Goal: Entertainment & Leisure: Consume media (video, audio)

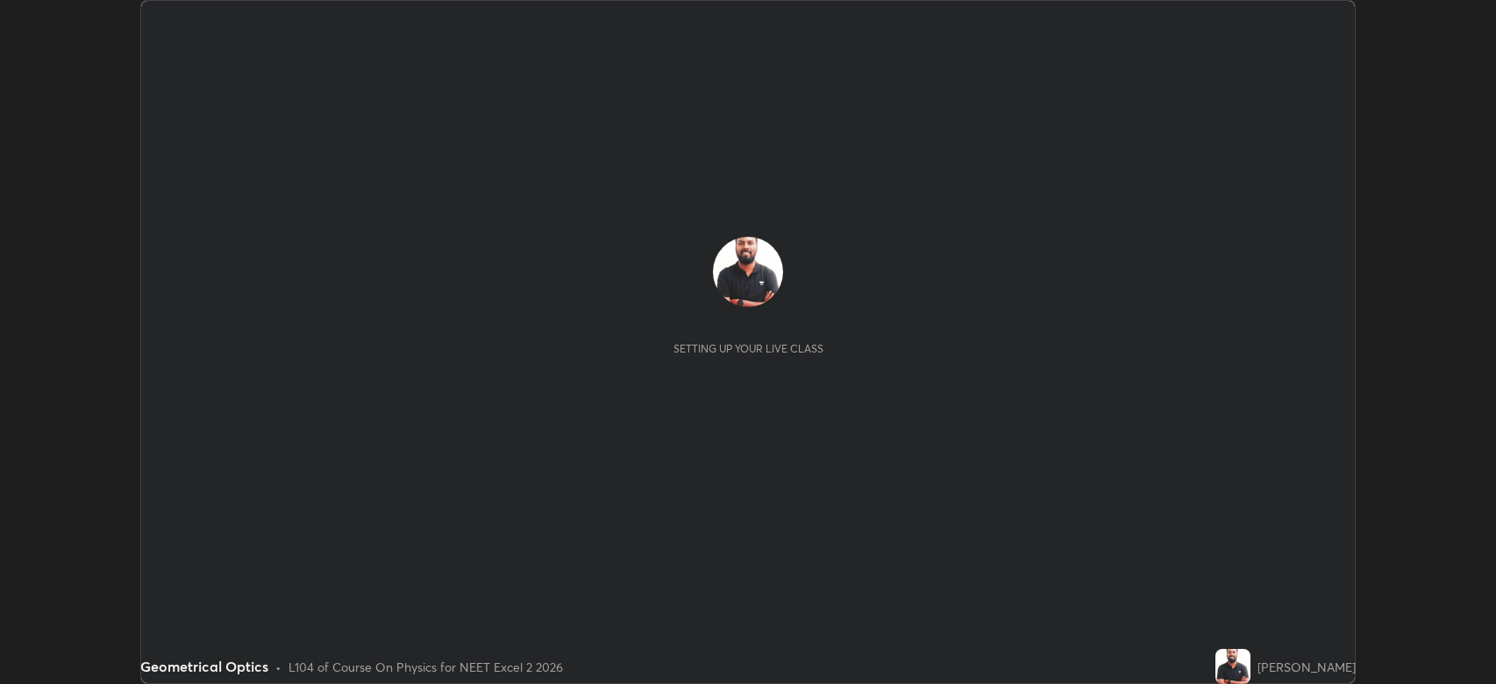
scroll to position [684, 1496]
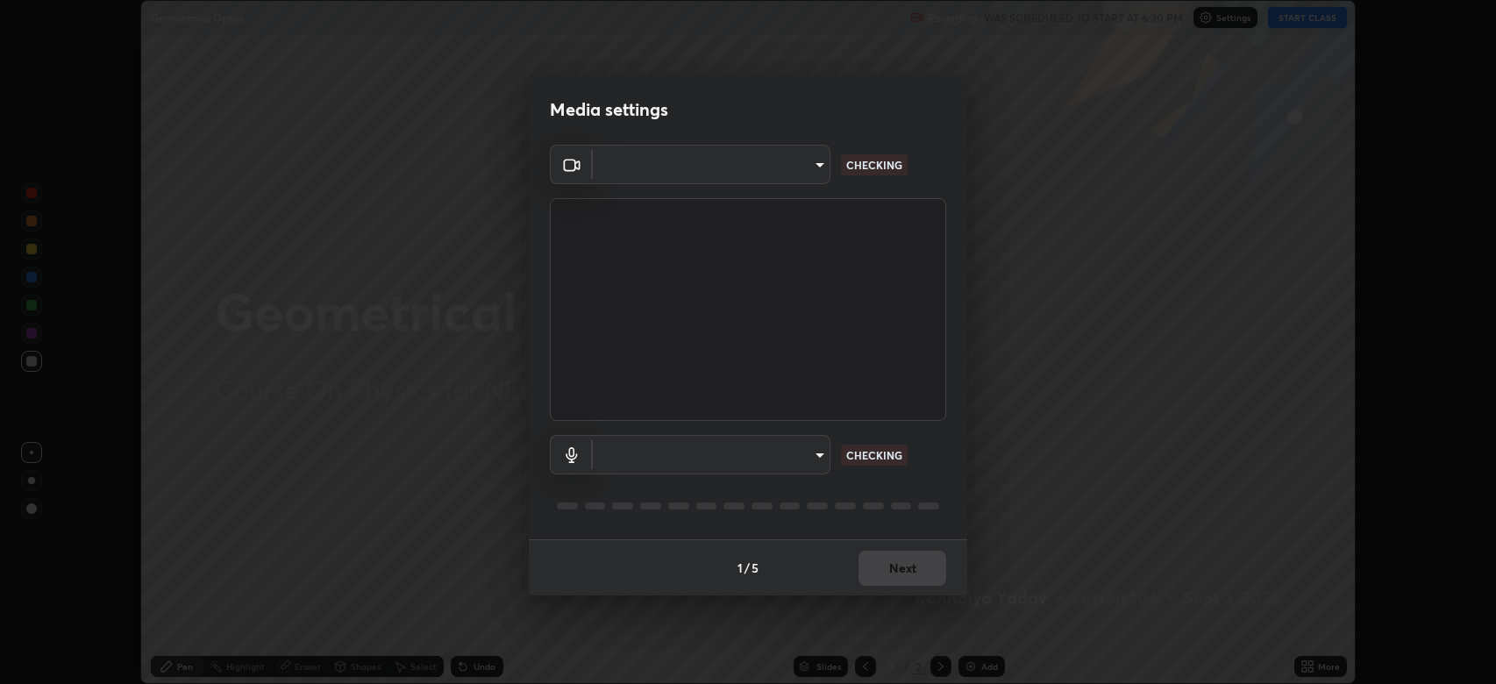
type input "794d03a334ab6cf92daa4269f68d25c817b6d7b5e31d9684855891884d0ab025"
type input "abfe49ea231096676f5dffd5fc284de79416b2b6bf9f32d11a432ff20e5decec"
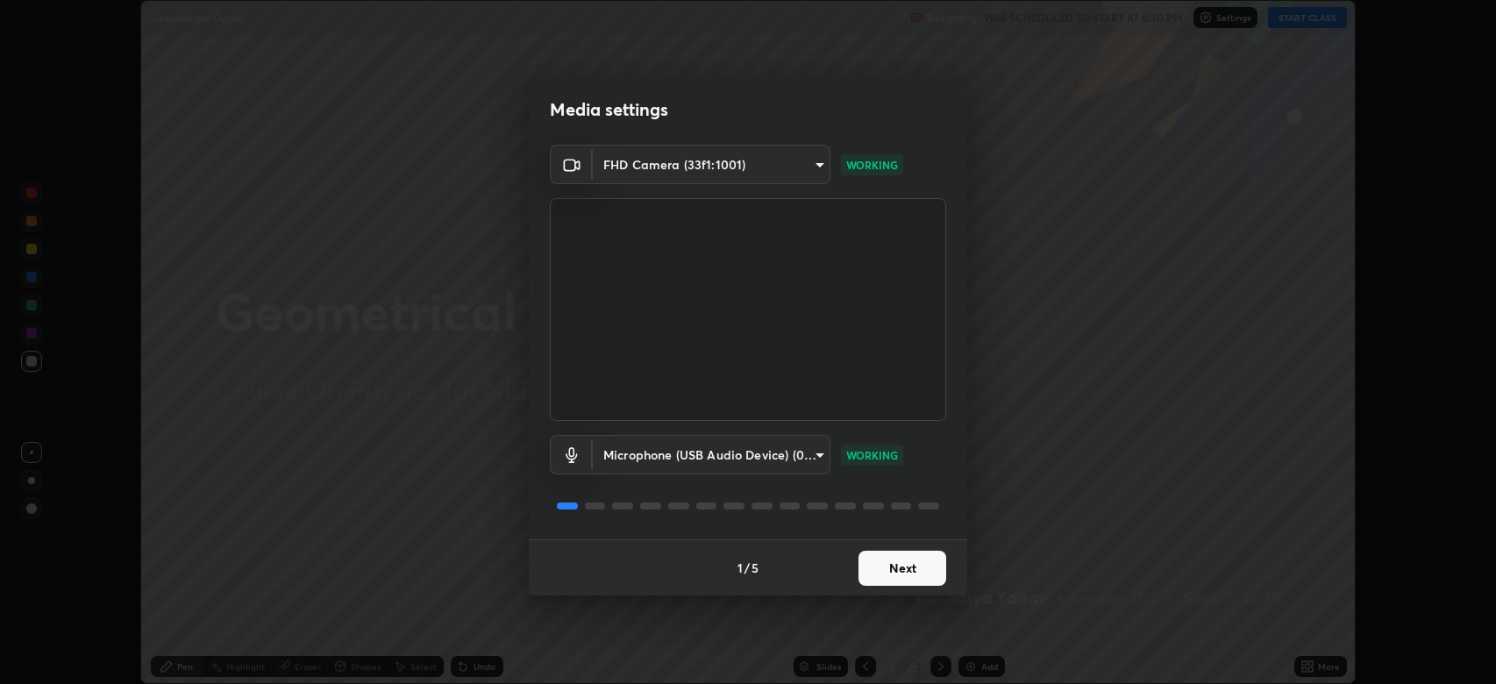
click at [907, 564] on button "Next" at bounding box center [902, 568] width 88 height 35
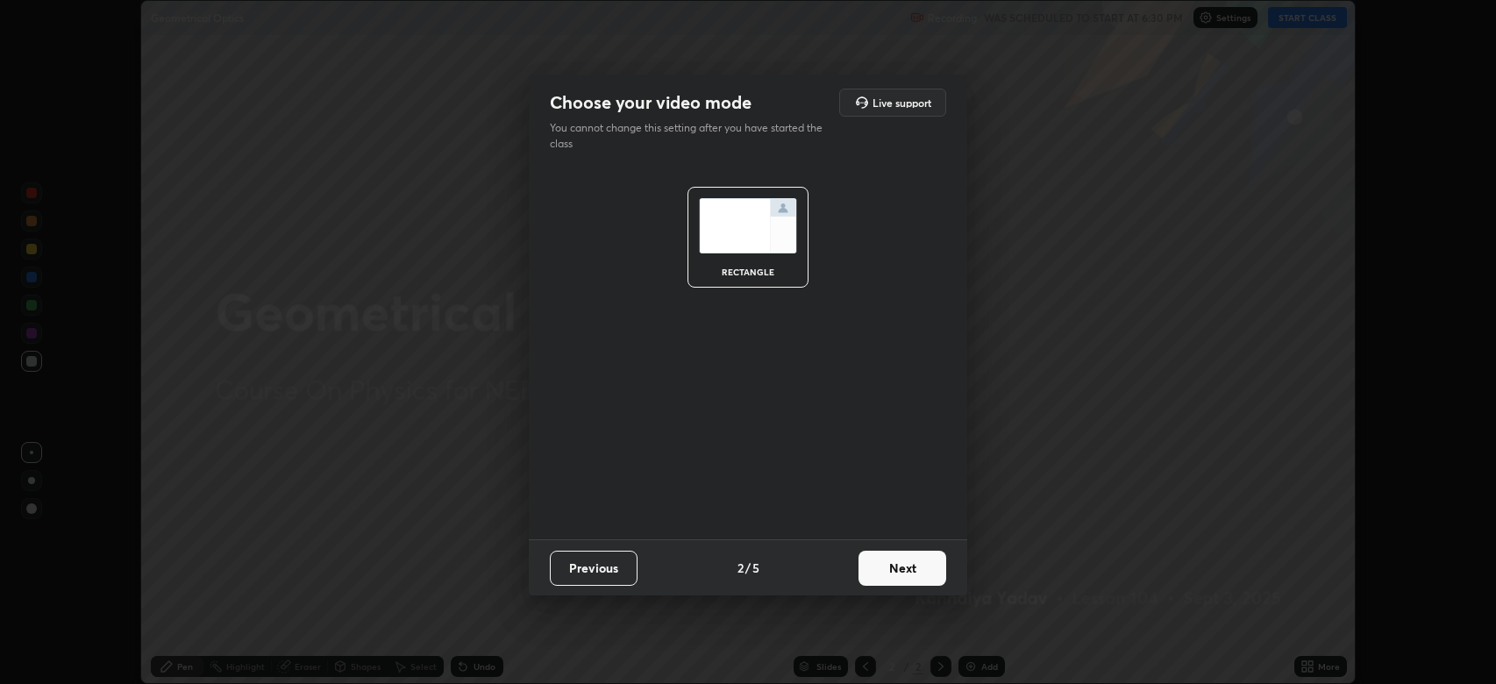
click at [925, 565] on button "Next" at bounding box center [902, 568] width 88 height 35
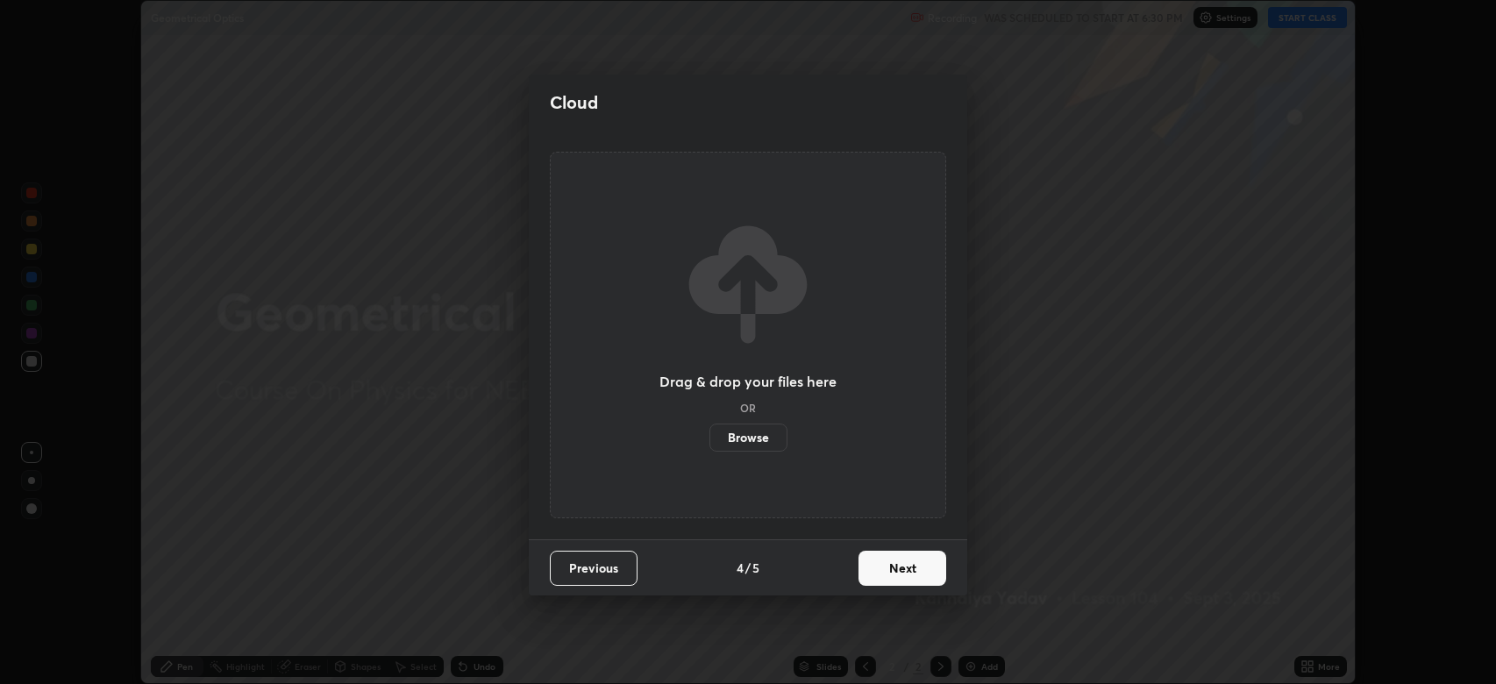
click at [906, 564] on button "Next" at bounding box center [902, 568] width 88 height 35
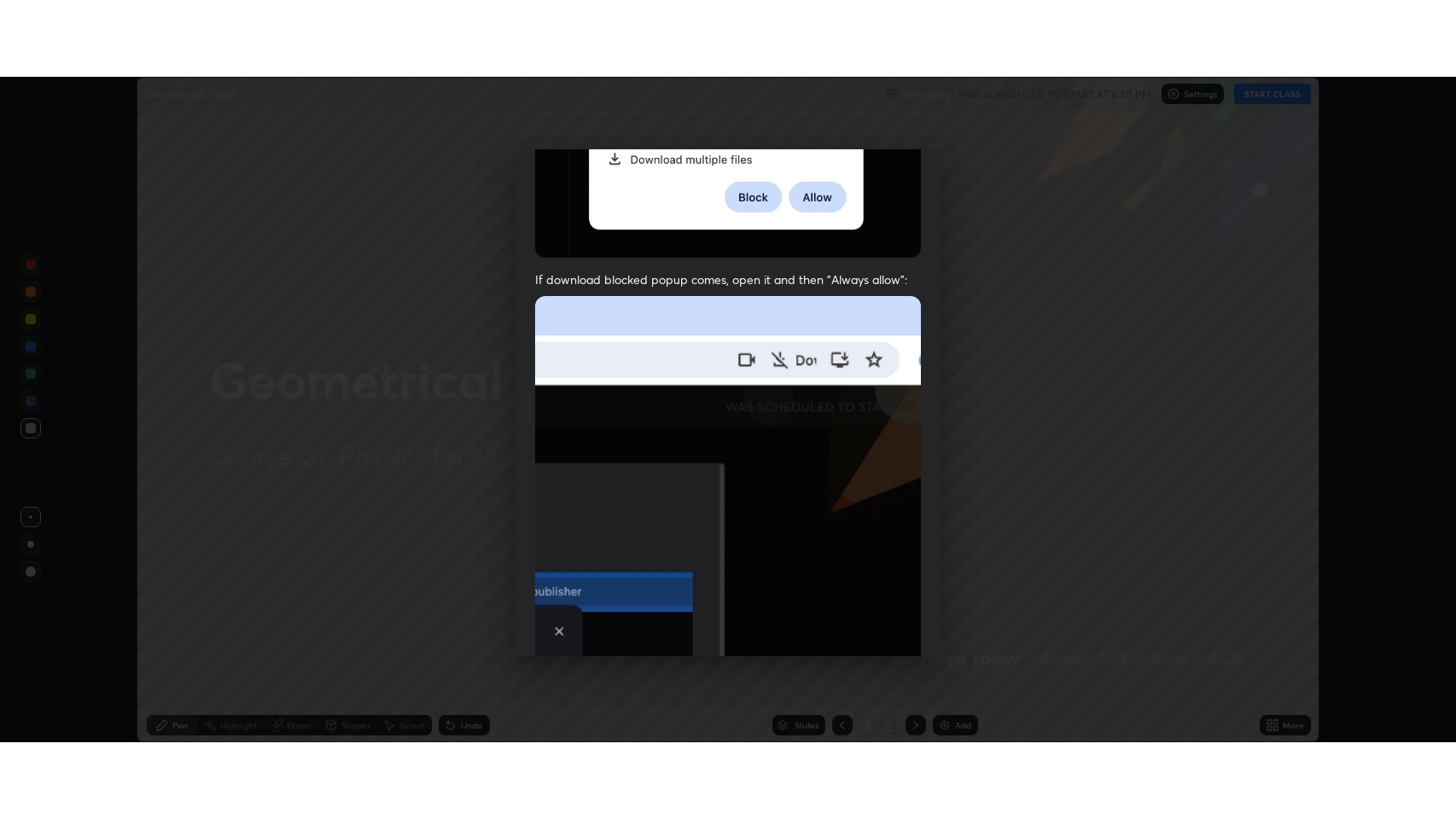
scroll to position [346, 0]
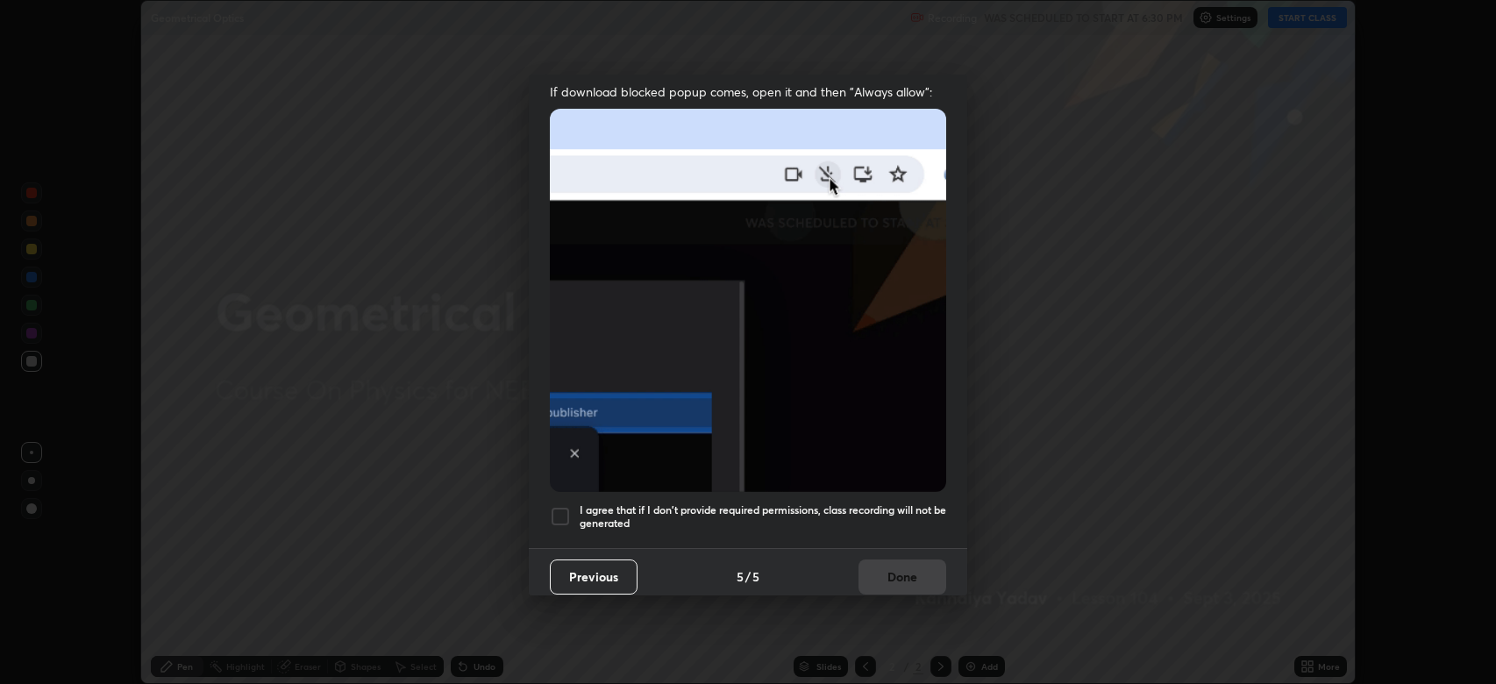
click at [565, 506] on div at bounding box center [560, 516] width 21 height 21
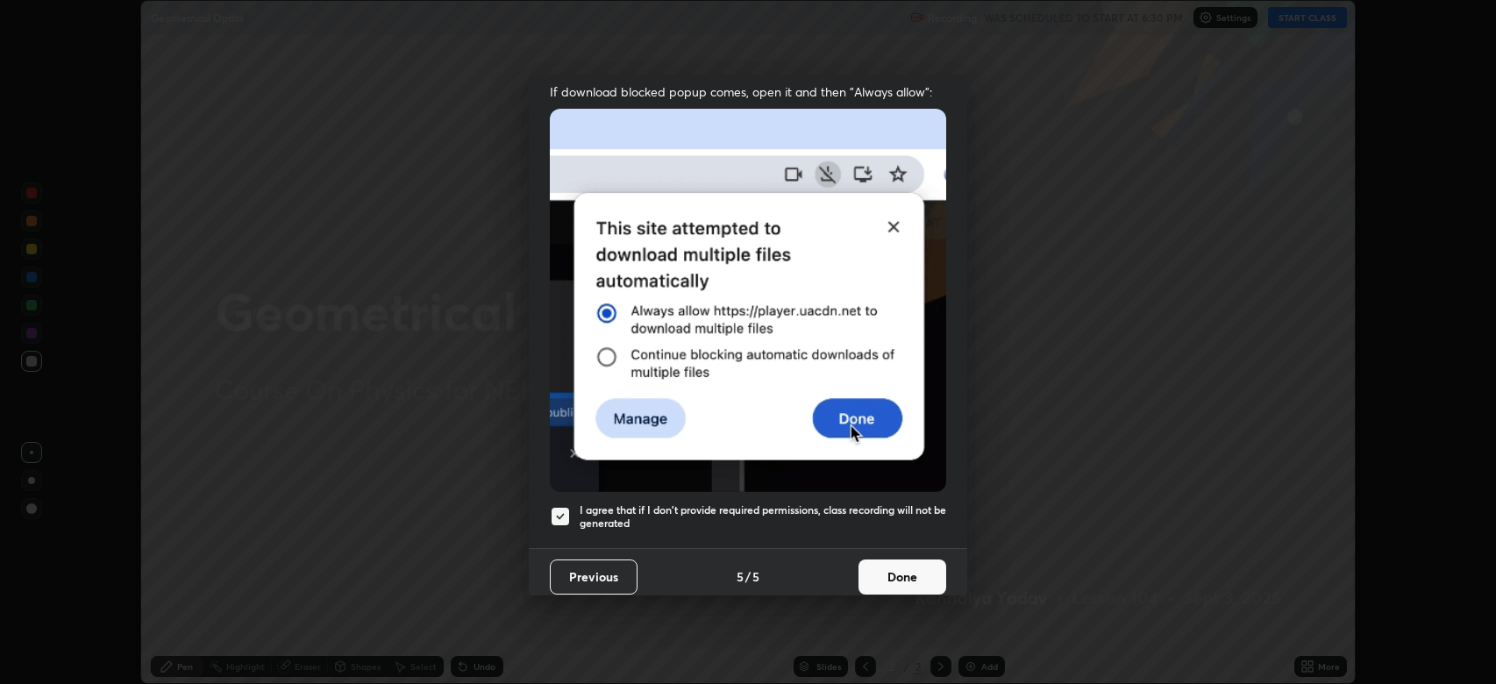
click at [909, 559] on button "Done" at bounding box center [902, 576] width 88 height 35
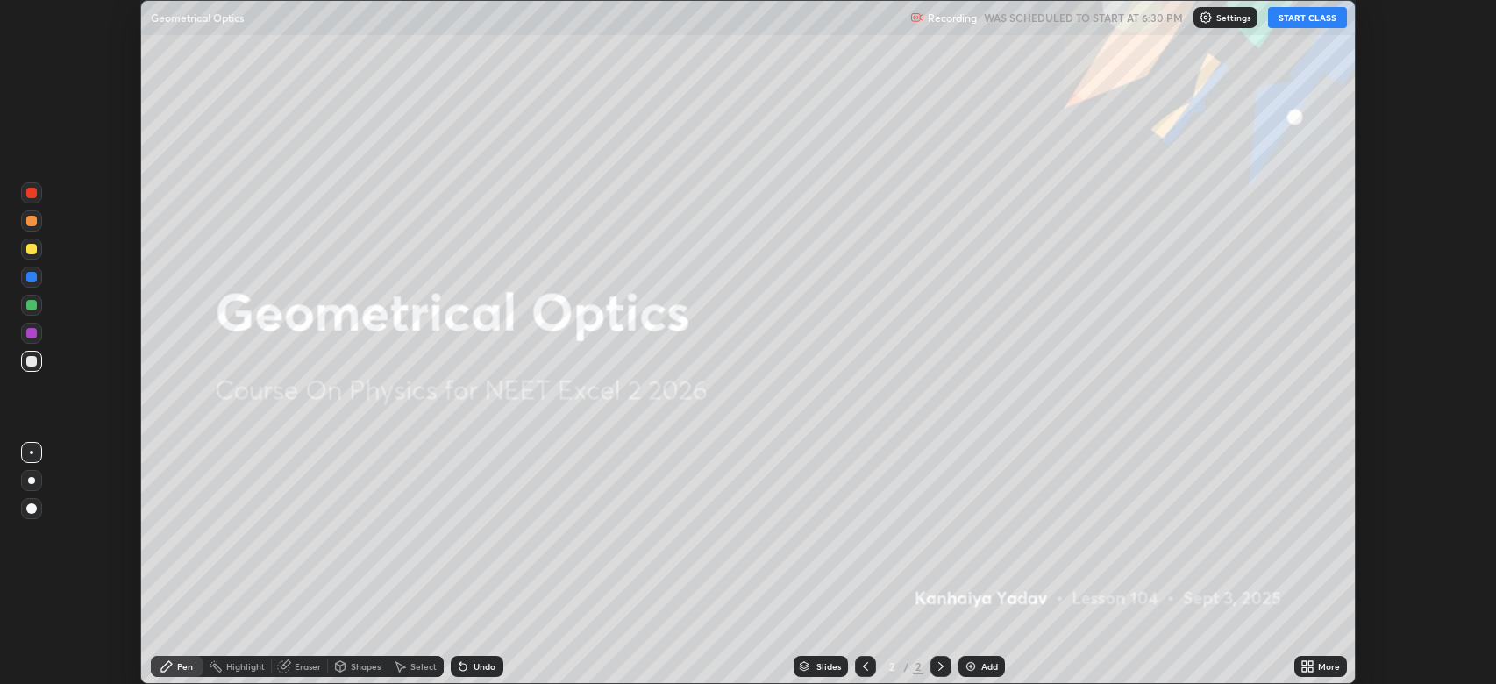
click at [1337, 16] on button "START CLASS" at bounding box center [1307, 17] width 79 height 21
click at [1323, 18] on button "START CLASS" at bounding box center [1307, 17] width 79 height 21
click at [1327, 662] on div "More" at bounding box center [1329, 666] width 22 height 9
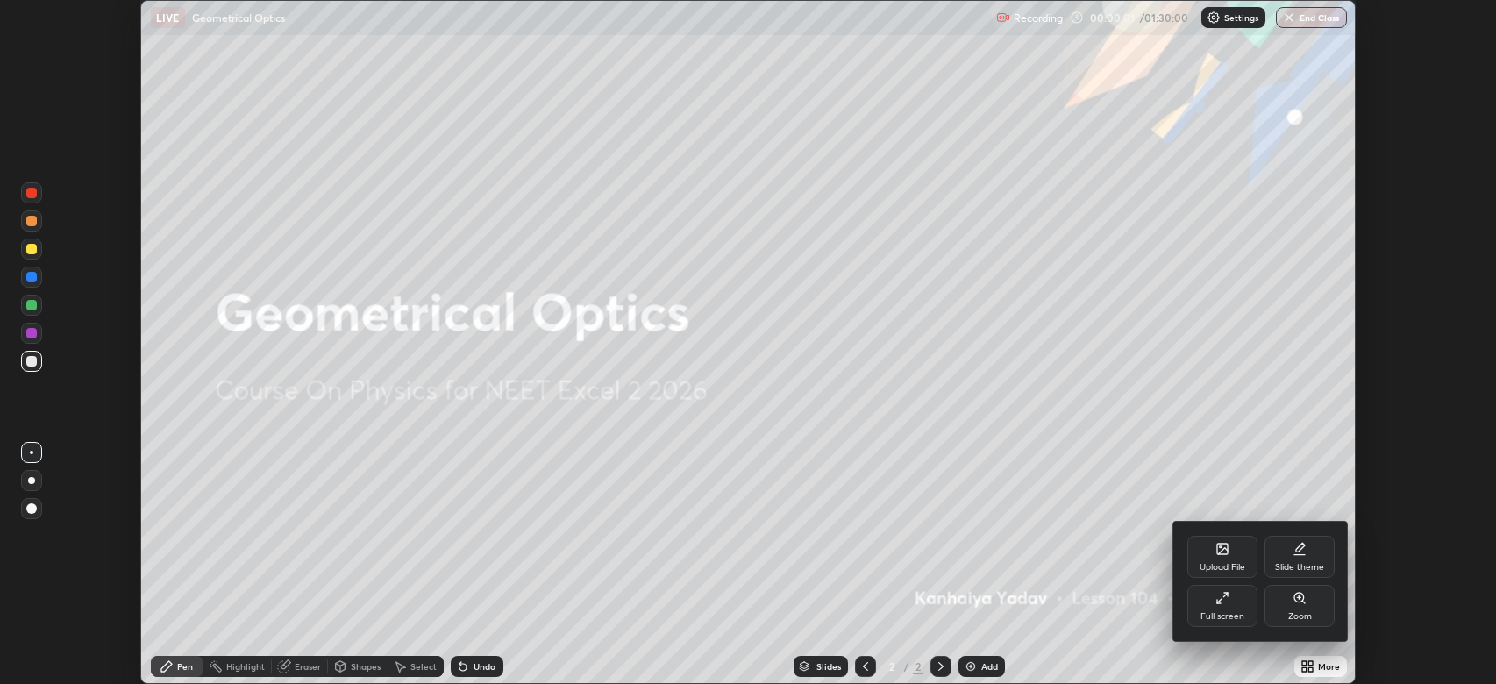
click at [1236, 607] on div "Full screen" at bounding box center [1222, 606] width 70 height 42
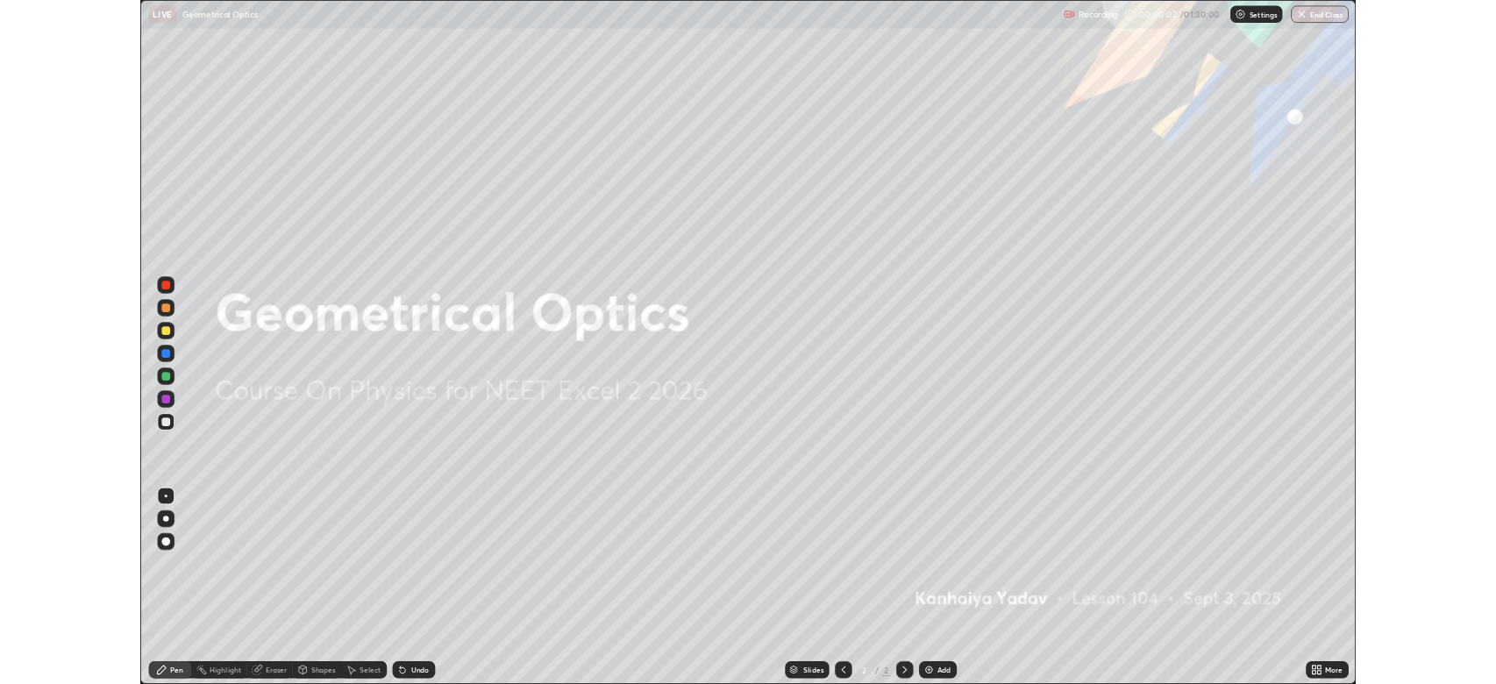
scroll to position [842, 1496]
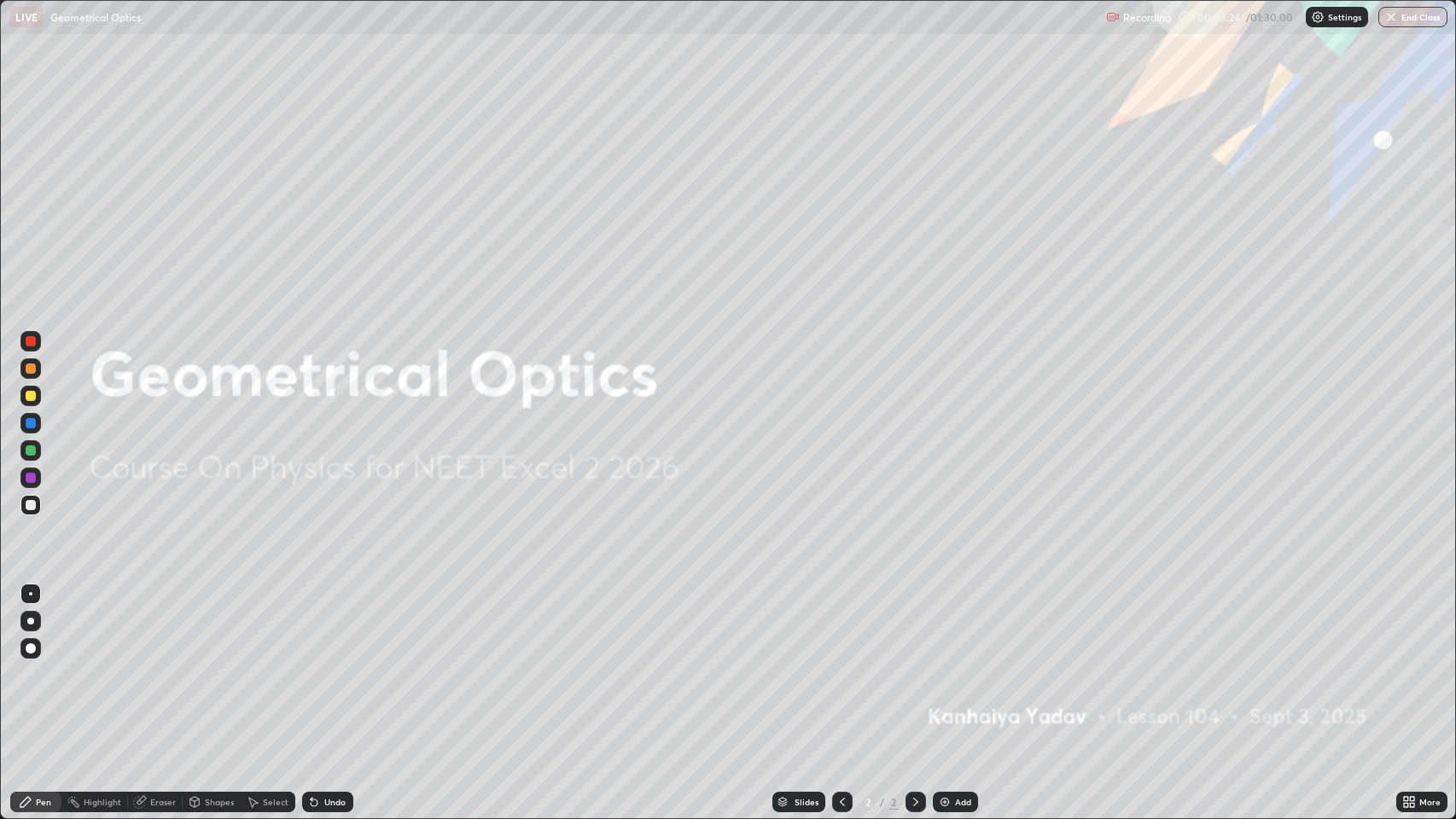
click at [911, 664] on icon at bounding box center [916, 801] width 14 height 14
click at [941, 664] on img at bounding box center [945, 801] width 14 height 14
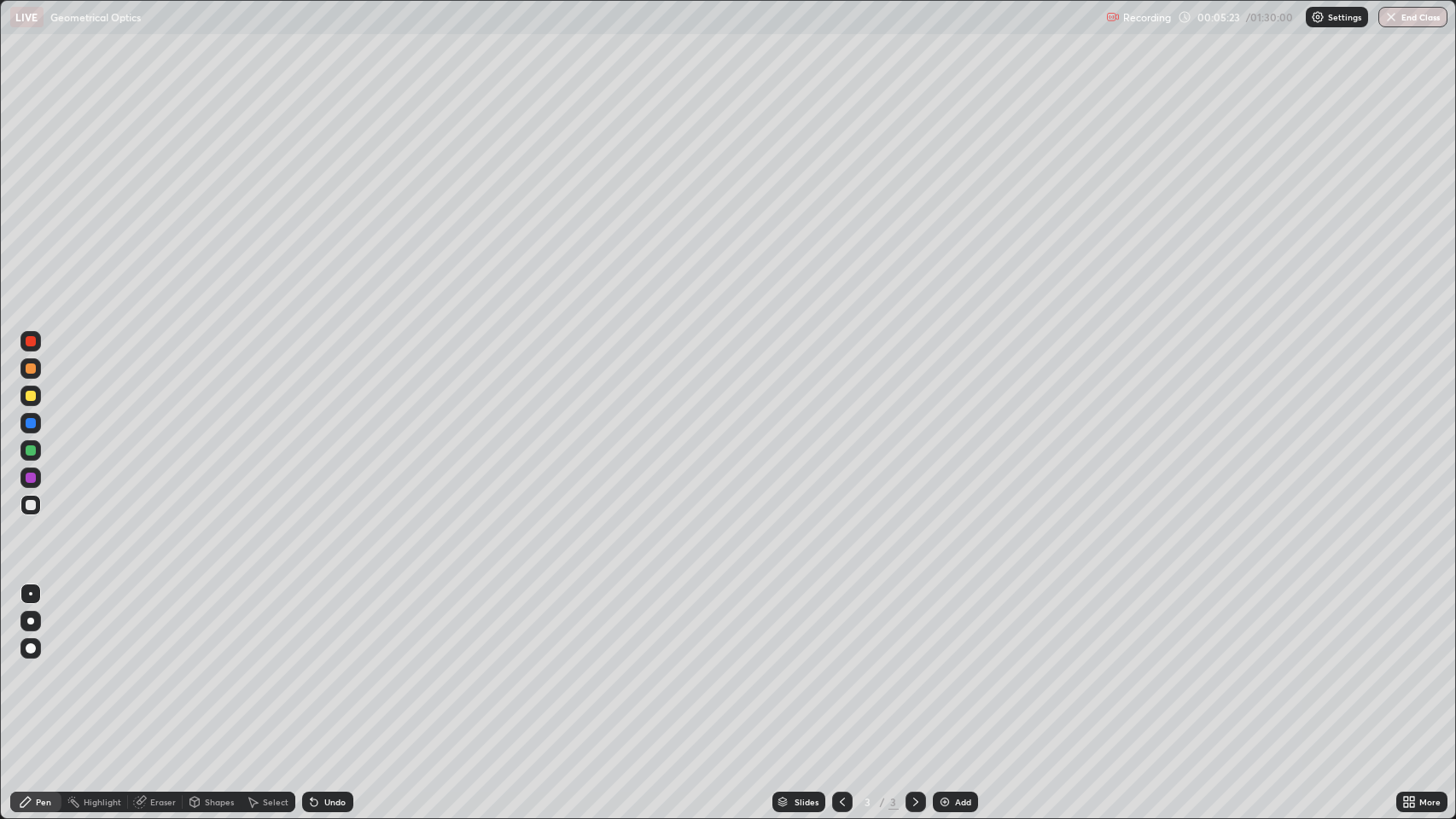
click at [31, 373] on div at bounding box center [30, 369] width 11 height 11
click at [33, 646] on div at bounding box center [30, 648] width 11 height 11
click at [195, 664] on icon at bounding box center [195, 803] width 0 height 6
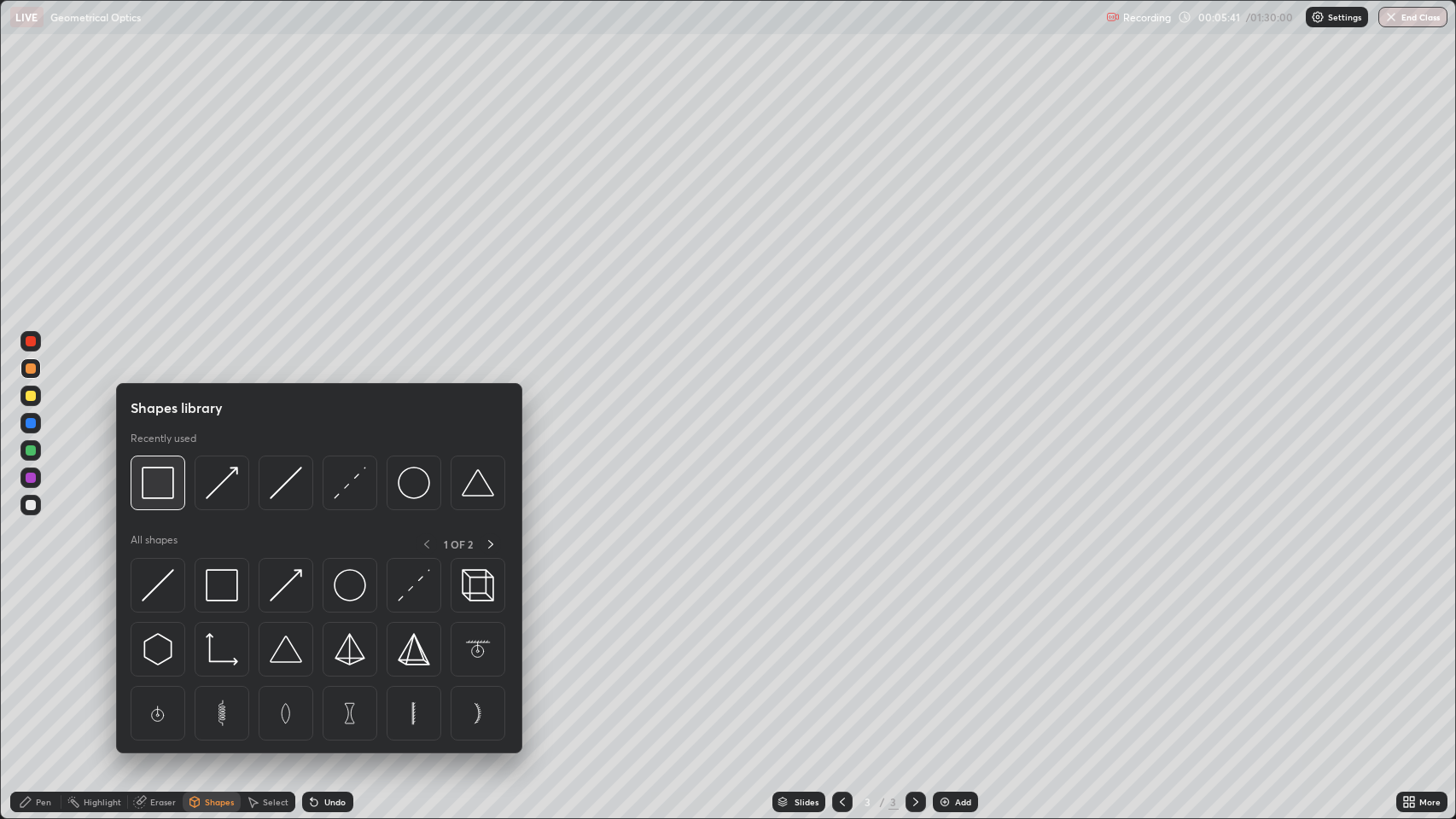
click at [169, 490] on img at bounding box center [158, 482] width 32 height 32
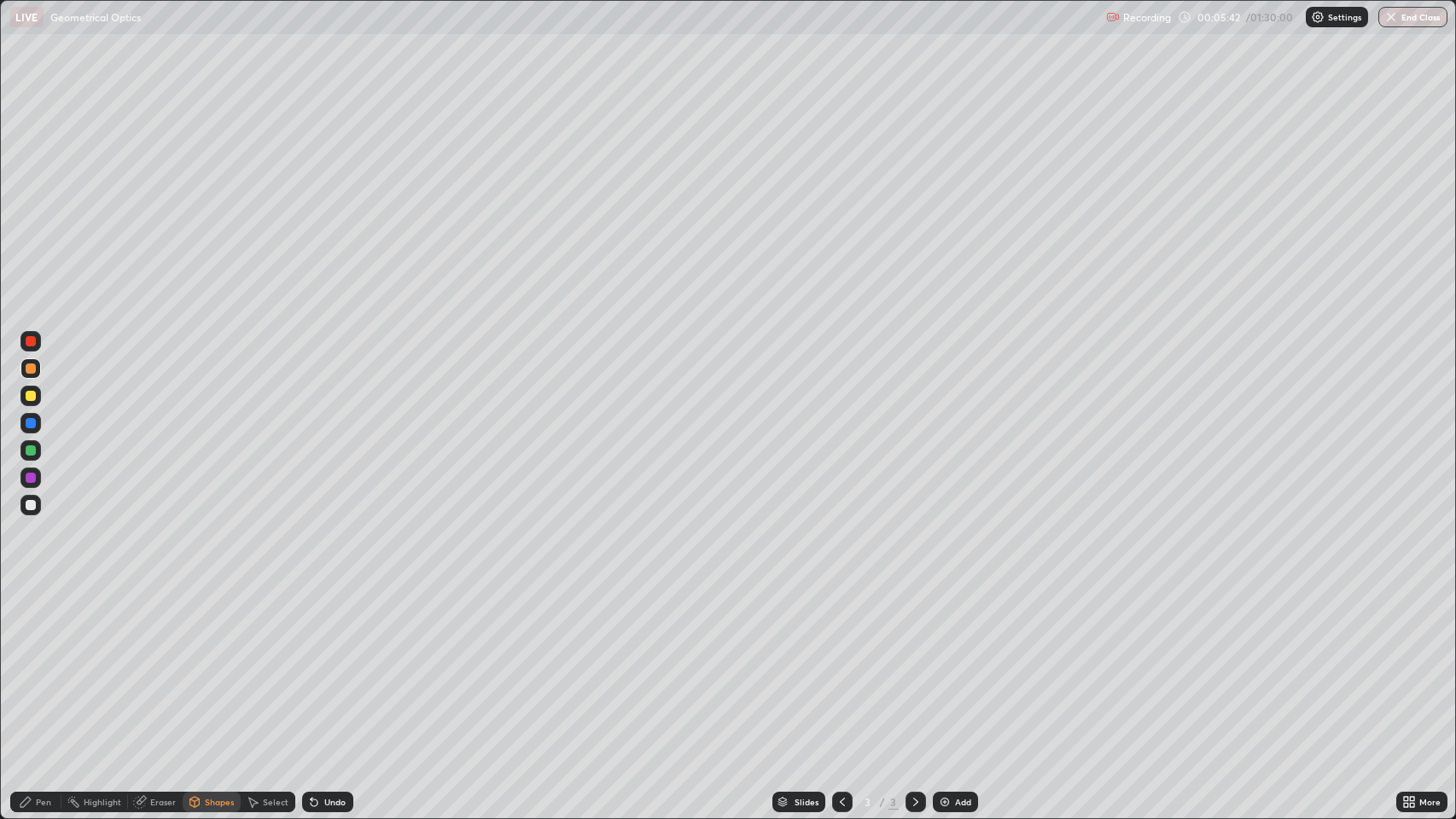
click at [31, 424] on div at bounding box center [30, 423] width 11 height 11
click at [30, 510] on div at bounding box center [30, 505] width 11 height 11
click at [326, 664] on div "Undo" at bounding box center [335, 801] width 21 height 9
click at [33, 664] on div "Pen" at bounding box center [36, 801] width 52 height 20
click at [335, 664] on div "Undo" at bounding box center [335, 801] width 21 height 9
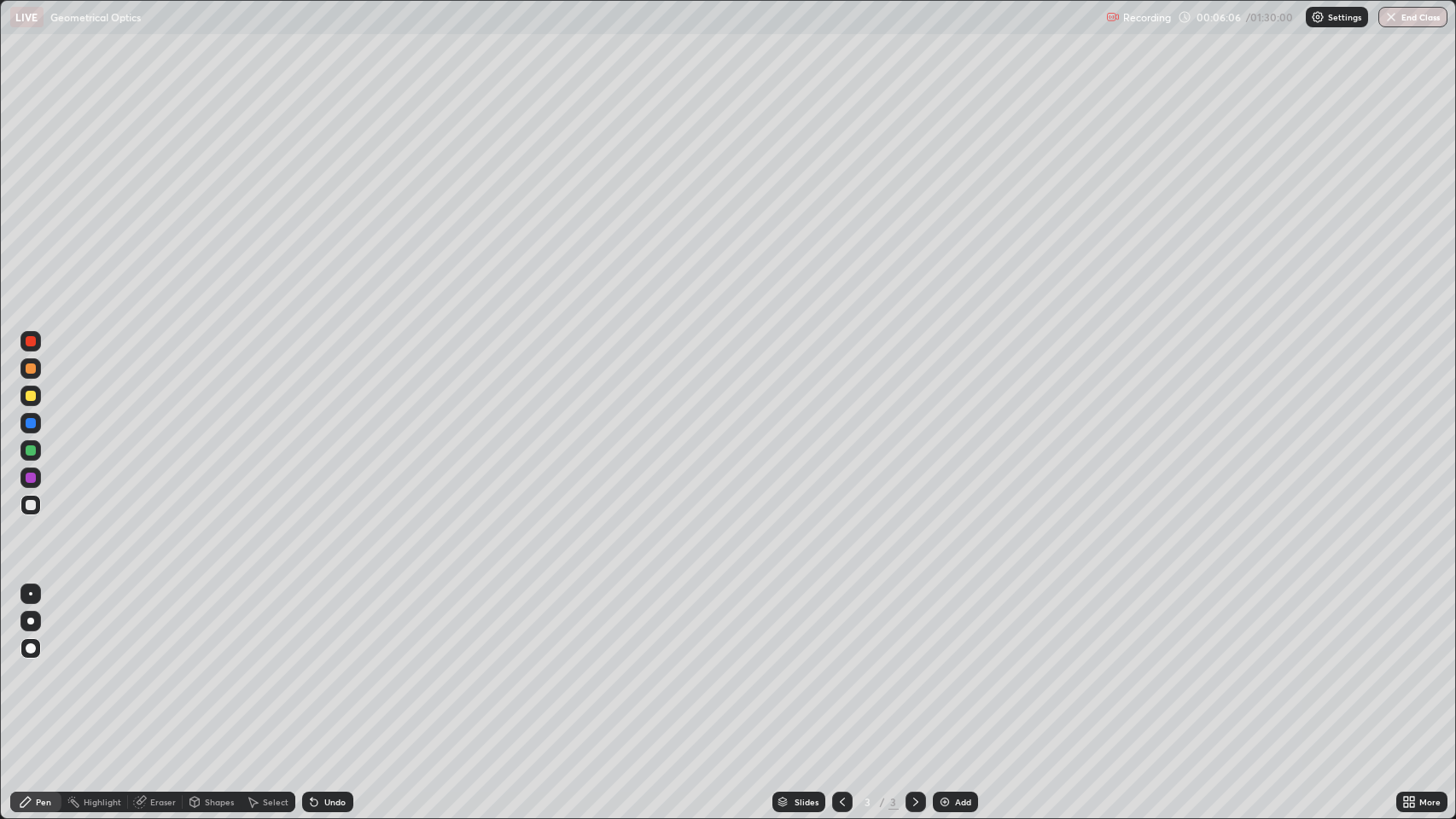
click at [204, 664] on div "Shapes" at bounding box center [219, 801] width 29 height 9
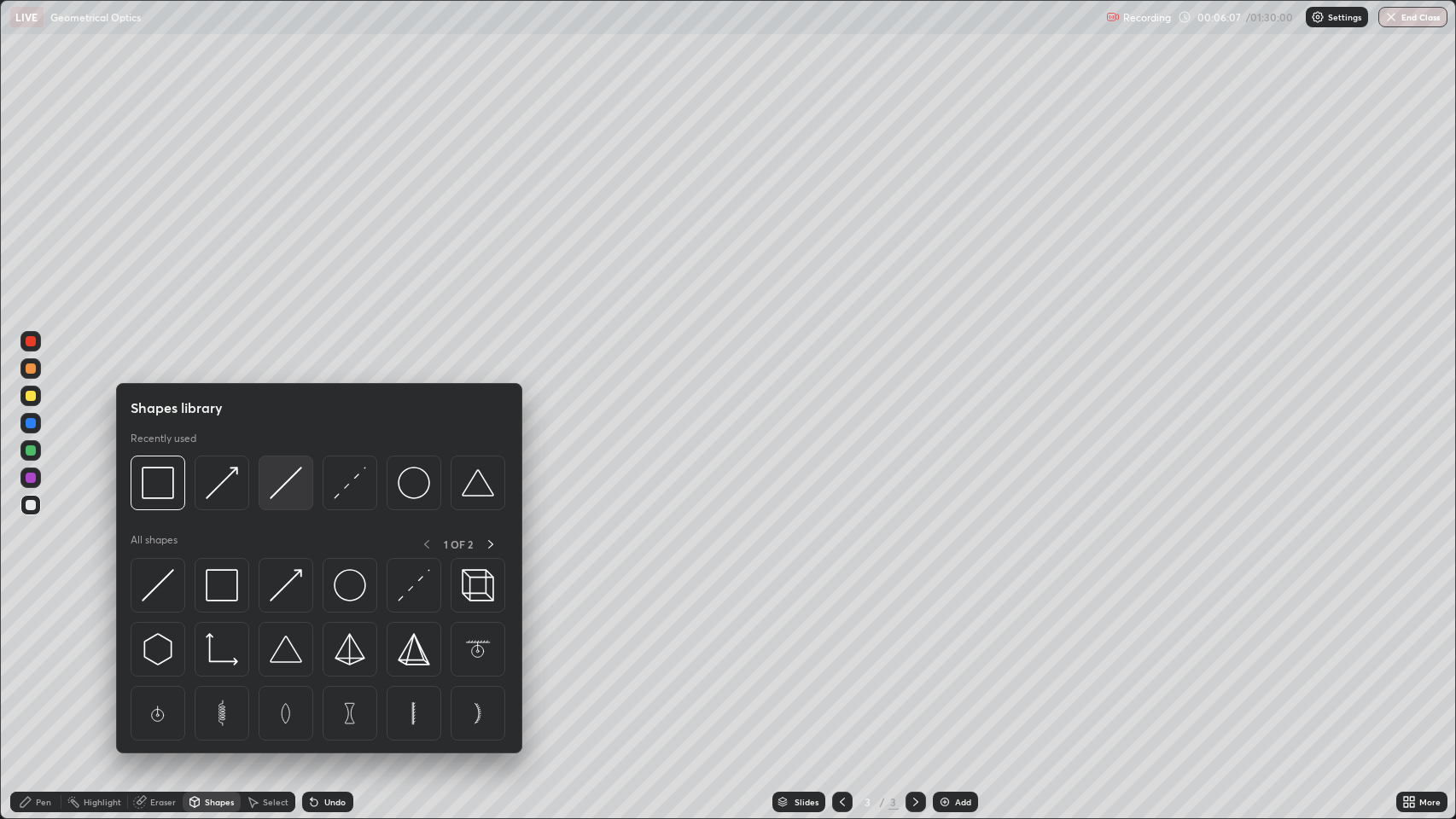
click at [282, 482] on img at bounding box center [285, 482] width 32 height 32
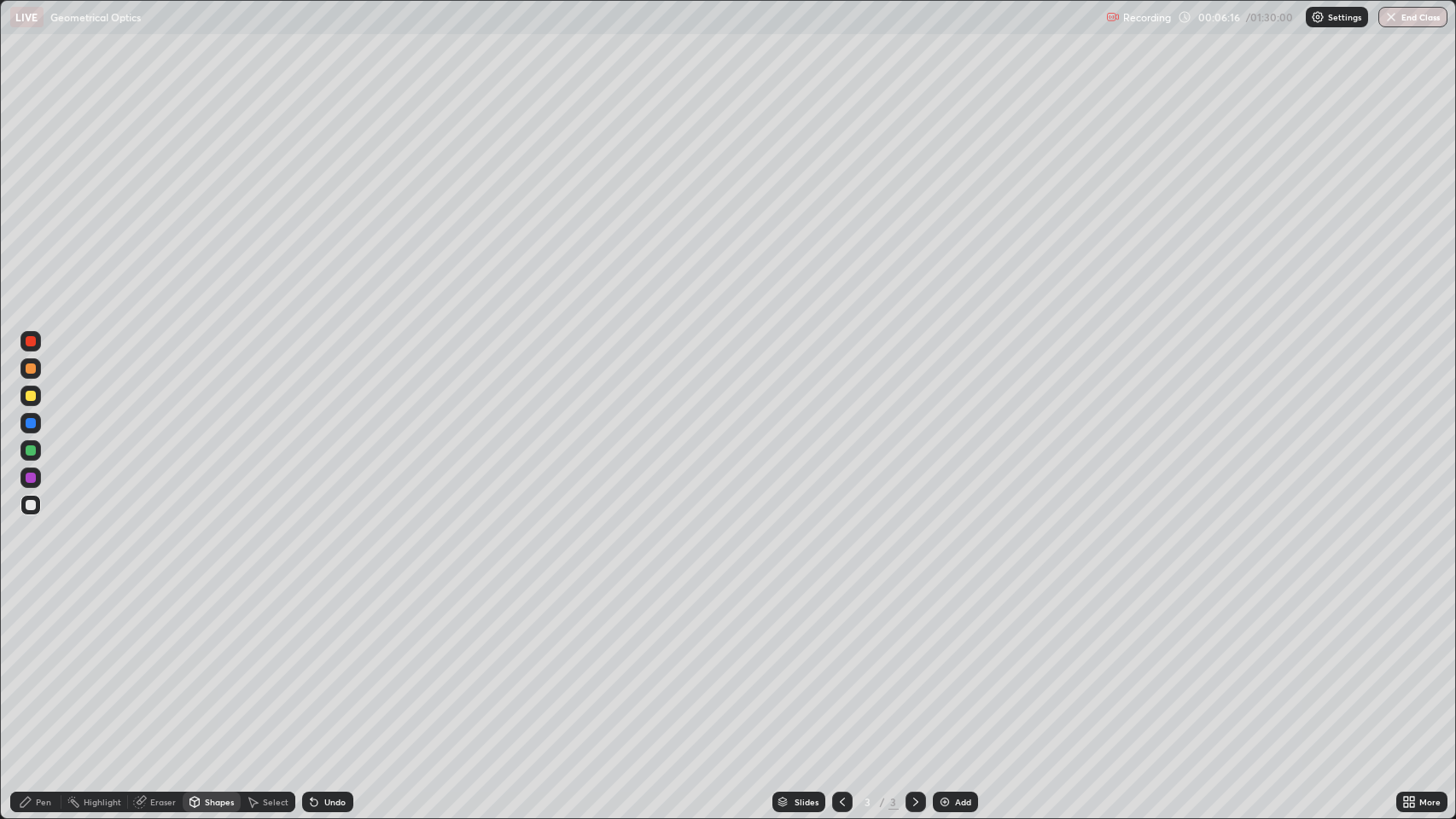
click at [142, 664] on icon at bounding box center [138, 801] width 11 height 11
click at [43, 664] on div "Pen" at bounding box center [44, 801] width 16 height 9
click at [201, 664] on div "Shapes" at bounding box center [212, 801] width 58 height 20
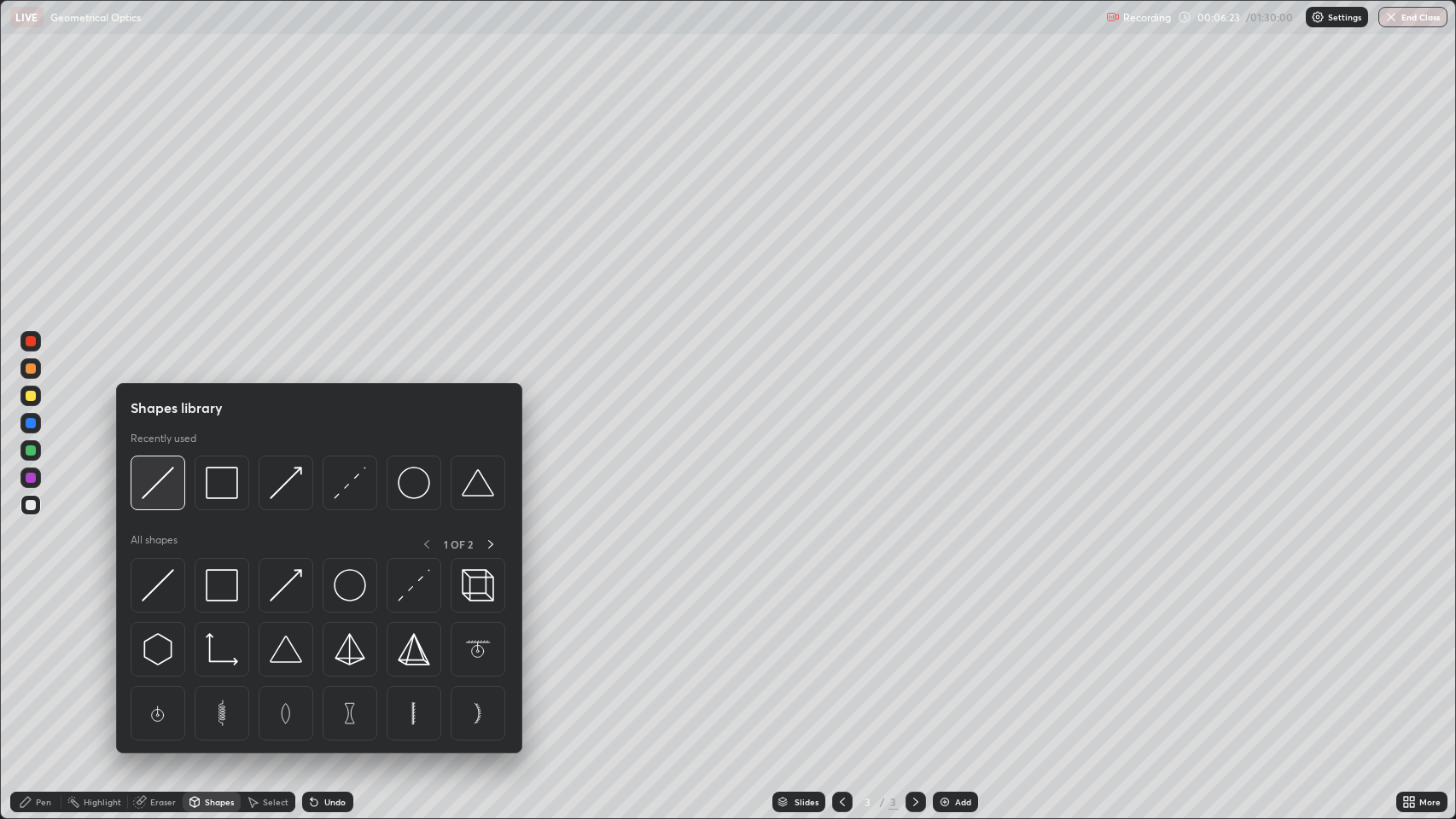
click at [168, 482] on img at bounding box center [158, 482] width 32 height 32
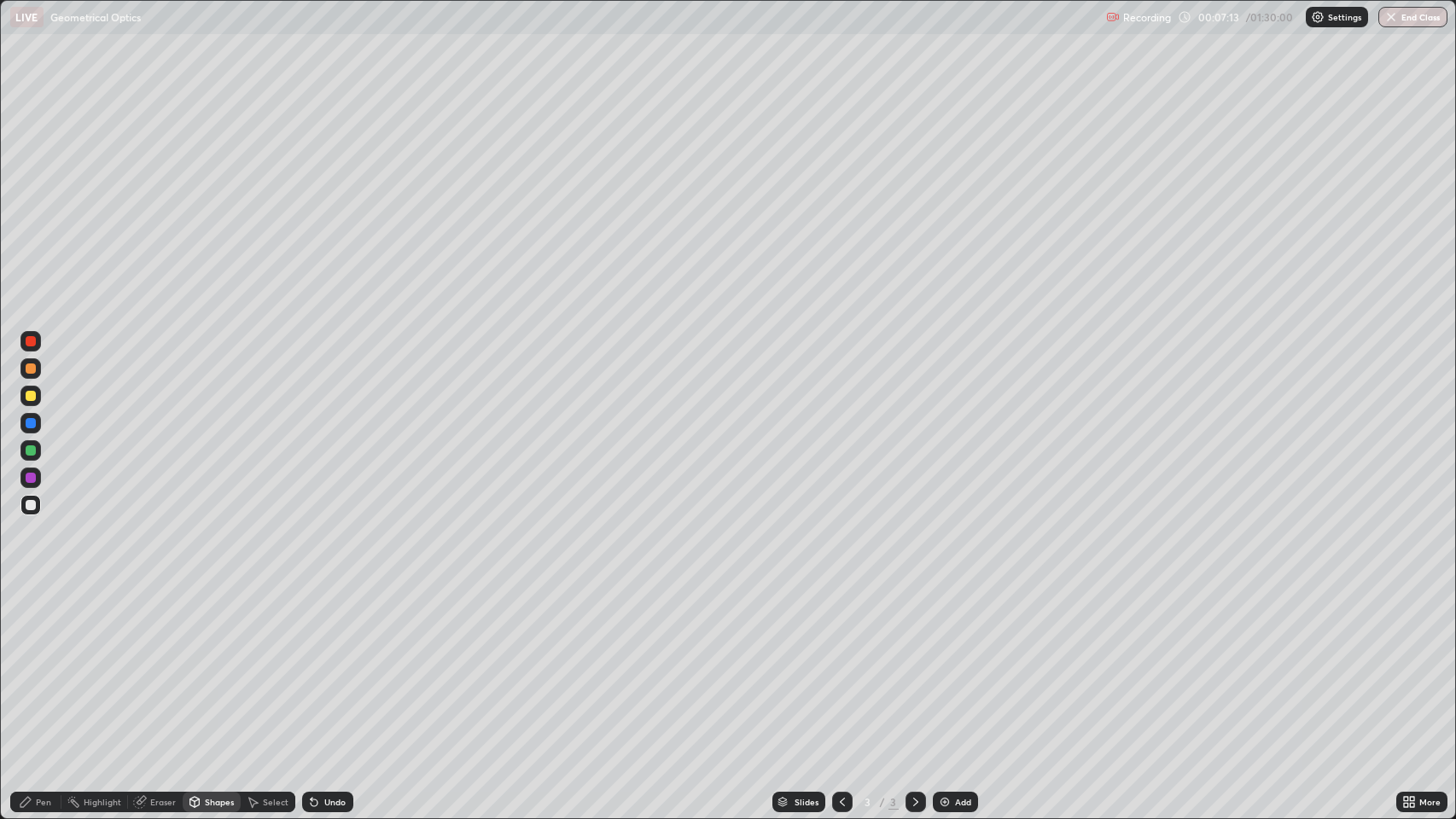
click at [205, 664] on div "Shapes" at bounding box center [219, 801] width 29 height 9
click at [32, 476] on div at bounding box center [30, 478] width 11 height 11
click at [33, 664] on div "Pen" at bounding box center [36, 801] width 52 height 20
click at [195, 664] on icon at bounding box center [195, 803] width 0 height 6
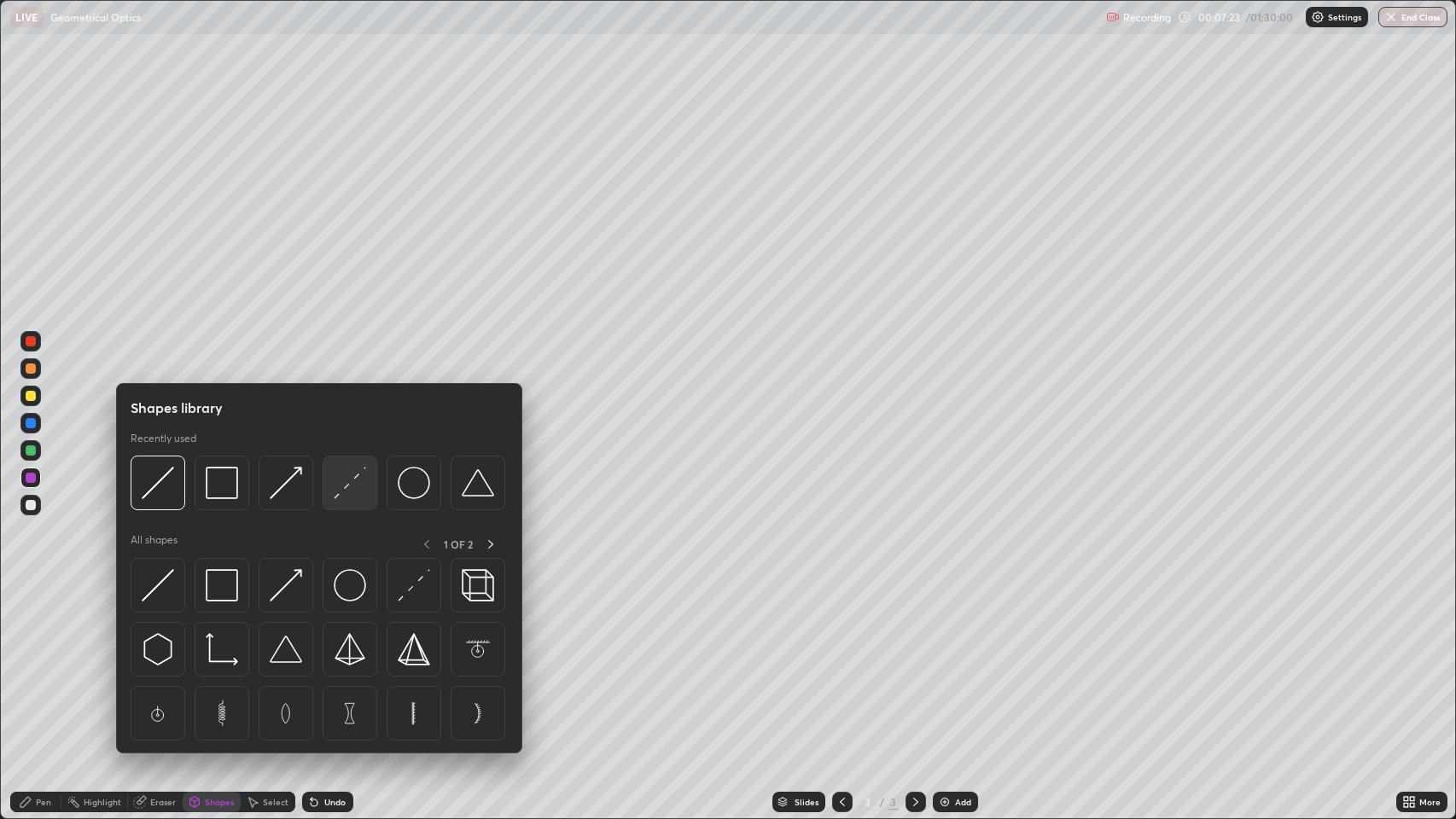
click at [348, 485] on img at bounding box center [349, 482] width 32 height 32
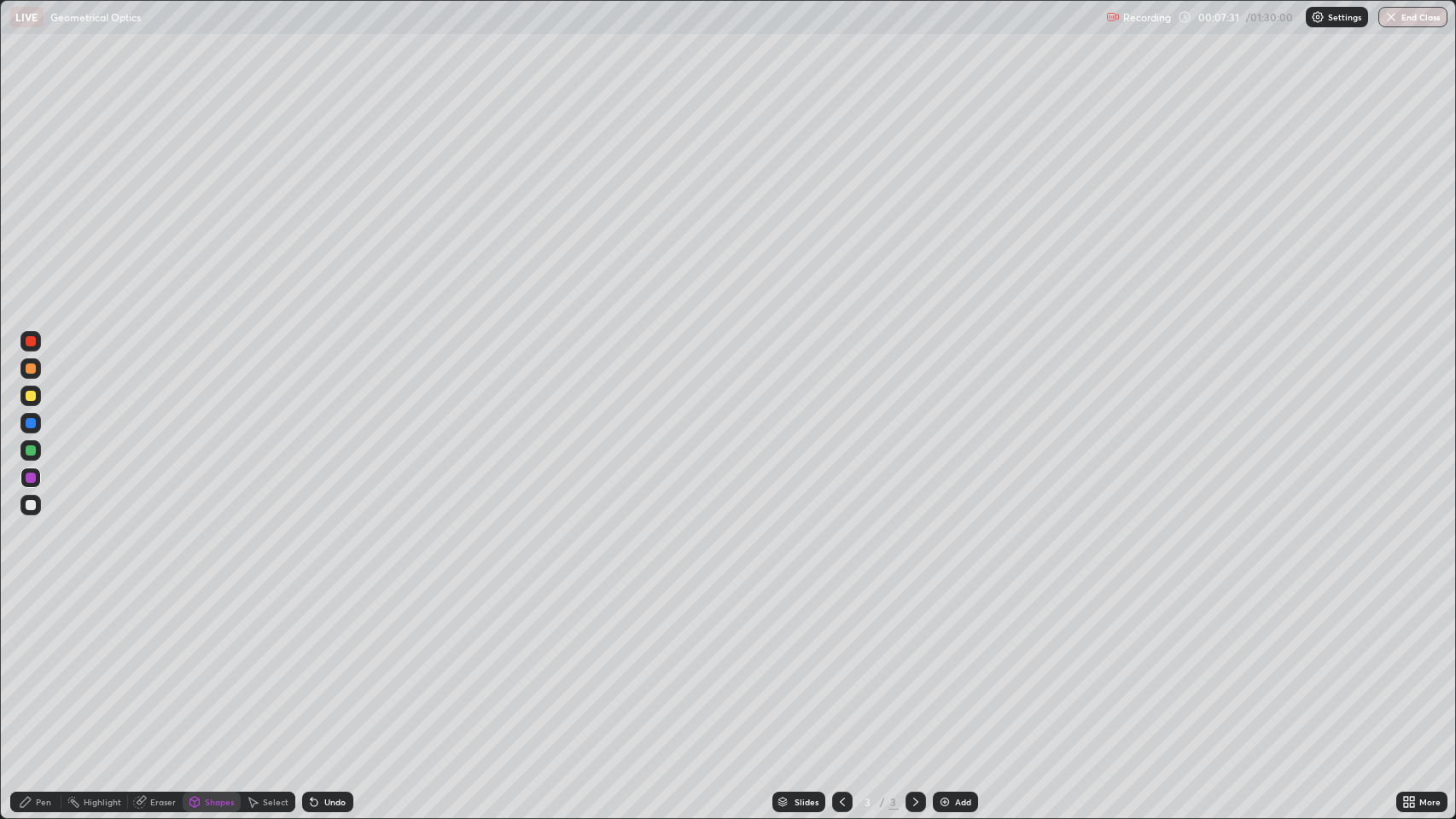
click at [37, 664] on div "Pen" at bounding box center [44, 801] width 16 height 9
click at [335, 664] on div "Undo" at bounding box center [335, 801] width 21 height 9
click at [332, 664] on div "Undo" at bounding box center [335, 801] width 21 height 9
click at [324, 664] on div "Undo" at bounding box center [335, 801] width 21 height 9
click at [204, 664] on div "Shapes" at bounding box center [219, 801] width 29 height 9
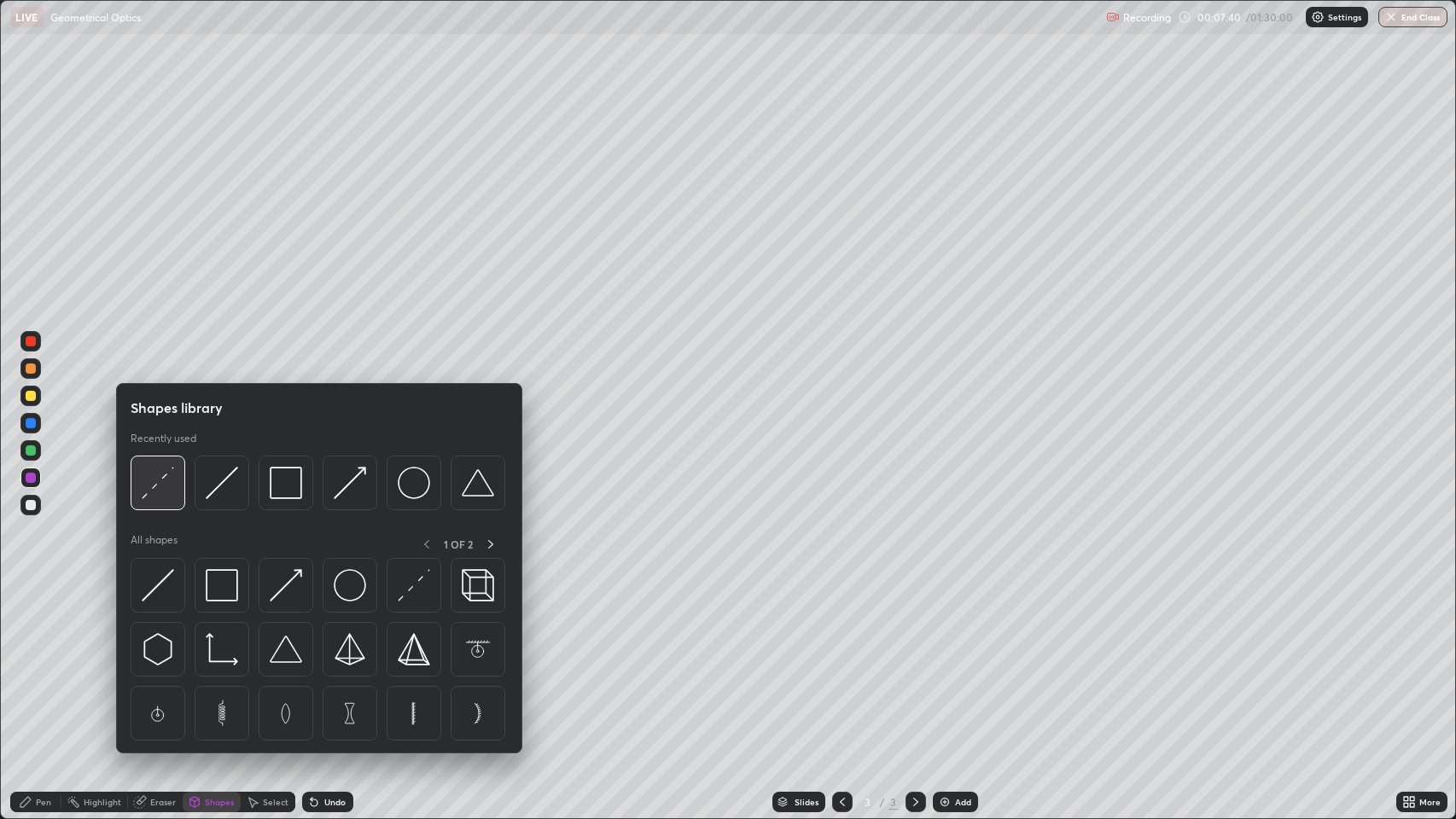
click at [162, 481] on img at bounding box center [158, 482] width 32 height 32
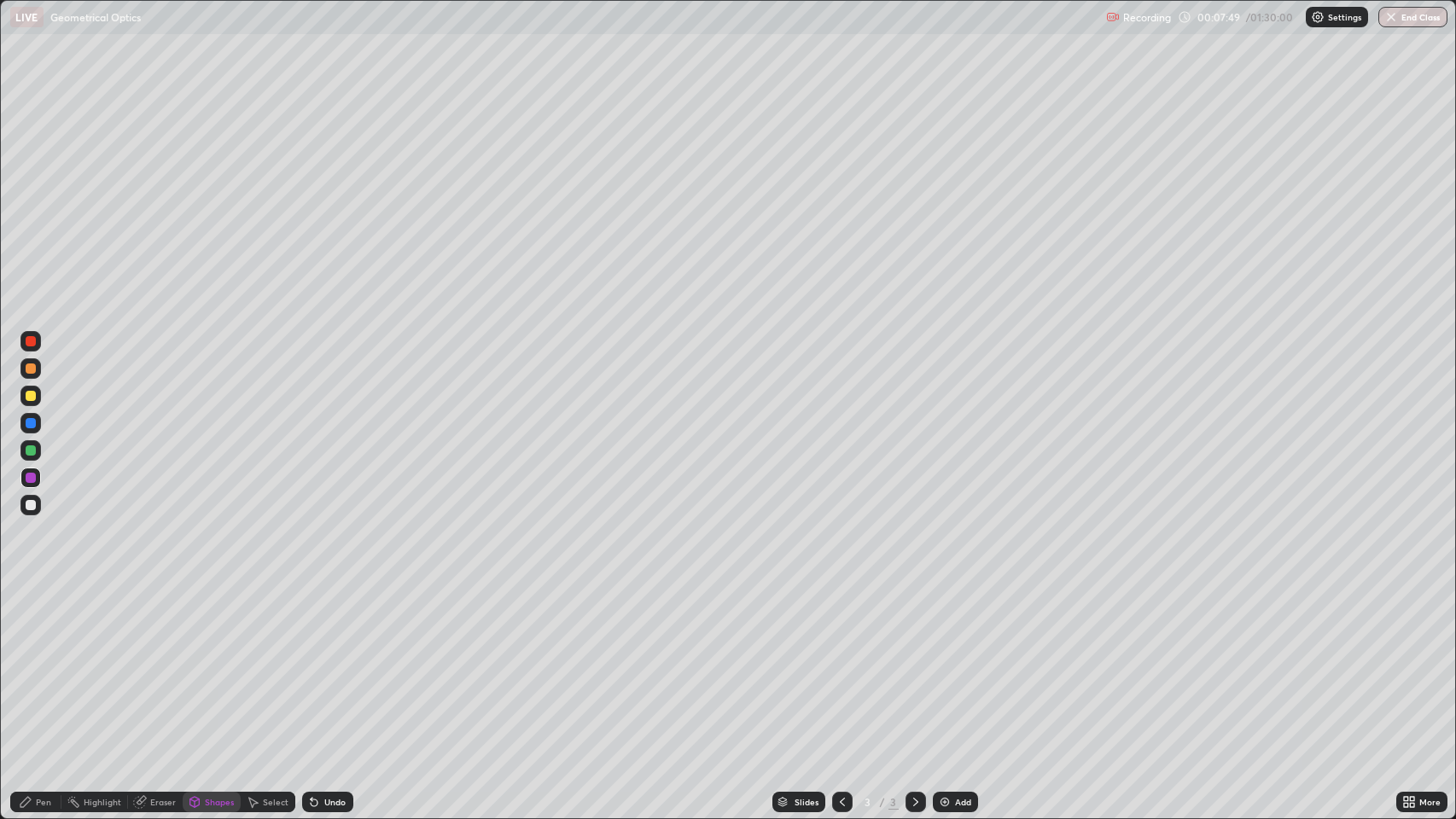
click at [38, 664] on div "Pen" at bounding box center [44, 801] width 16 height 9
click at [31, 396] on div at bounding box center [30, 396] width 11 height 11
click at [199, 664] on icon at bounding box center [195, 801] width 14 height 14
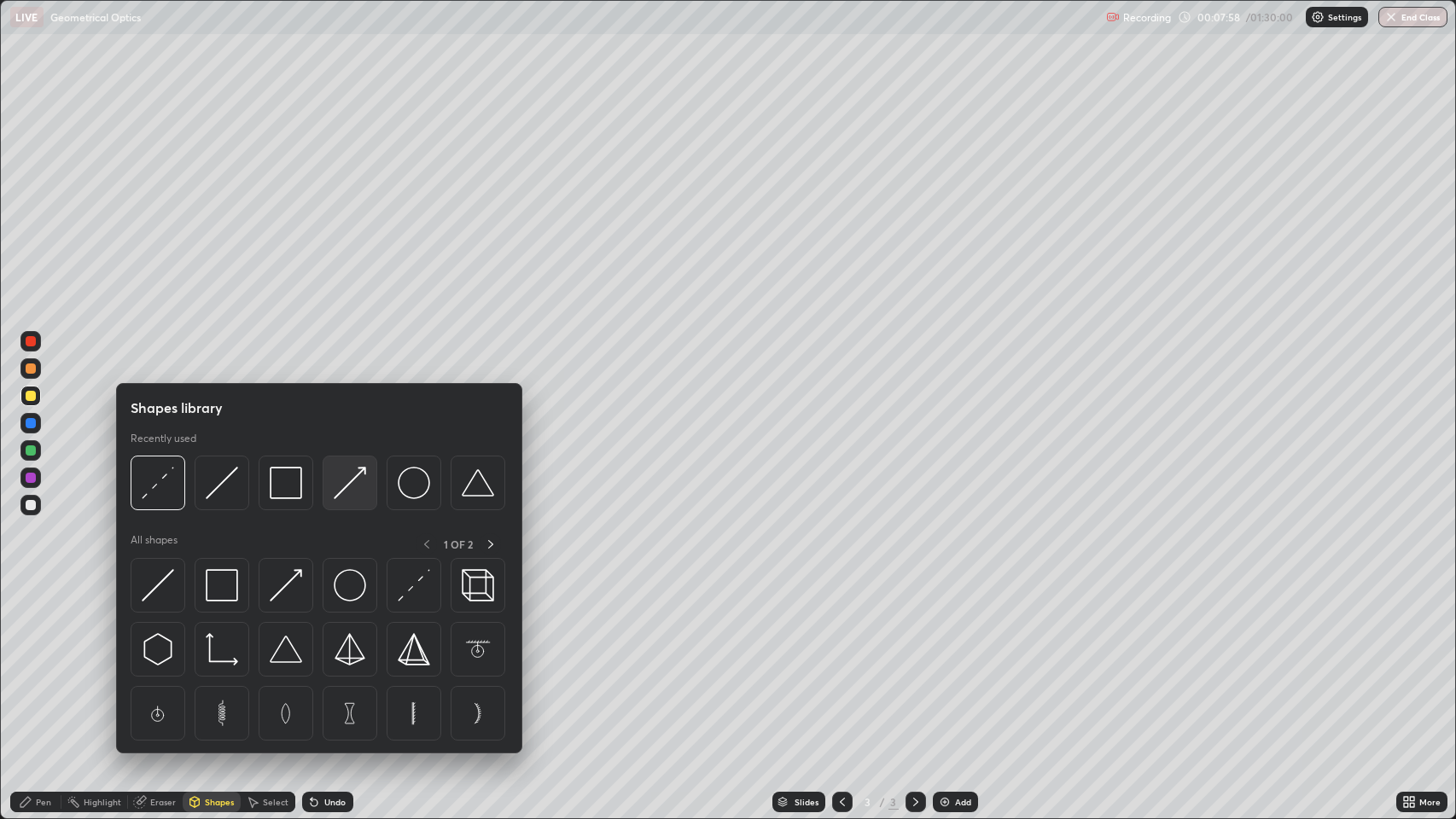
click at [348, 486] on img at bounding box center [349, 482] width 32 height 32
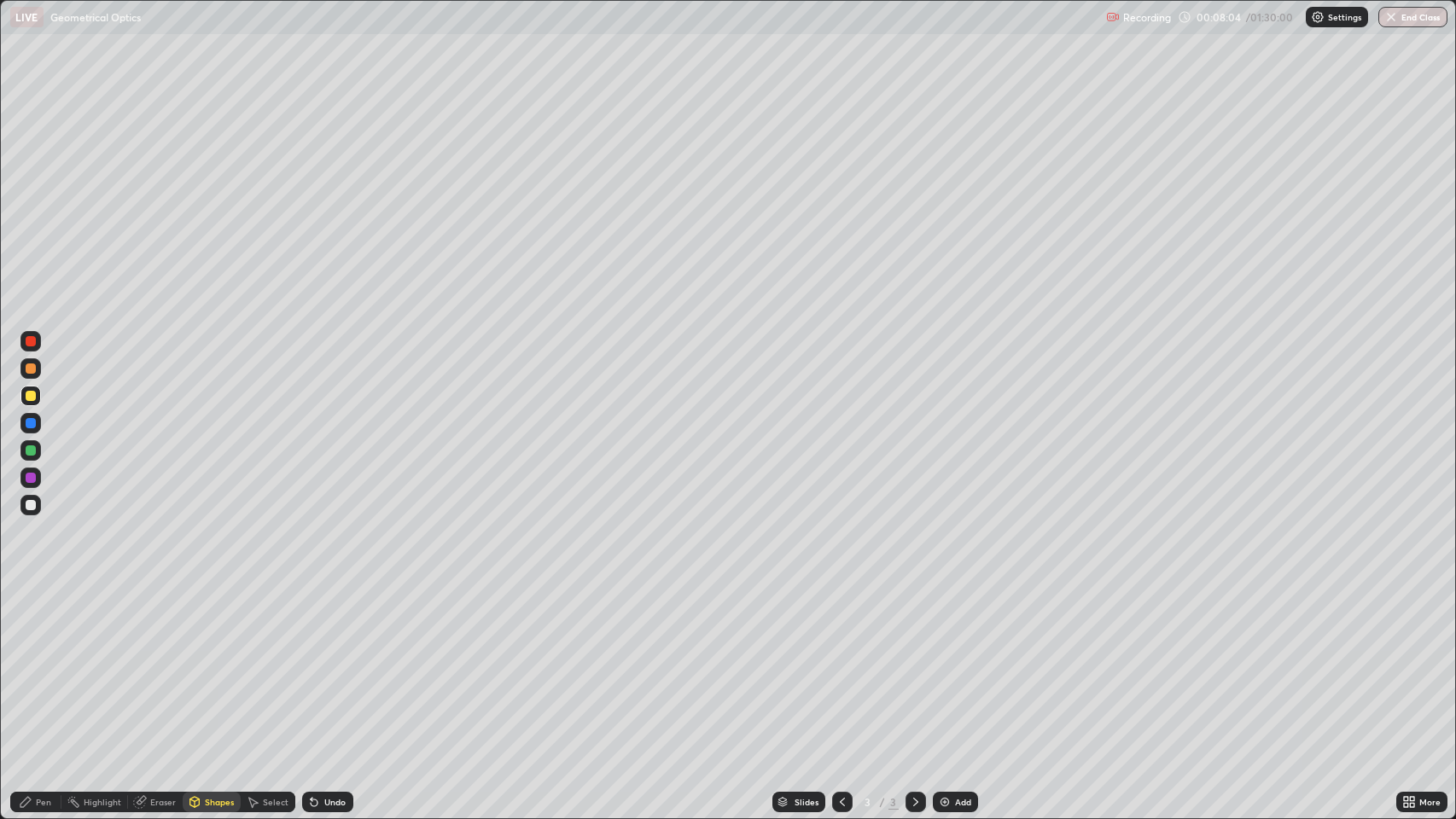
click at [197, 664] on icon at bounding box center [195, 801] width 14 height 14
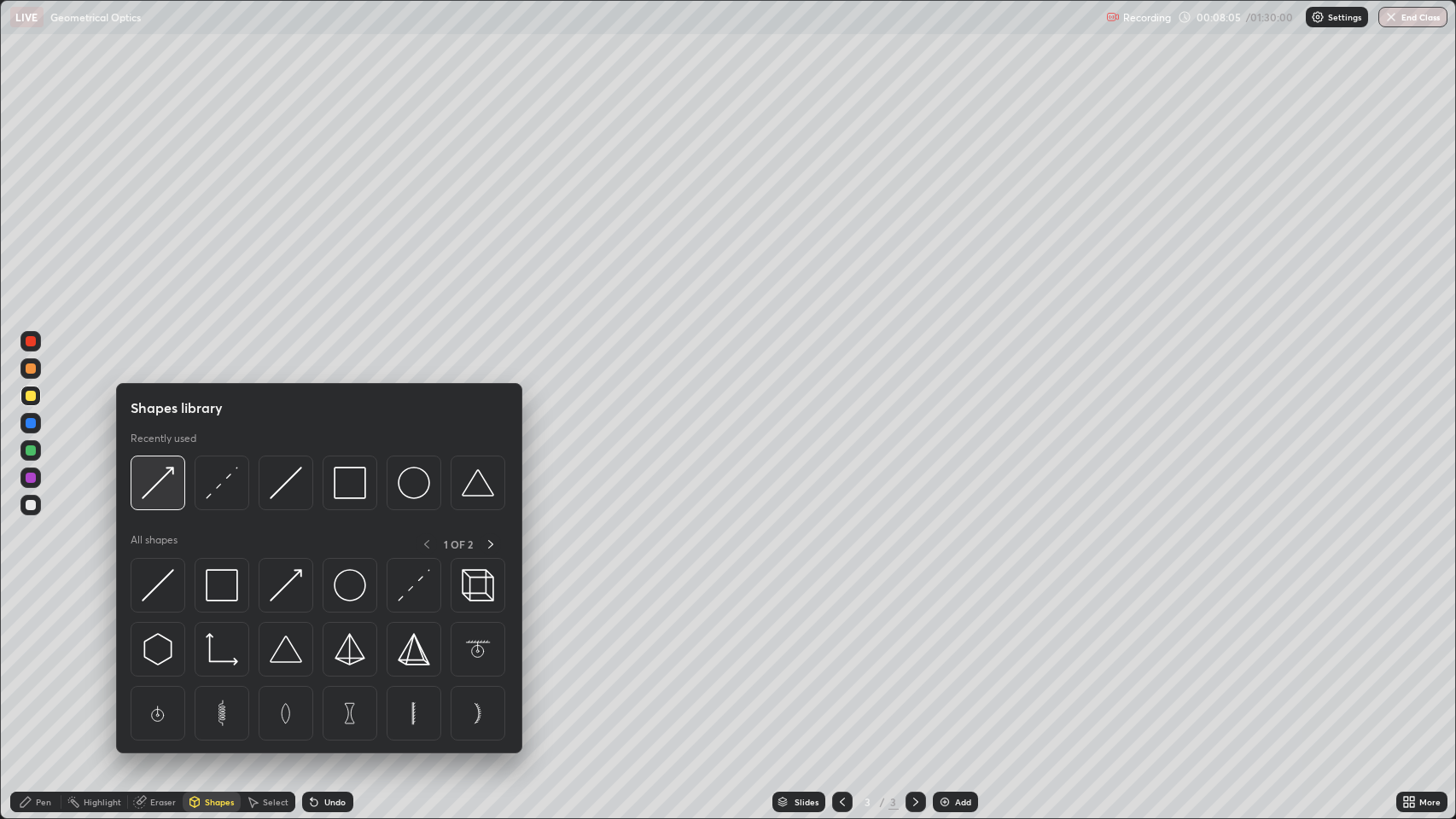
click at [163, 481] on img at bounding box center [158, 482] width 32 height 32
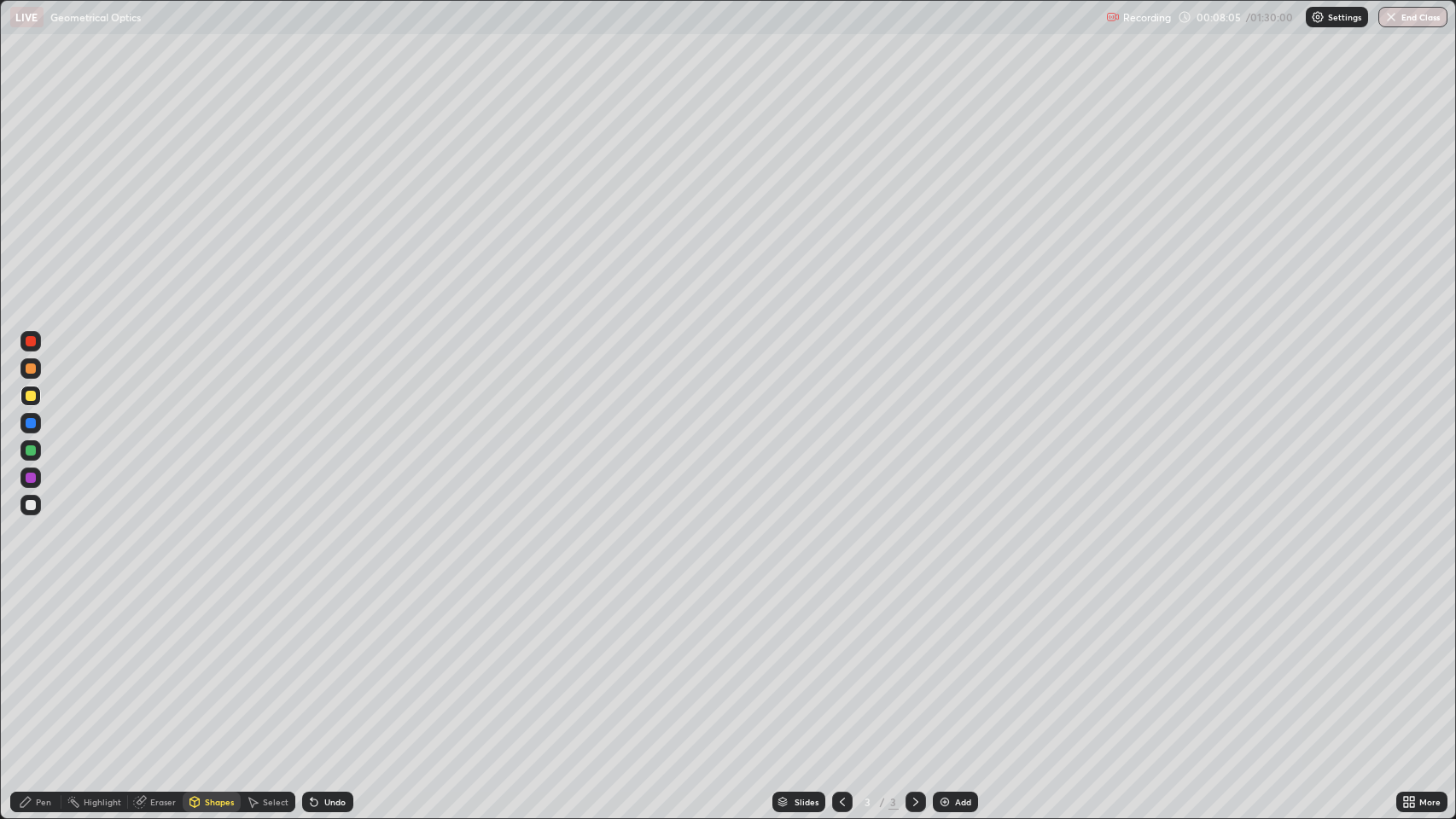
click at [35, 421] on div at bounding box center [30, 423] width 11 height 11
click at [324, 664] on div "Undo" at bounding box center [335, 801] width 21 height 9
click at [39, 664] on div "Pen" at bounding box center [44, 801] width 16 height 9
click at [33, 479] on div at bounding box center [30, 478] width 11 height 11
click at [33, 503] on div at bounding box center [30, 505] width 11 height 11
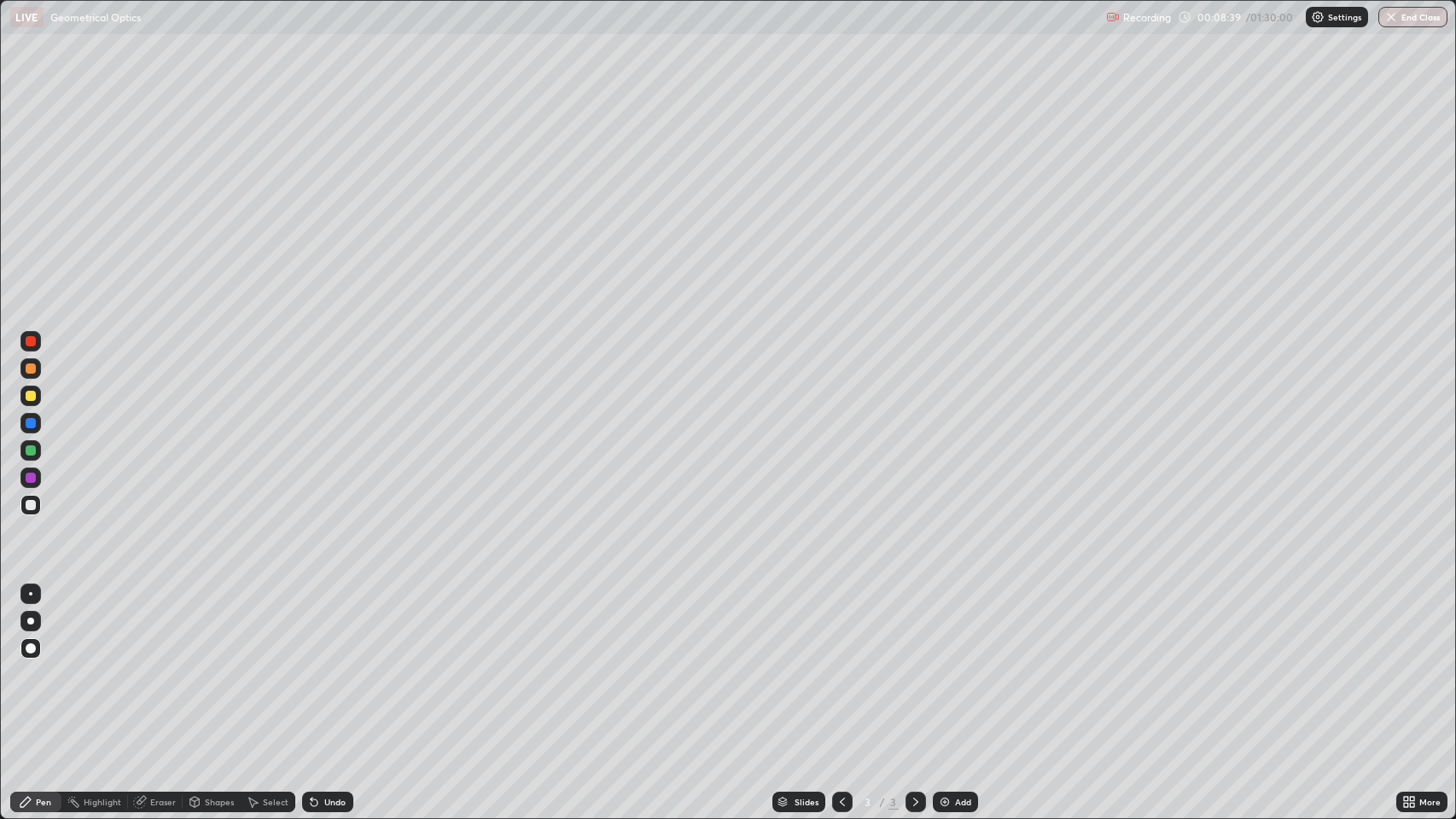
click at [31, 395] on div at bounding box center [30, 396] width 11 height 11
click at [331, 664] on div "Undo" at bounding box center [335, 801] width 21 height 9
click at [34, 500] on div at bounding box center [30, 505] width 20 height 20
click at [31, 507] on div at bounding box center [30, 505] width 11 height 11
click at [163, 664] on div "Eraser" at bounding box center [163, 801] width 25 height 9
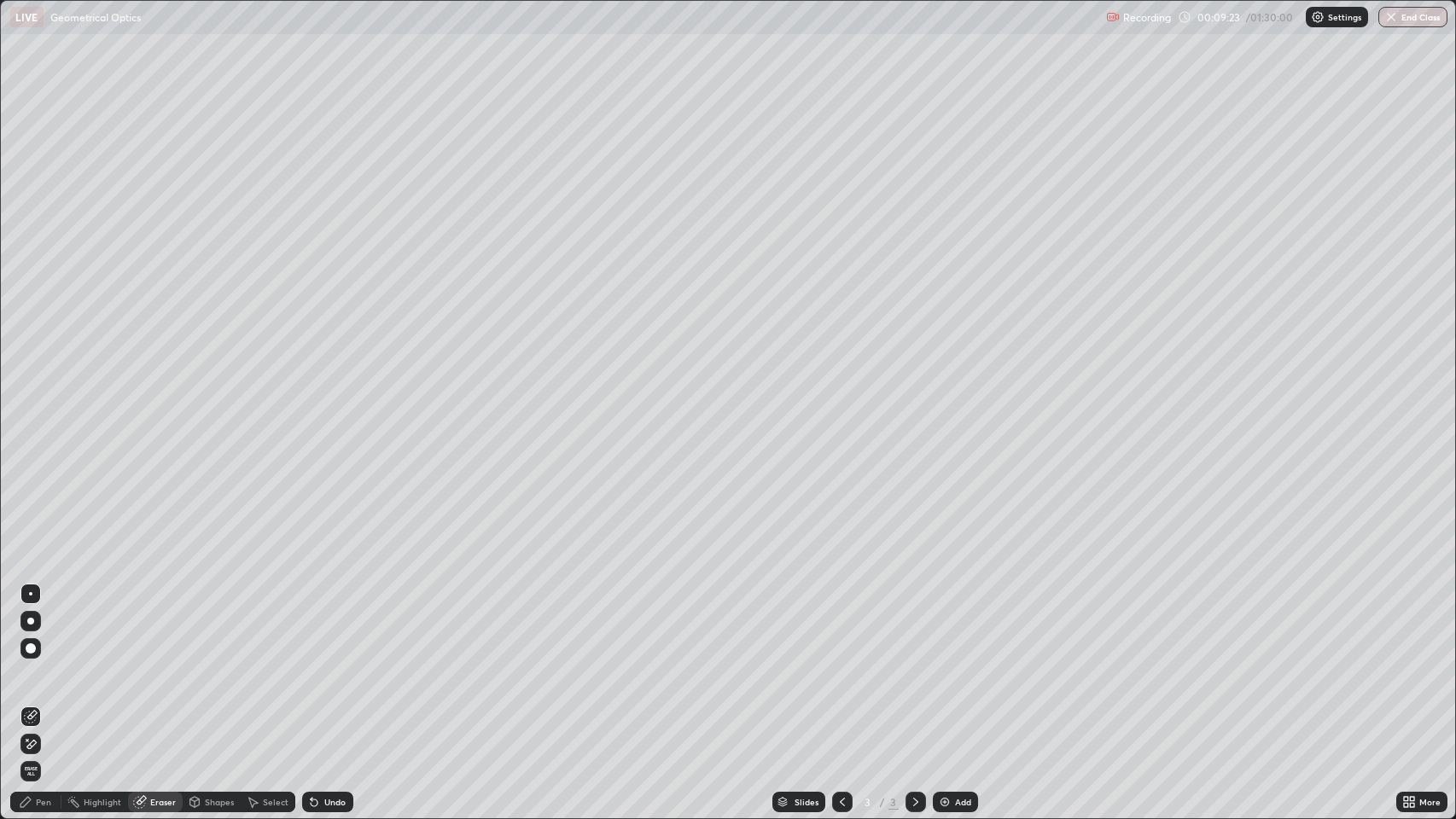
click at [200, 664] on icon at bounding box center [195, 801] width 14 height 14
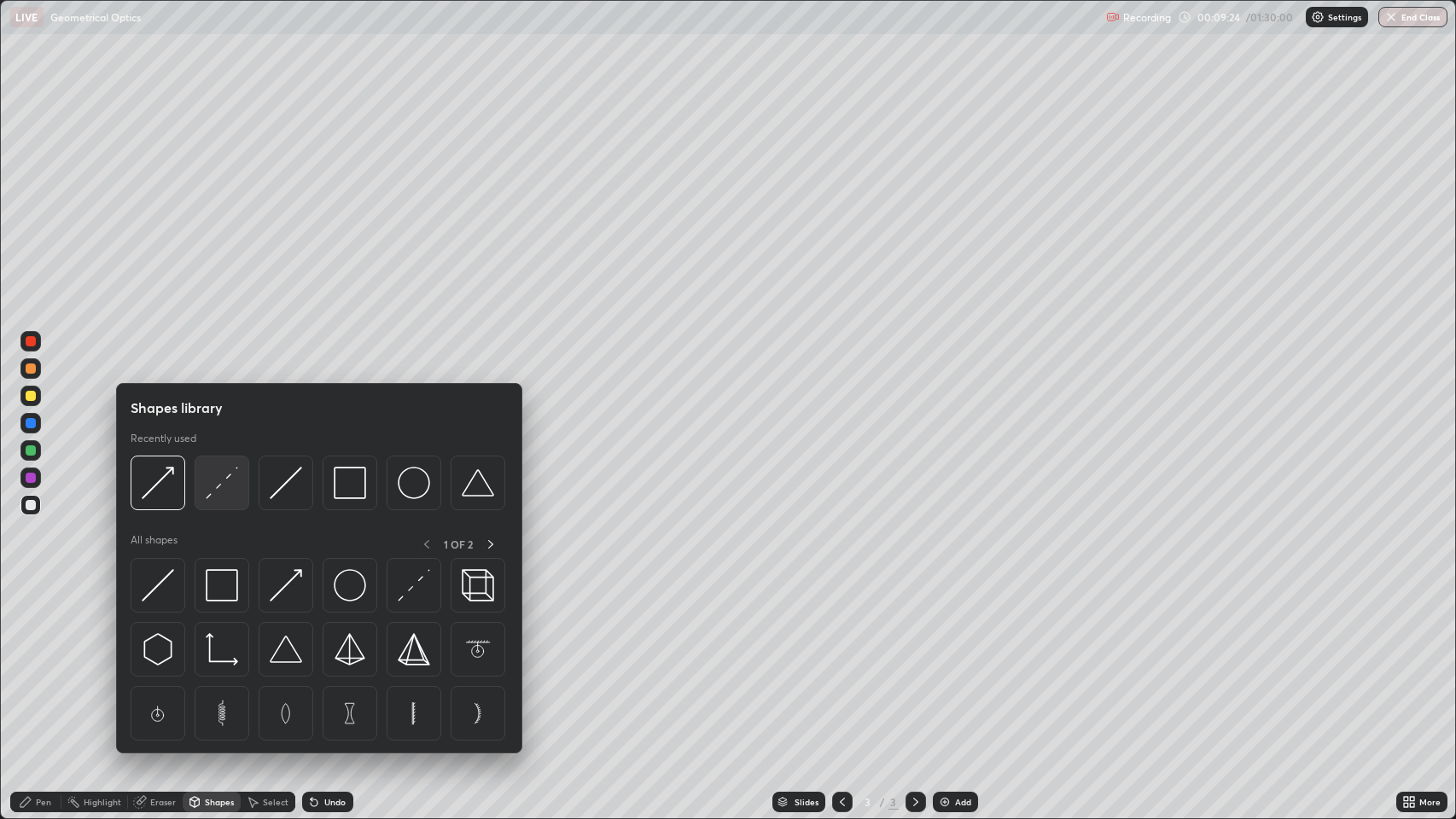
click at [216, 481] on img at bounding box center [221, 482] width 32 height 32
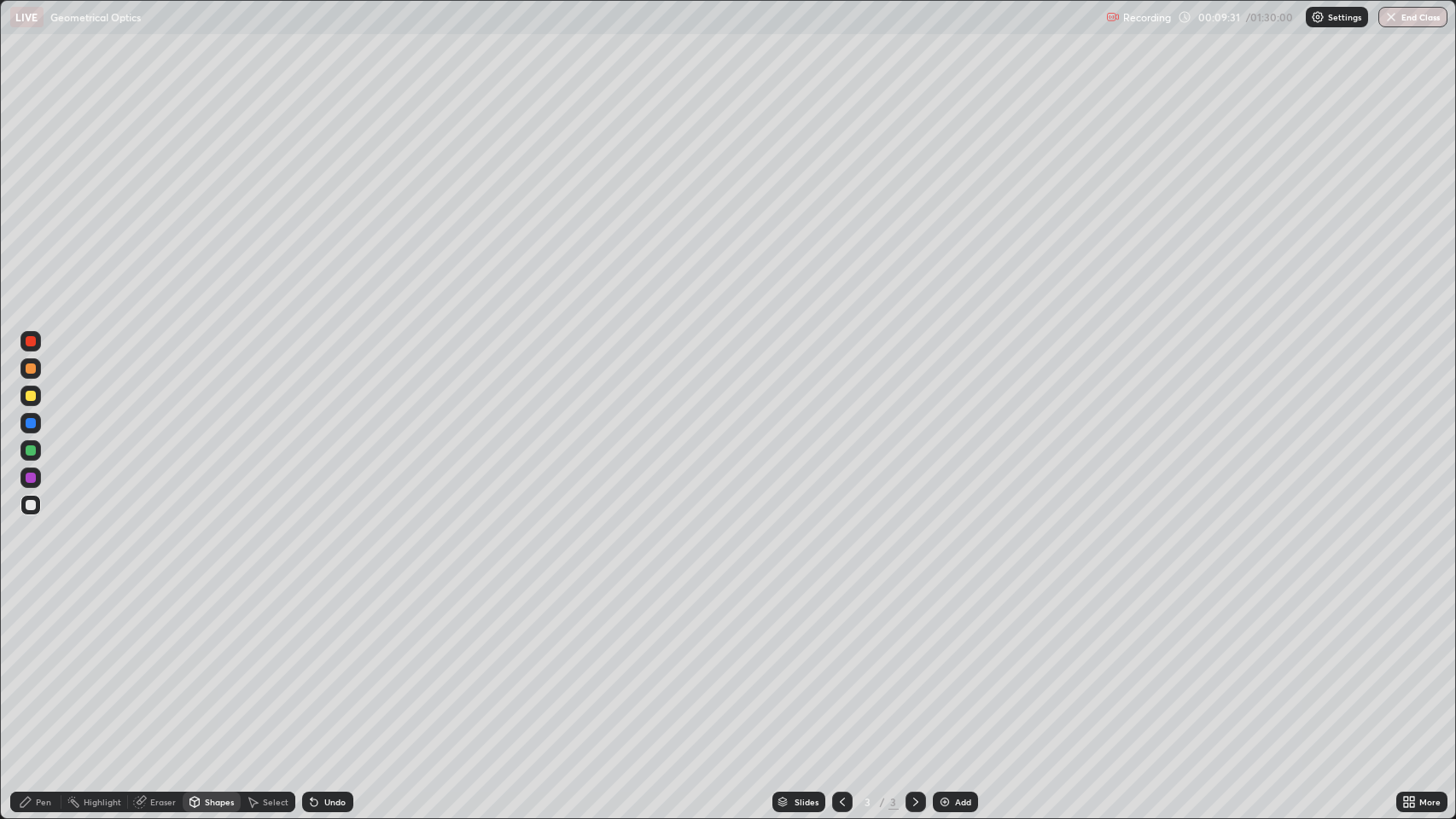
click at [320, 664] on div "Undo" at bounding box center [327, 801] width 52 height 20
click at [31, 505] on div at bounding box center [30, 505] width 11 height 11
click at [40, 664] on div "Pen" at bounding box center [44, 801] width 16 height 9
click at [34, 421] on div at bounding box center [30, 423] width 11 height 11
click at [28, 505] on div at bounding box center [30, 505] width 11 height 11
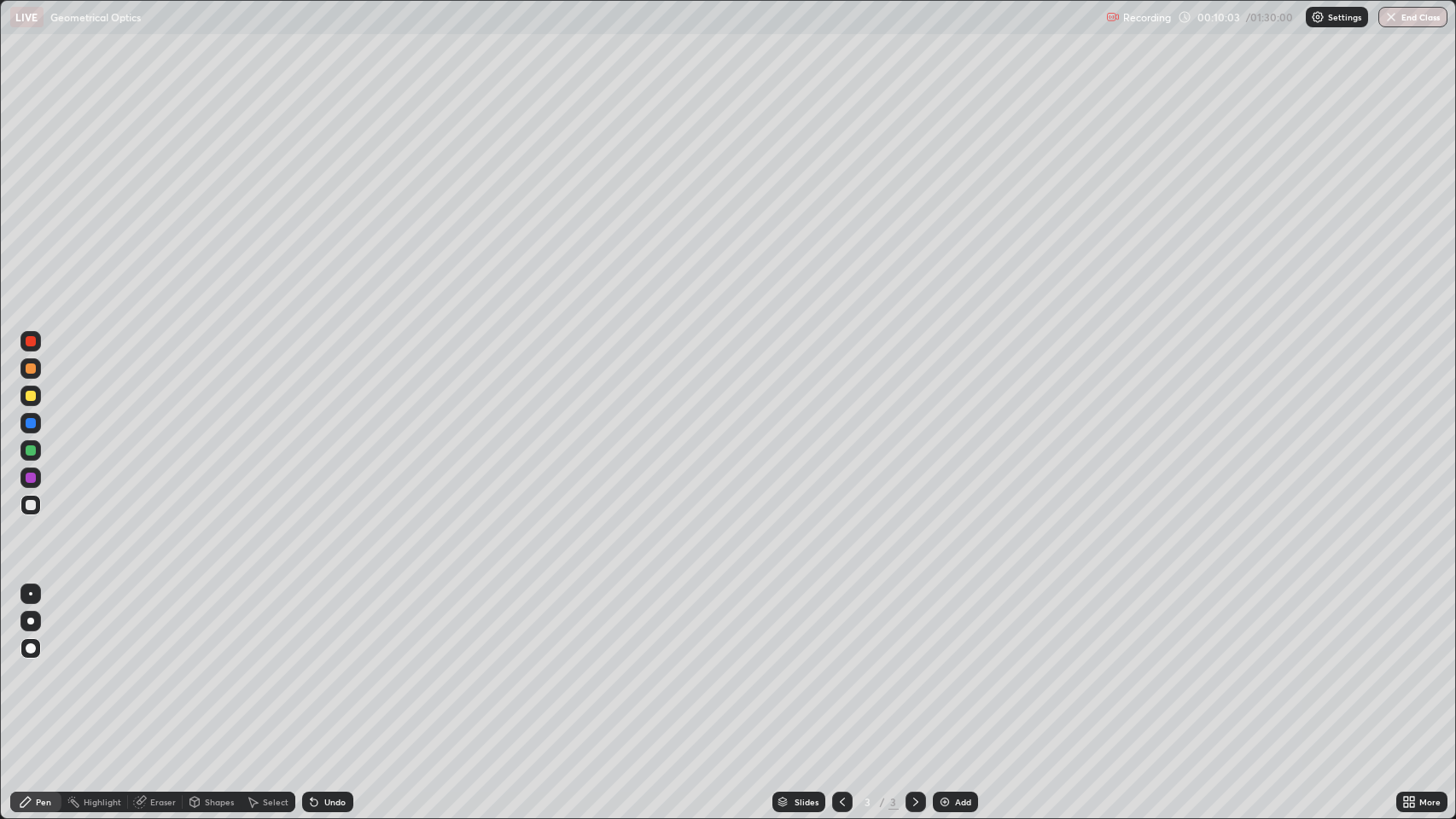
click at [30, 372] on div at bounding box center [30, 369] width 11 height 11
click at [31, 505] on div at bounding box center [30, 505] width 11 height 11
click at [323, 664] on div "Undo" at bounding box center [327, 801] width 52 height 20
click at [31, 621] on div at bounding box center [30, 621] width 7 height 7
click at [312, 664] on icon at bounding box center [313, 802] width 7 height 7
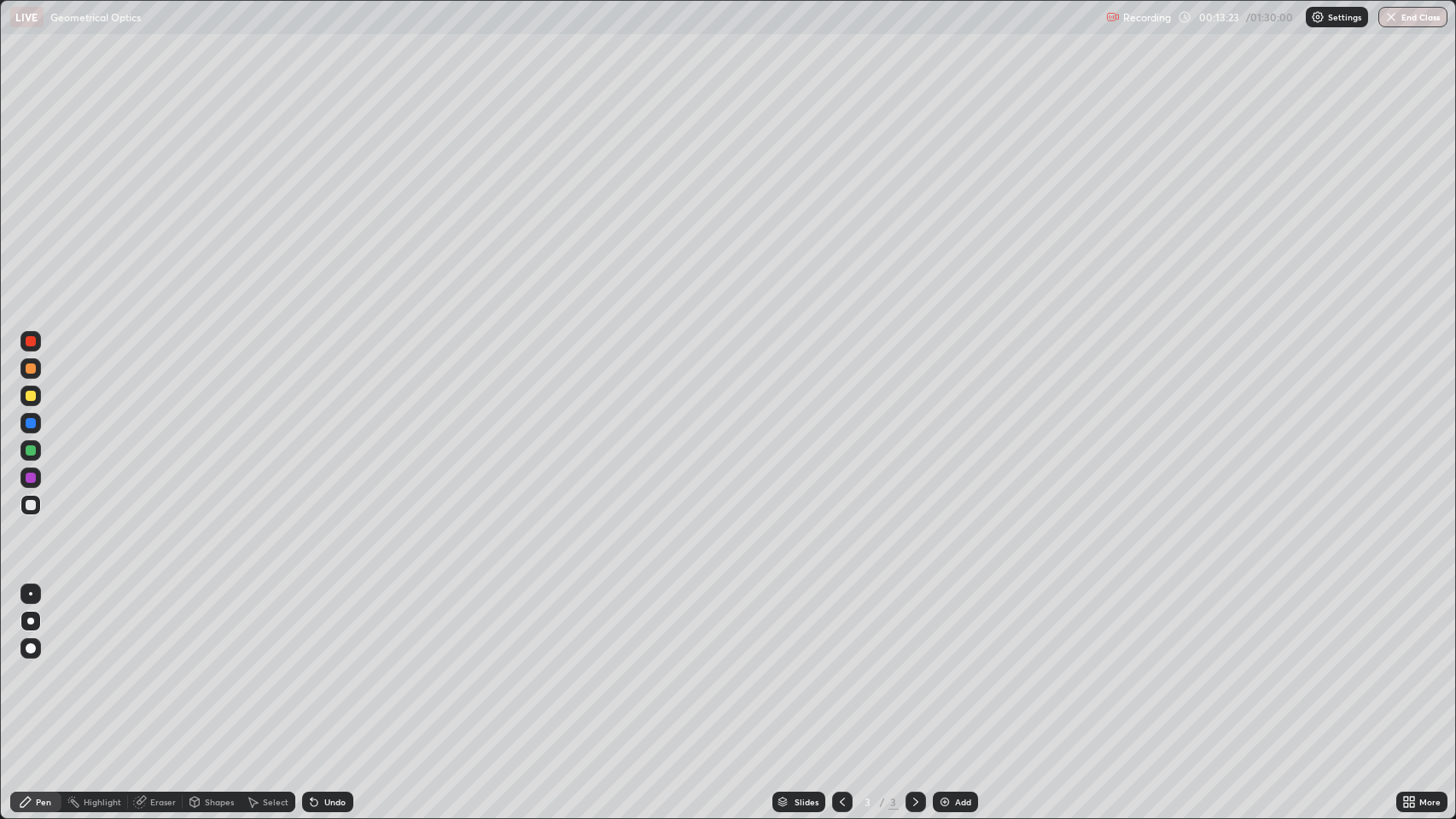
click at [202, 664] on div "Shapes" at bounding box center [212, 801] width 58 height 20
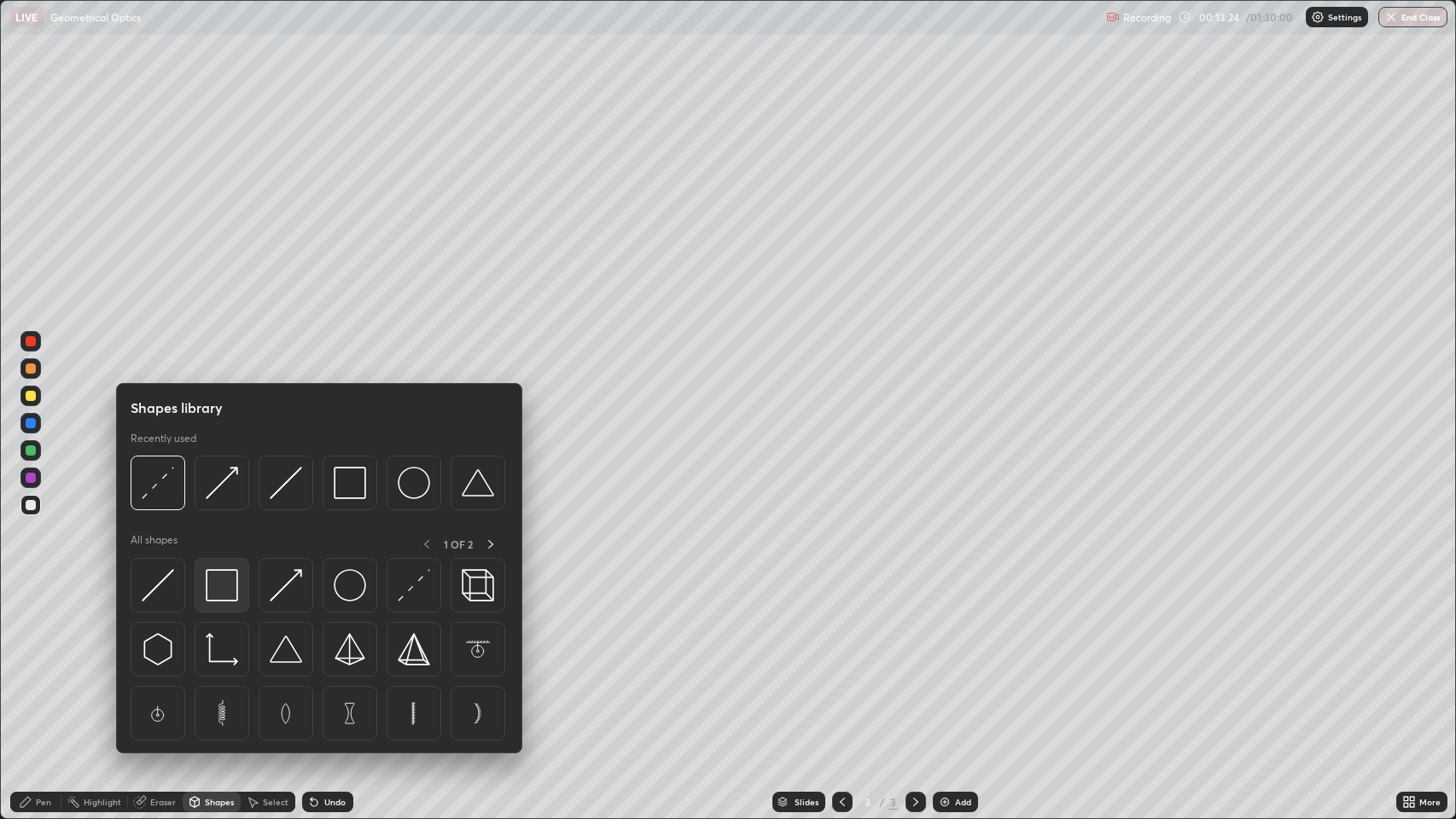
click at [224, 577] on img at bounding box center [221, 585] width 32 height 32
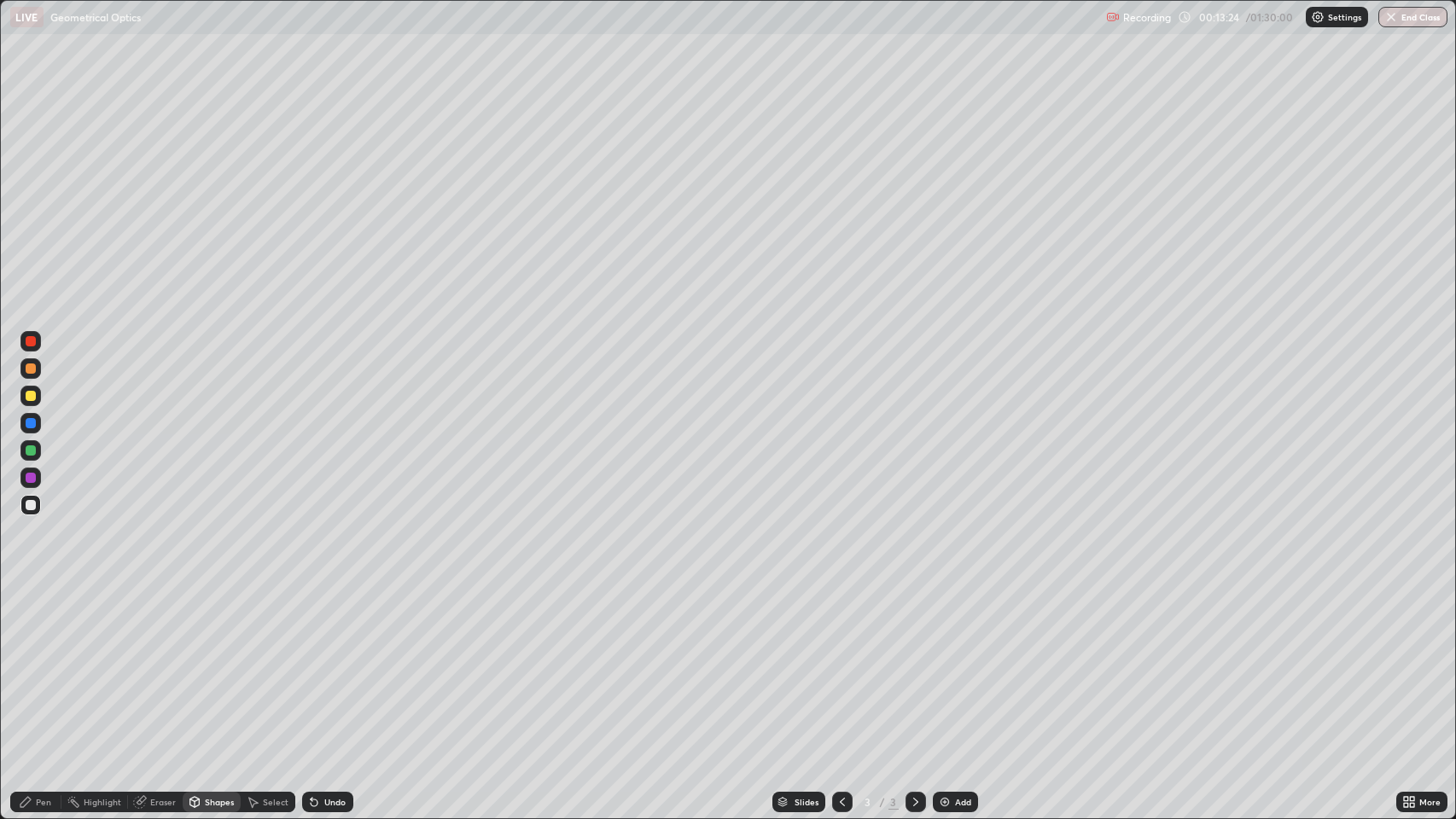
click at [28, 369] on div at bounding box center [30, 369] width 11 height 11
click at [321, 664] on div "Undo" at bounding box center [327, 801] width 52 height 20
click at [43, 664] on div "Pen" at bounding box center [44, 801] width 16 height 9
click at [914, 664] on icon at bounding box center [916, 801] width 14 height 14
click at [939, 664] on img at bounding box center [945, 801] width 14 height 14
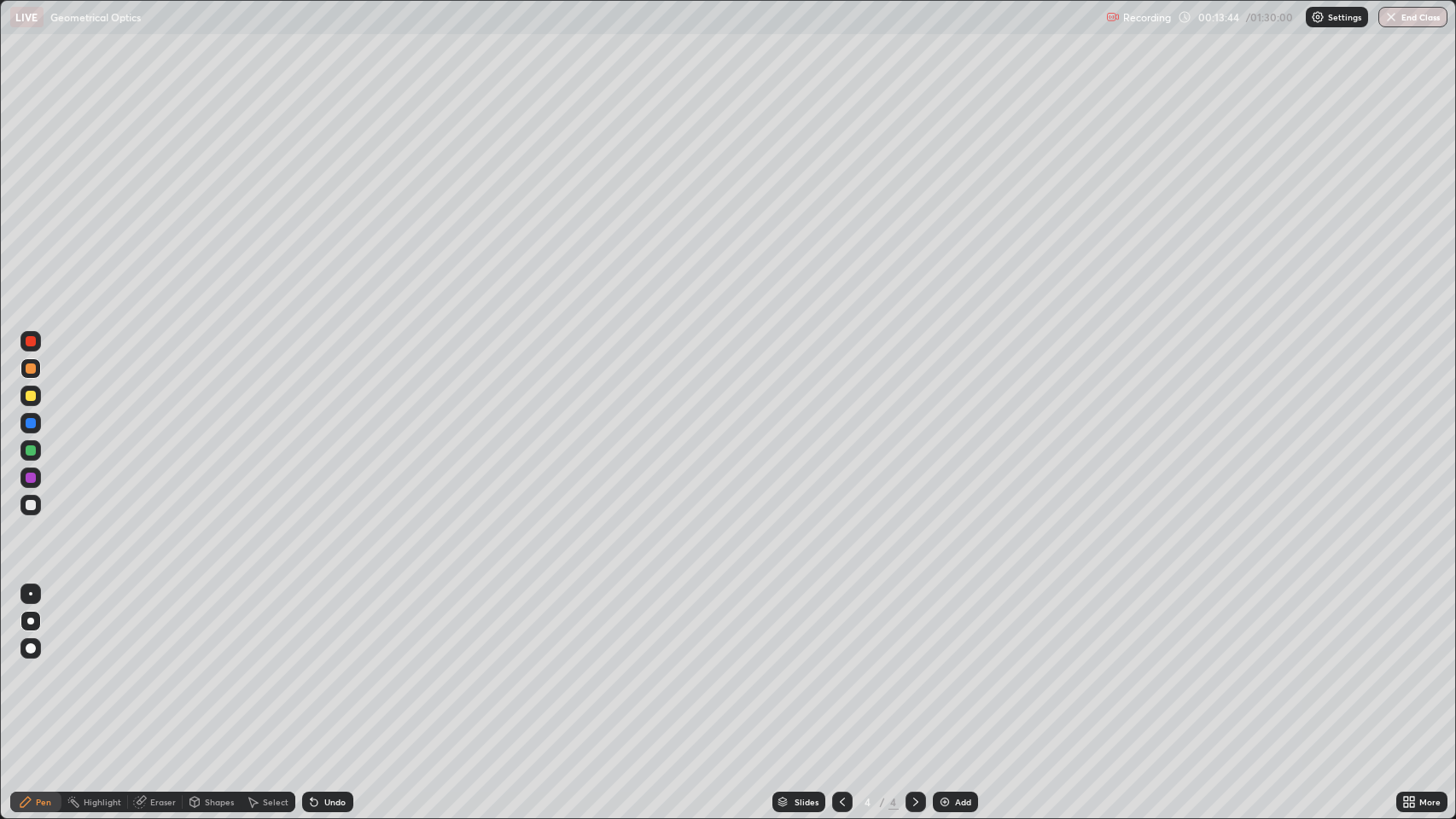
click at [32, 619] on div at bounding box center [30, 621] width 7 height 7
click at [840, 664] on icon at bounding box center [842, 801] width 14 height 14
click at [914, 664] on icon at bounding box center [916, 801] width 14 height 14
click at [28, 508] on div at bounding box center [30, 505] width 11 height 11
click at [841, 664] on icon at bounding box center [842, 801] width 14 height 14
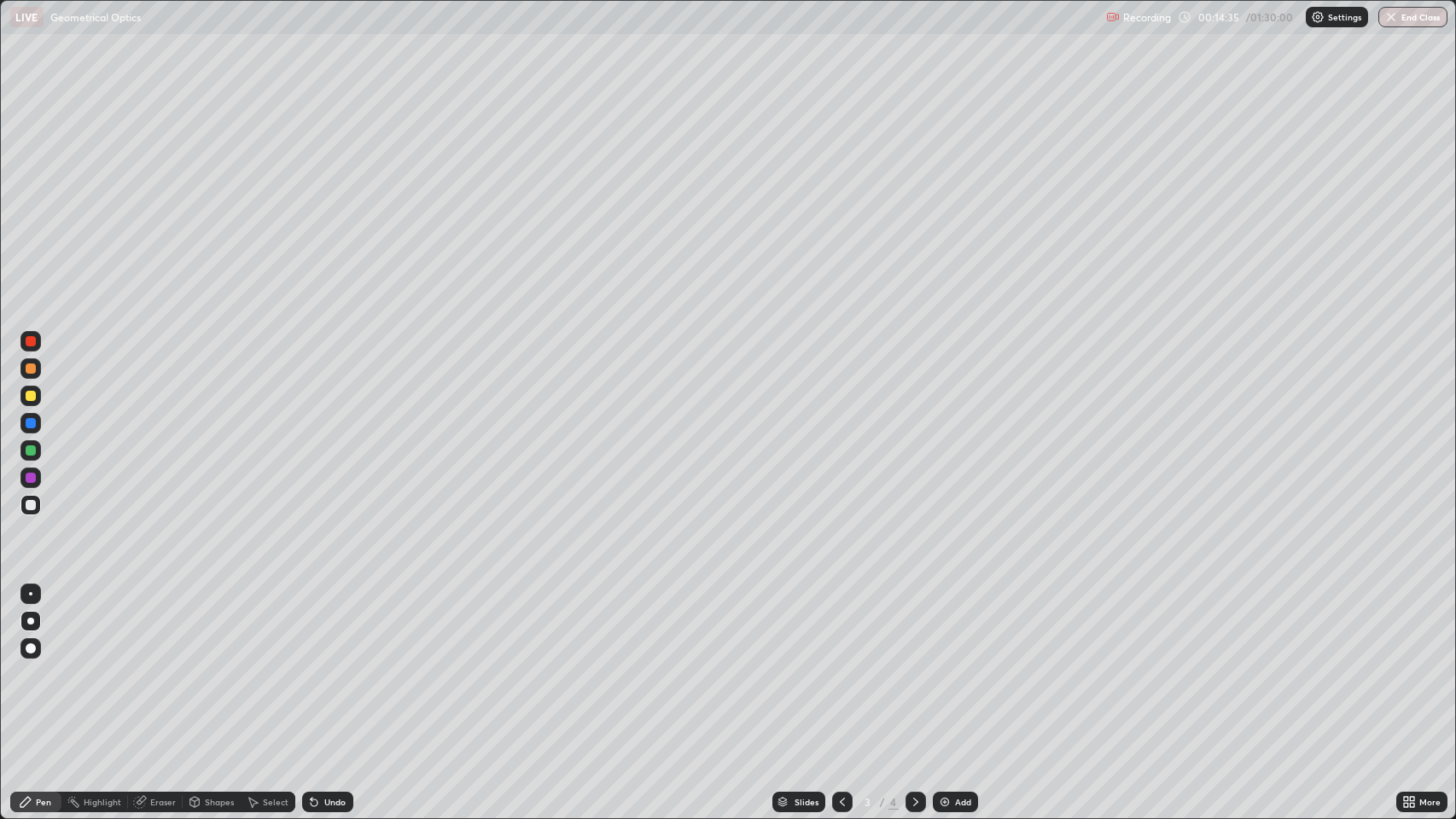
click at [914, 664] on icon at bounding box center [916, 801] width 14 height 14
click at [836, 664] on icon at bounding box center [842, 801] width 14 height 14
click at [910, 664] on icon at bounding box center [916, 801] width 14 height 14
click at [312, 664] on icon at bounding box center [313, 802] width 7 height 7
click at [840, 664] on icon at bounding box center [842, 801] width 5 height 9
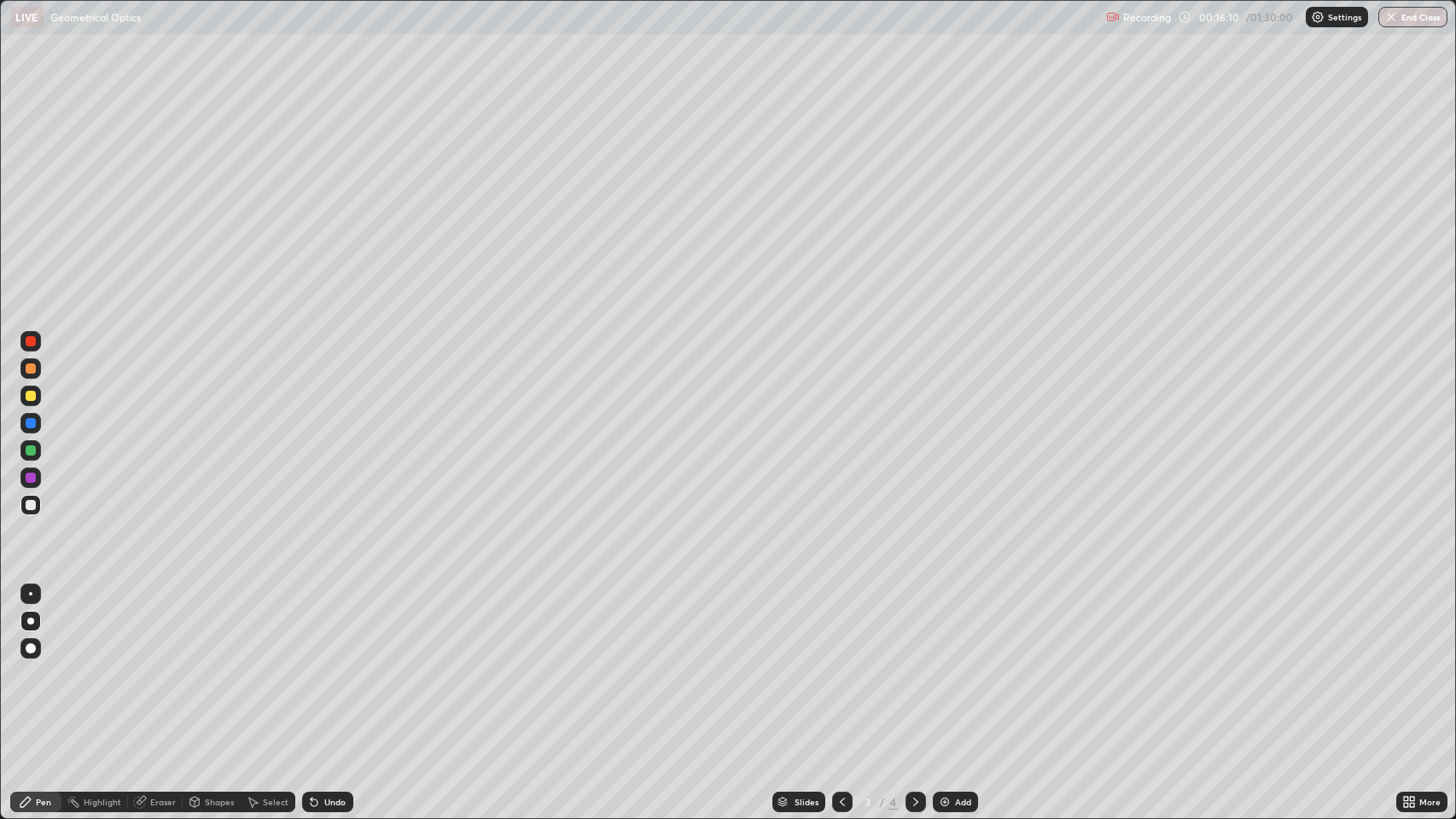
click at [914, 664] on icon at bounding box center [916, 801] width 14 height 14
click at [32, 371] on div at bounding box center [30, 369] width 11 height 11
click at [31, 502] on div at bounding box center [30, 505] width 11 height 11
click at [836, 664] on icon at bounding box center [842, 801] width 14 height 14
click at [31, 424] on div at bounding box center [30, 423] width 11 height 11
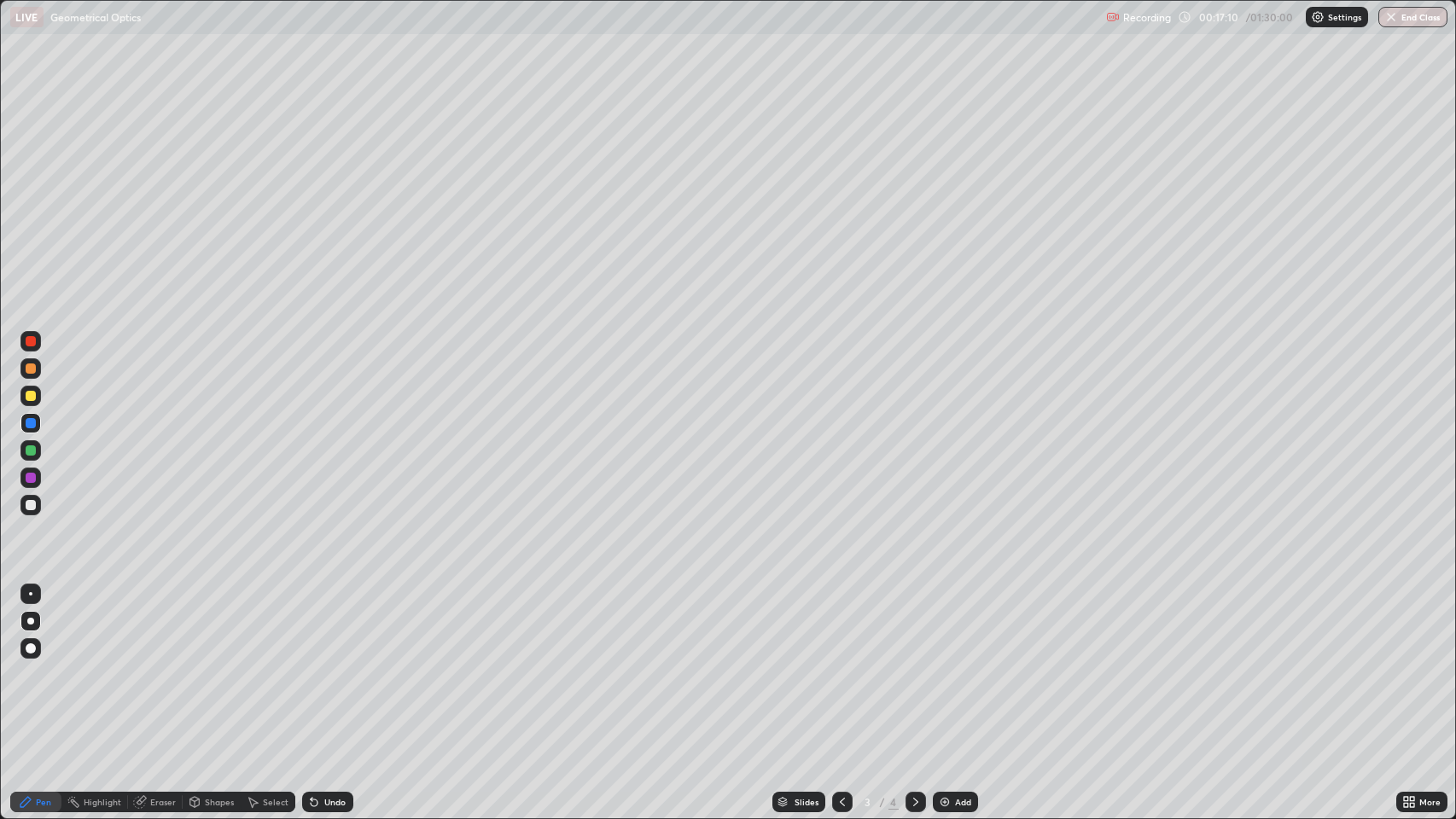
click at [321, 664] on div "Undo" at bounding box center [327, 801] width 52 height 20
click at [911, 664] on icon at bounding box center [916, 801] width 14 height 14
click at [312, 664] on icon at bounding box center [313, 802] width 7 height 7
click at [316, 664] on icon at bounding box center [314, 801] width 14 height 14
click at [845, 664] on icon at bounding box center [842, 801] width 14 height 14
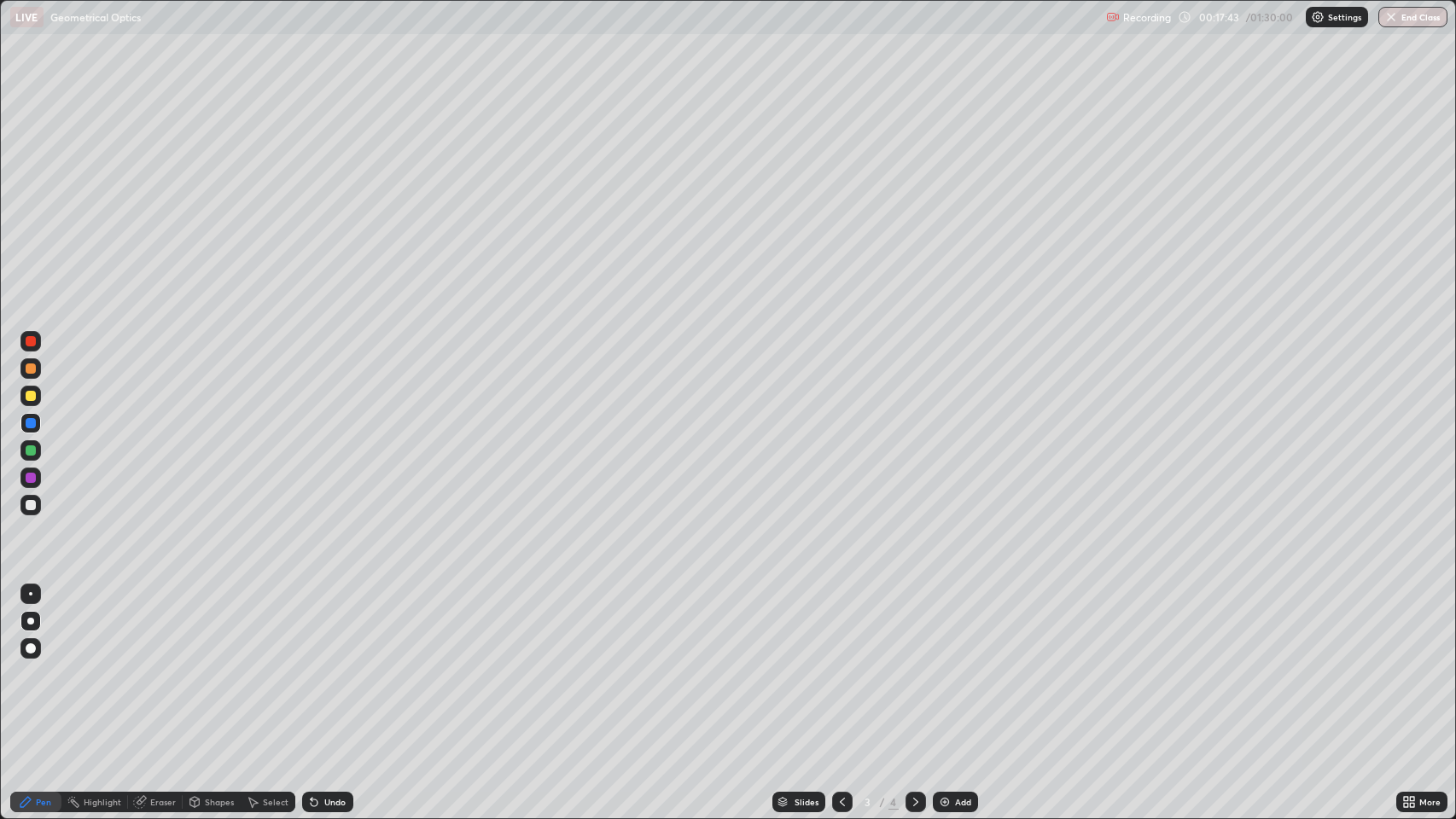
click at [914, 664] on icon at bounding box center [916, 801] width 14 height 14
click at [31, 502] on div at bounding box center [30, 505] width 11 height 11
click at [154, 664] on div "Eraser" at bounding box center [163, 801] width 25 height 9
click at [40, 664] on div "Pen" at bounding box center [44, 801] width 16 height 9
click at [150, 664] on div "Eraser" at bounding box center [163, 801] width 25 height 9
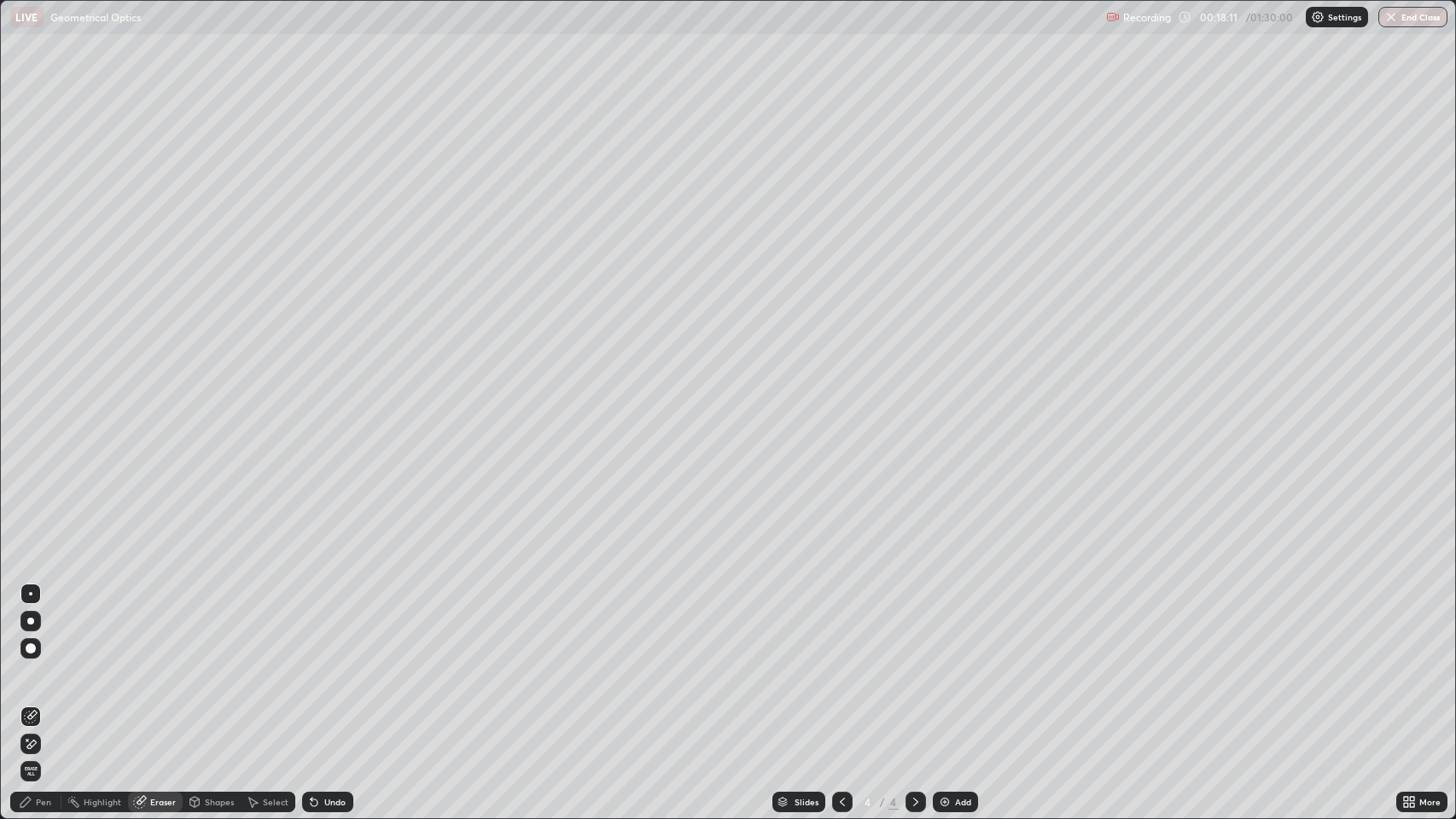
click at [33, 664] on div "Pen" at bounding box center [36, 801] width 52 height 20
click at [31, 369] on div at bounding box center [30, 369] width 11 height 11
click at [31, 502] on div at bounding box center [30, 505] width 11 height 11
click at [841, 664] on icon at bounding box center [842, 801] width 14 height 14
click at [910, 664] on icon at bounding box center [916, 801] width 14 height 14
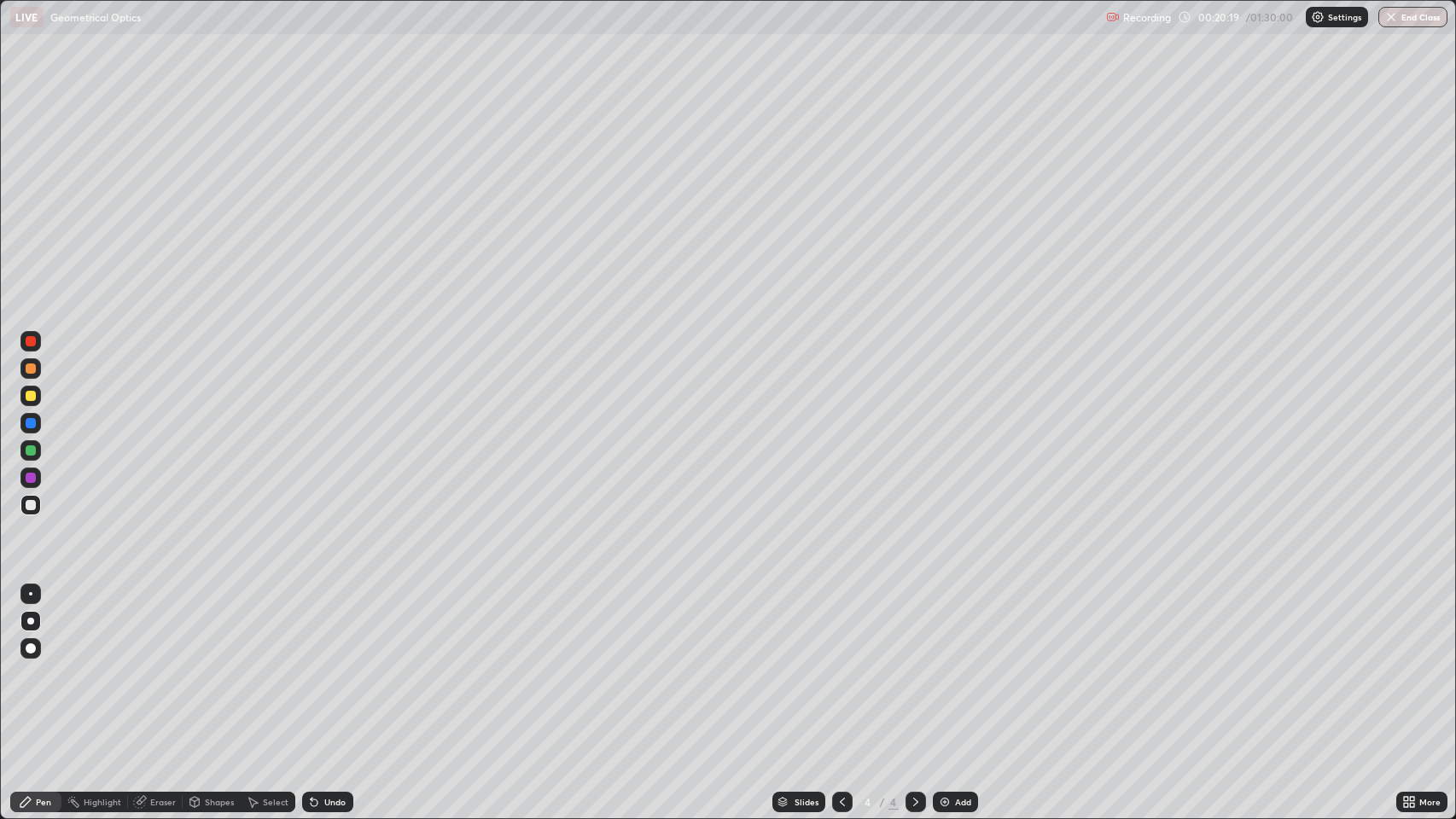
click at [156, 664] on div "Eraser" at bounding box center [163, 801] width 25 height 9
click at [46, 664] on div "Pen" at bounding box center [44, 801] width 16 height 9
click at [840, 664] on icon at bounding box center [842, 801] width 5 height 9
click at [912, 664] on icon at bounding box center [916, 801] width 14 height 14
click at [154, 664] on div "Eraser" at bounding box center [163, 801] width 25 height 9
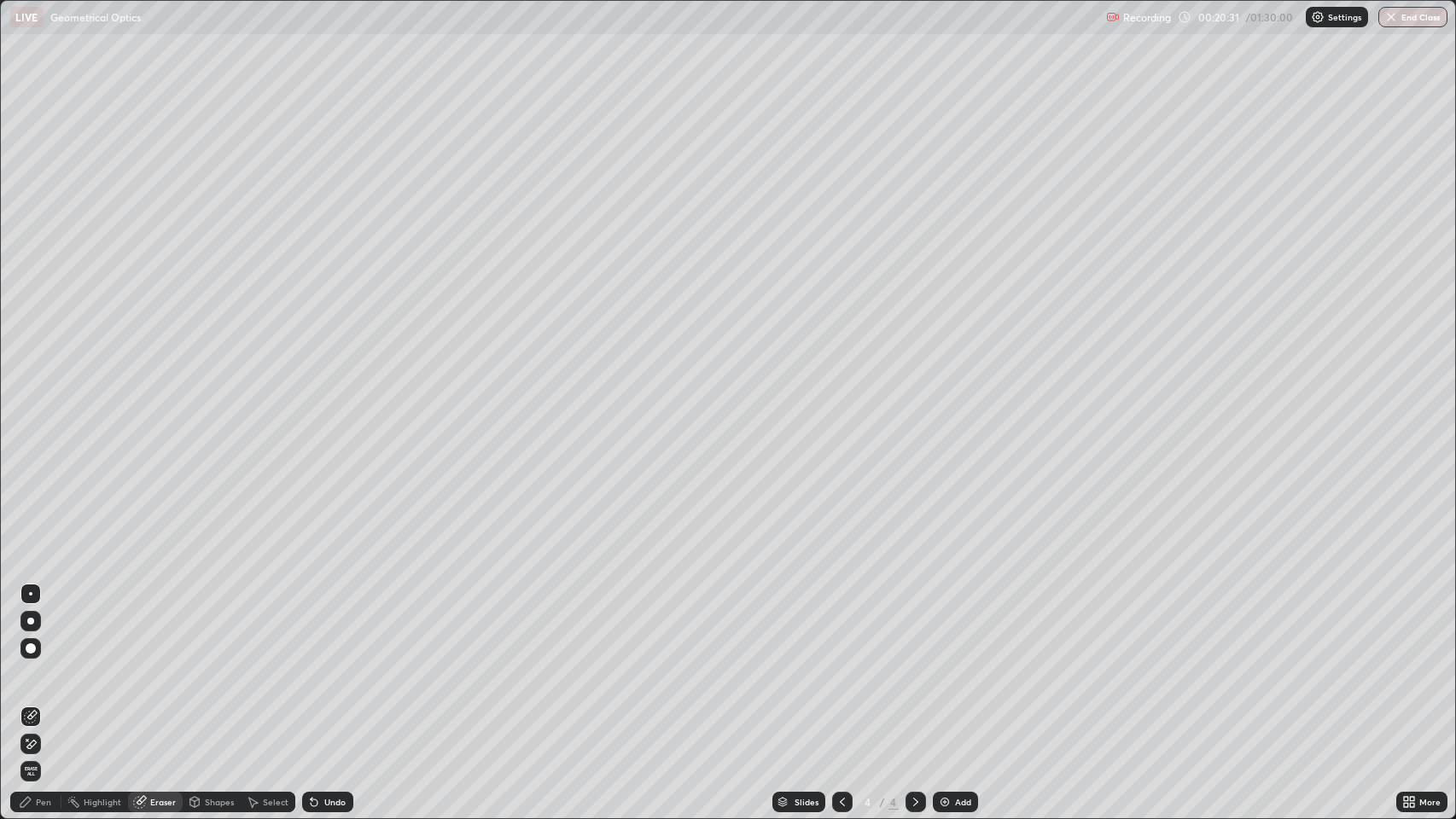
click at [38, 664] on div "Pen" at bounding box center [44, 801] width 16 height 9
click at [152, 664] on div "Eraser" at bounding box center [163, 801] width 25 height 9
click at [40, 664] on div "Pen" at bounding box center [44, 801] width 16 height 9
click at [311, 664] on icon at bounding box center [313, 802] width 7 height 7
click at [838, 664] on icon at bounding box center [842, 801] width 14 height 14
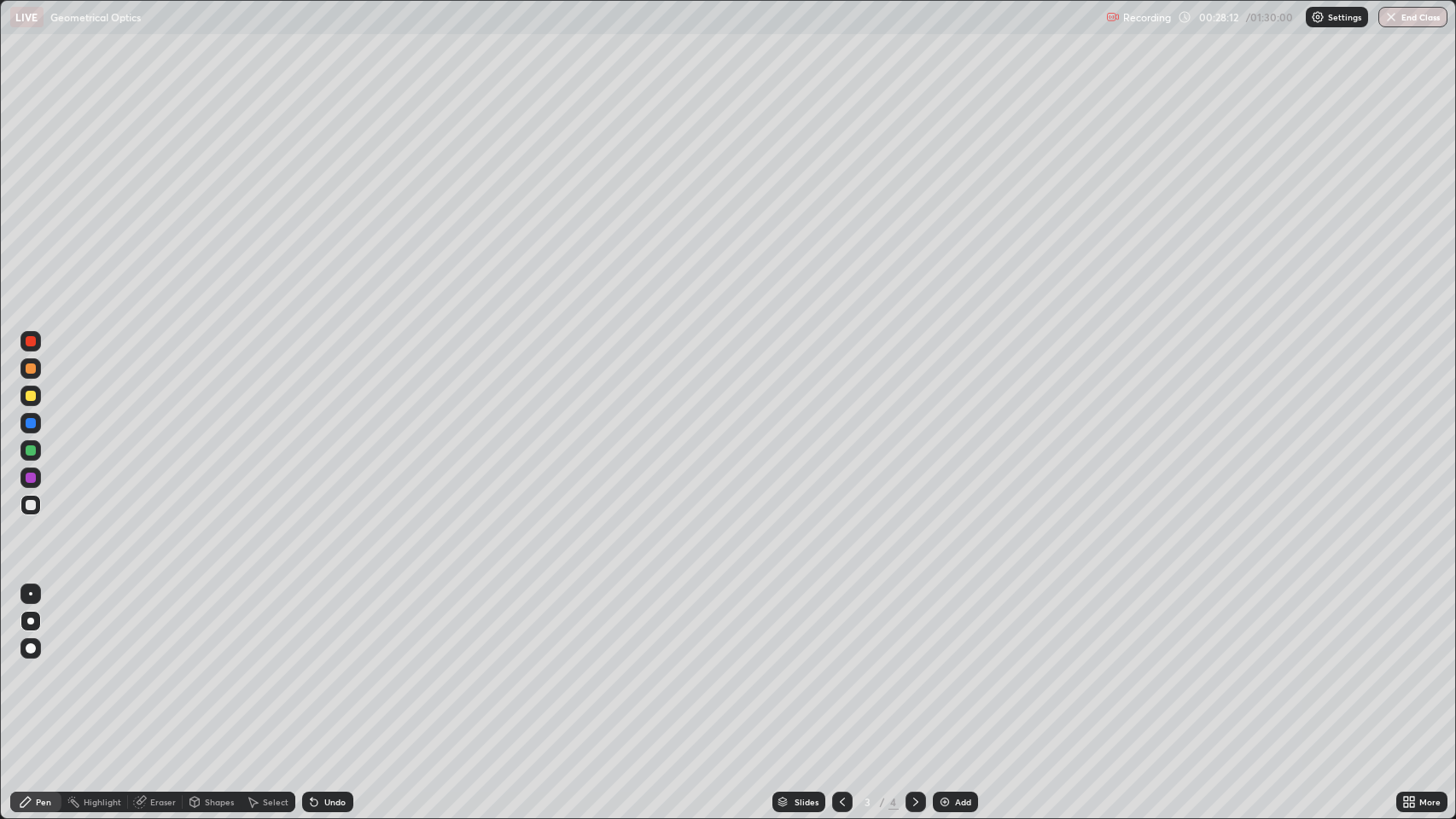
click at [917, 664] on icon at bounding box center [916, 801] width 14 height 14
click at [914, 664] on icon at bounding box center [916, 801] width 14 height 14
click at [913, 664] on icon at bounding box center [916, 801] width 14 height 14
click at [939, 664] on img at bounding box center [945, 801] width 14 height 14
click at [841, 664] on icon at bounding box center [842, 801] width 14 height 14
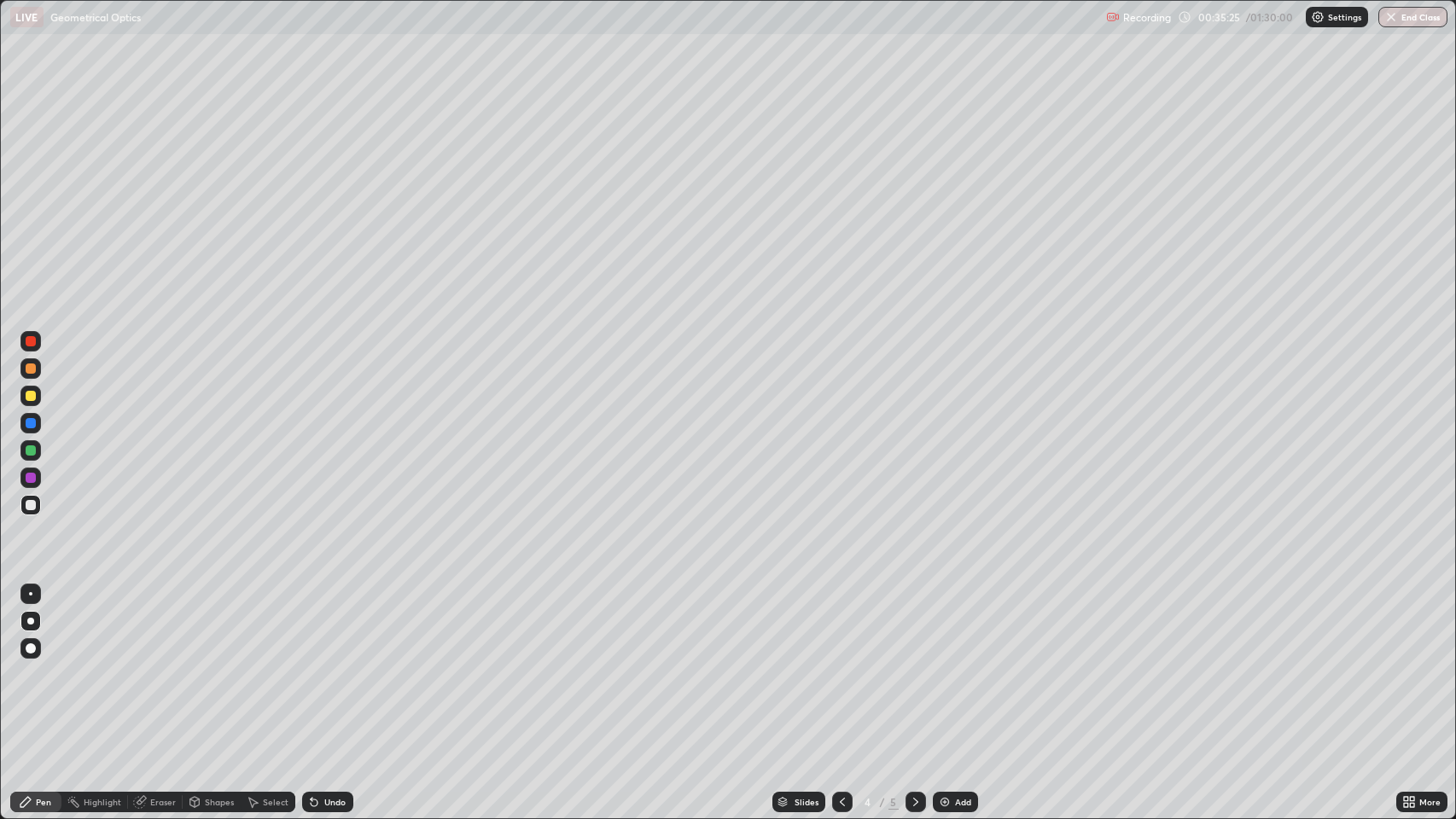
click at [914, 664] on icon at bounding box center [916, 801] width 14 height 14
click at [844, 664] on icon at bounding box center [842, 801] width 14 height 14
click at [914, 664] on icon at bounding box center [916, 801] width 14 height 14
click at [324, 664] on div "Undo" at bounding box center [335, 801] width 21 height 9
click at [327, 664] on div "Undo" at bounding box center [335, 801] width 21 height 9
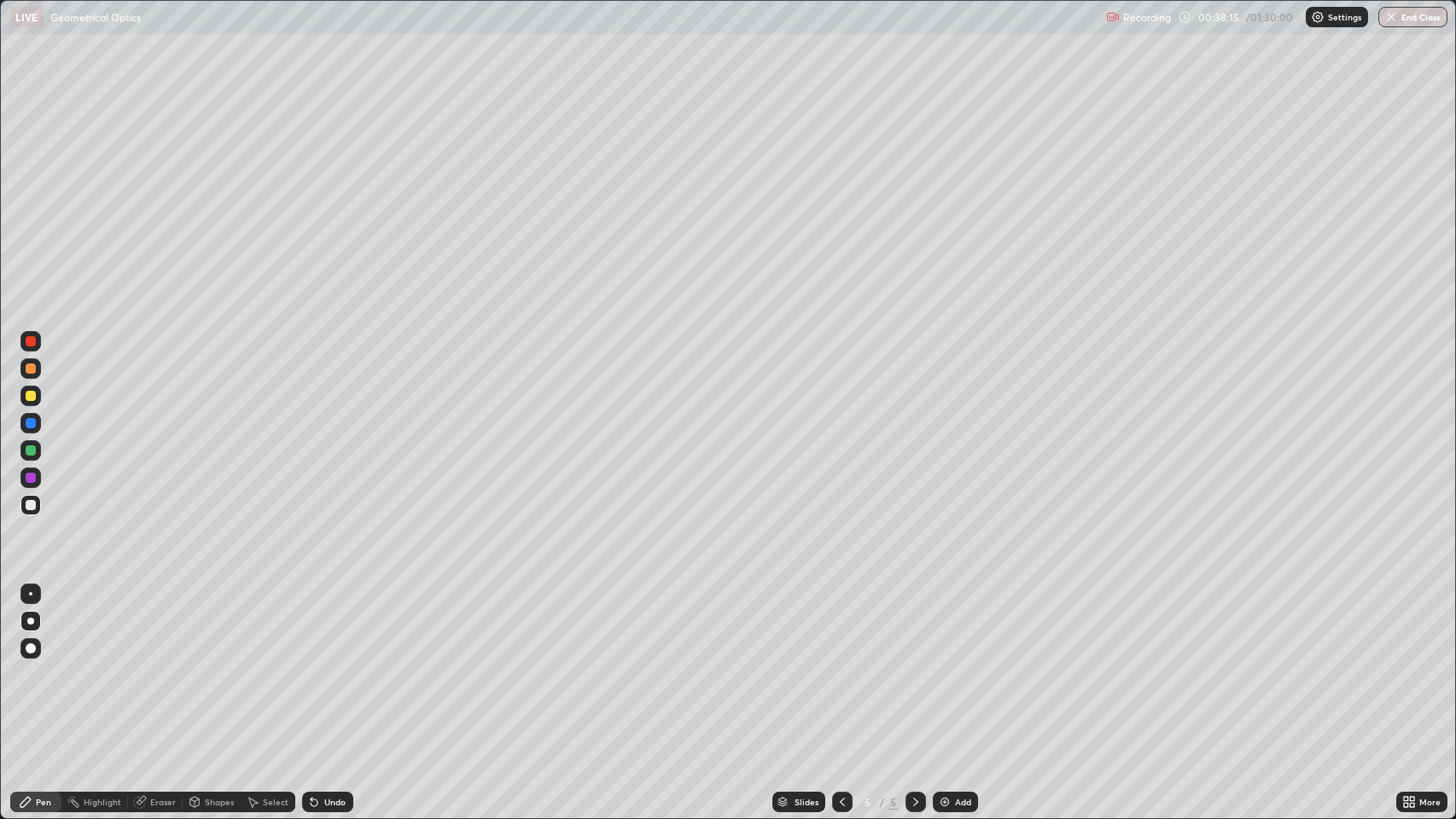
click at [164, 664] on div "Eraser" at bounding box center [163, 801] width 25 height 9
click at [34, 664] on div "Pen" at bounding box center [36, 801] width 52 height 20
click at [912, 664] on icon at bounding box center [916, 801] width 14 height 14
click at [946, 664] on img at bounding box center [945, 801] width 14 height 14
click at [209, 664] on div "Shapes" at bounding box center [219, 801] width 29 height 9
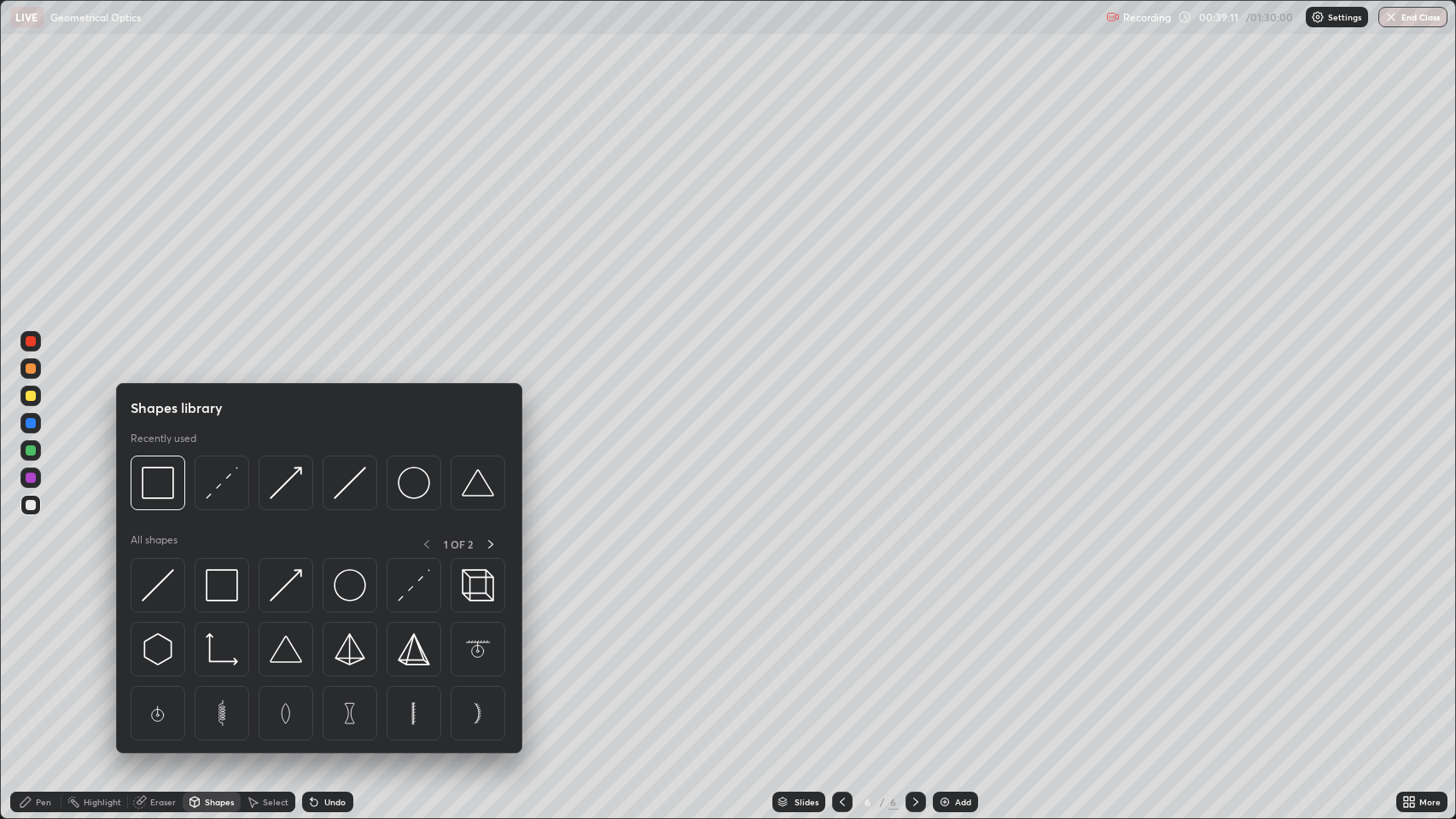
click at [349, 580] on img at bounding box center [349, 585] width 32 height 32
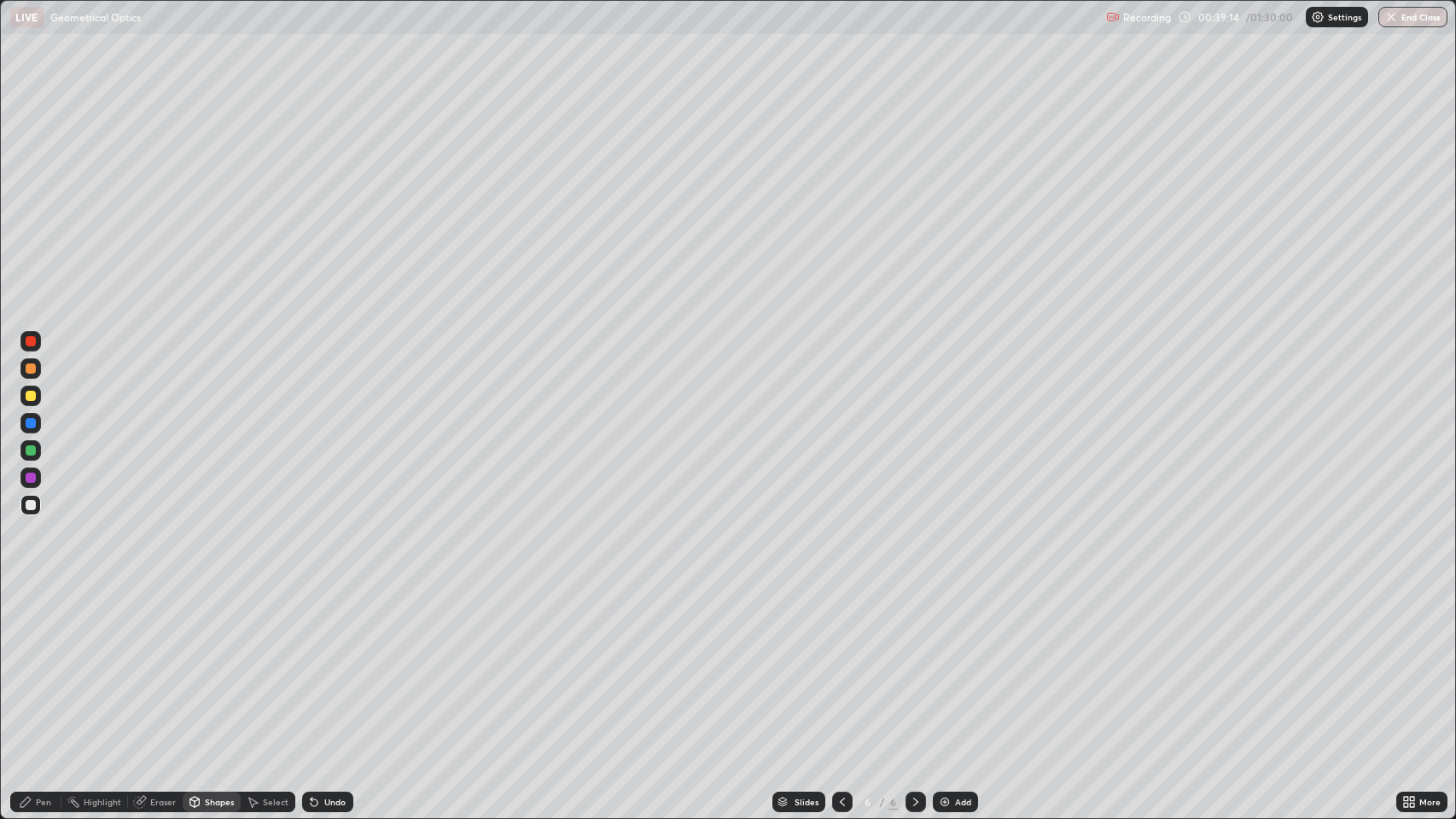
click at [48, 664] on div "Pen" at bounding box center [44, 801] width 16 height 9
click at [31, 505] on div at bounding box center [30, 505] width 11 height 11
click at [200, 664] on icon at bounding box center [195, 801] width 14 height 14
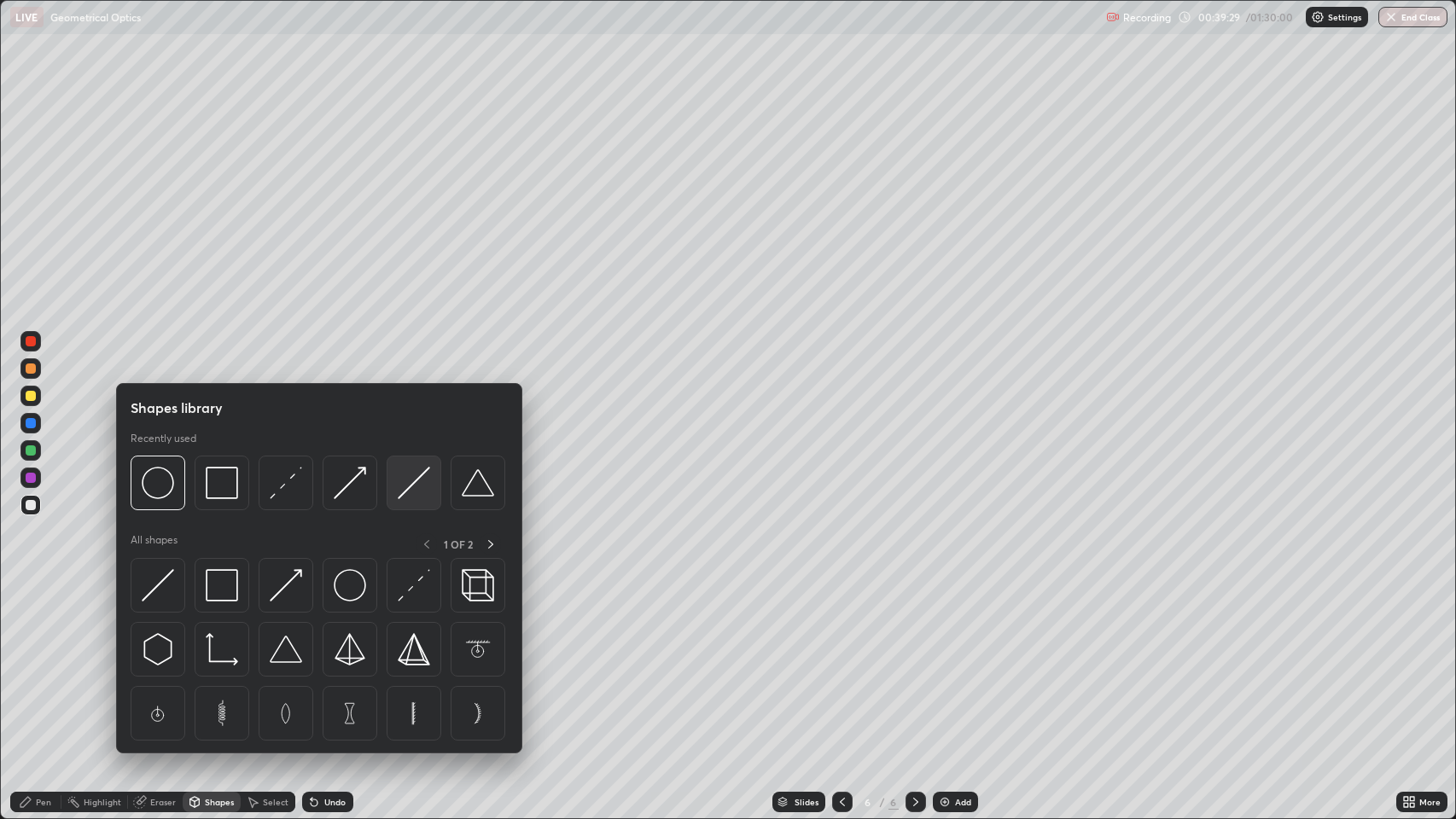
click at [406, 478] on img at bounding box center [414, 482] width 32 height 32
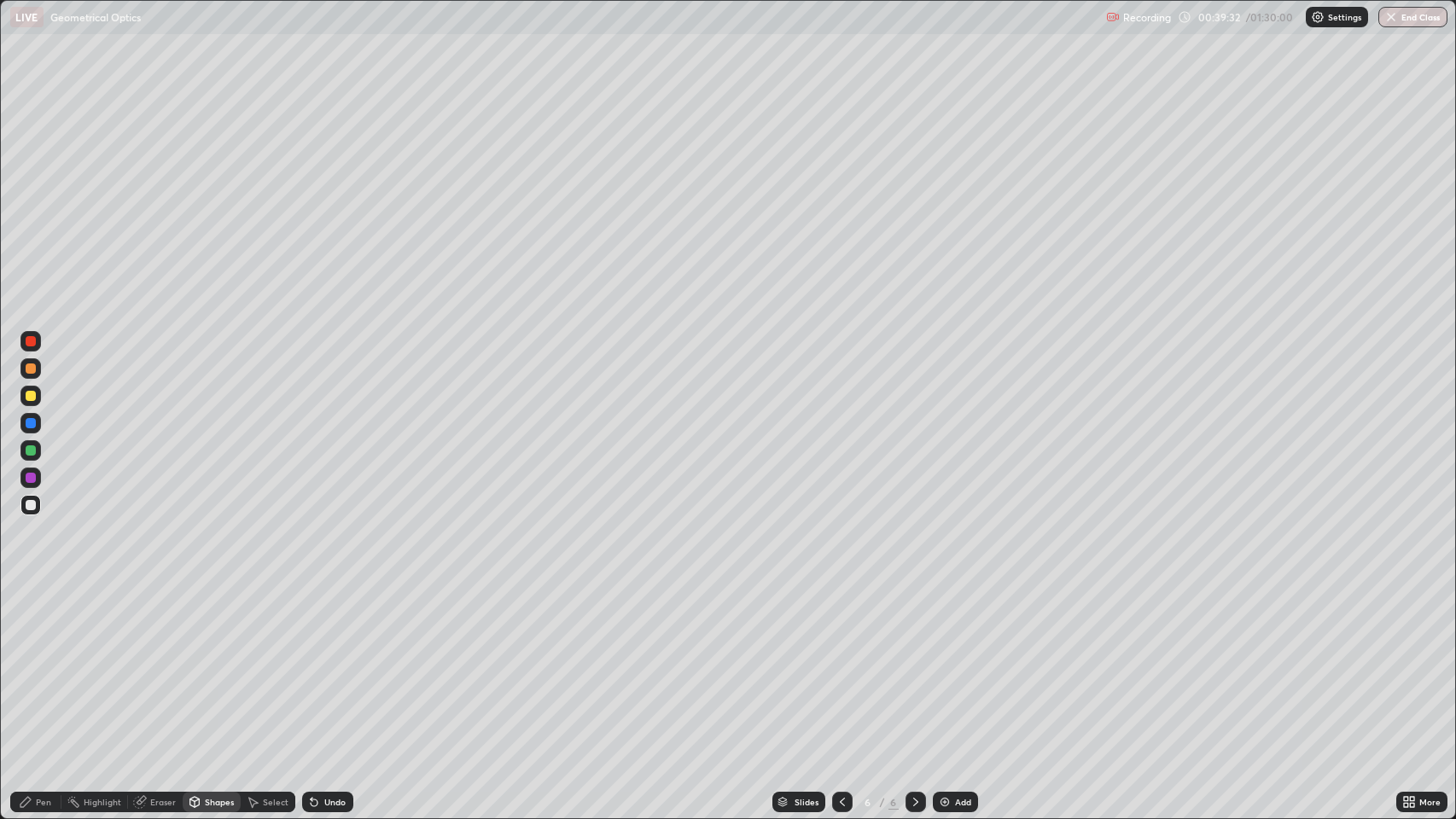
click at [43, 664] on div "Pen" at bounding box center [44, 801] width 16 height 9
click at [202, 664] on div "Shapes" at bounding box center [212, 801] width 58 height 20
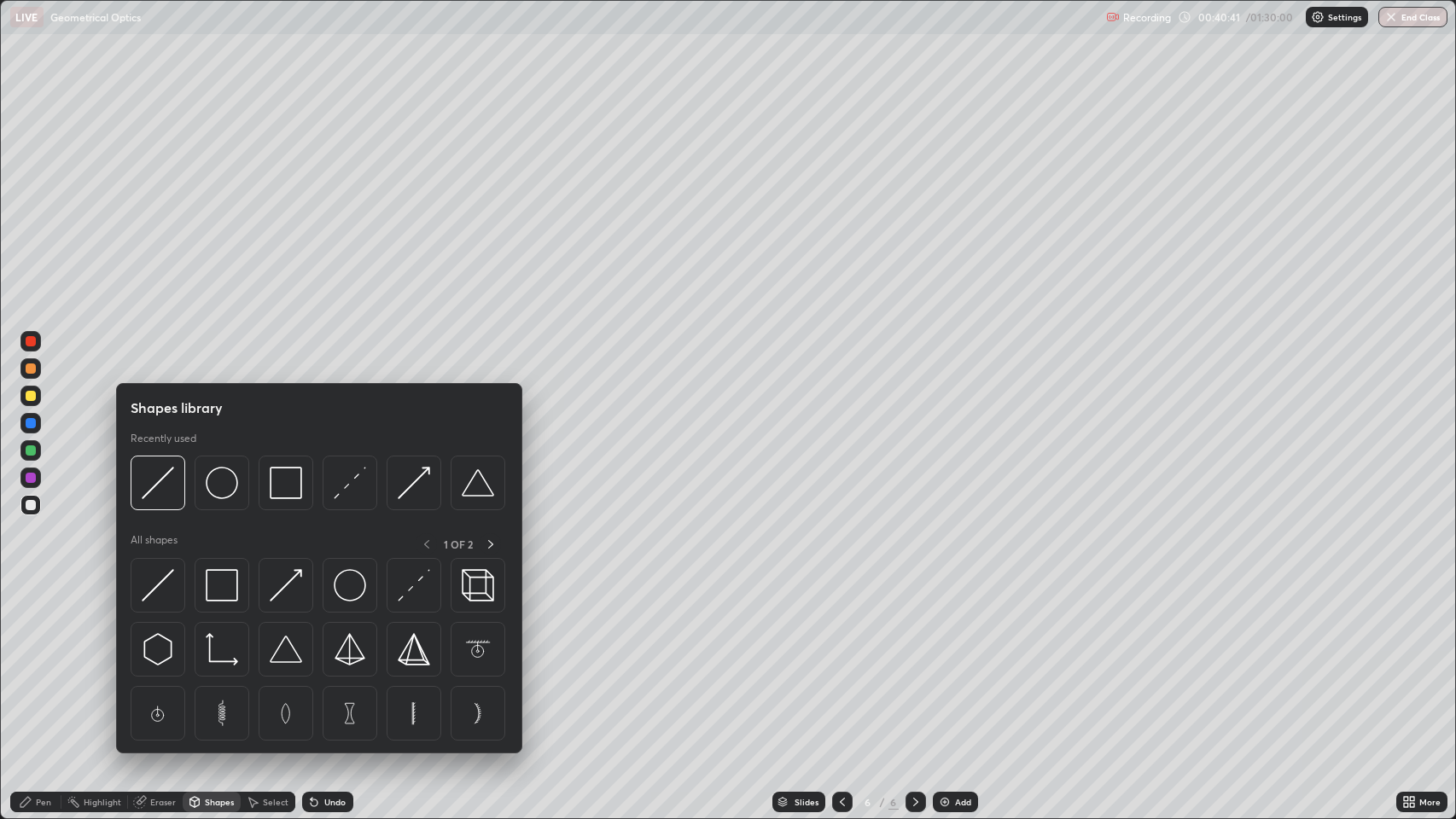
click at [33, 367] on div at bounding box center [30, 369] width 11 height 11
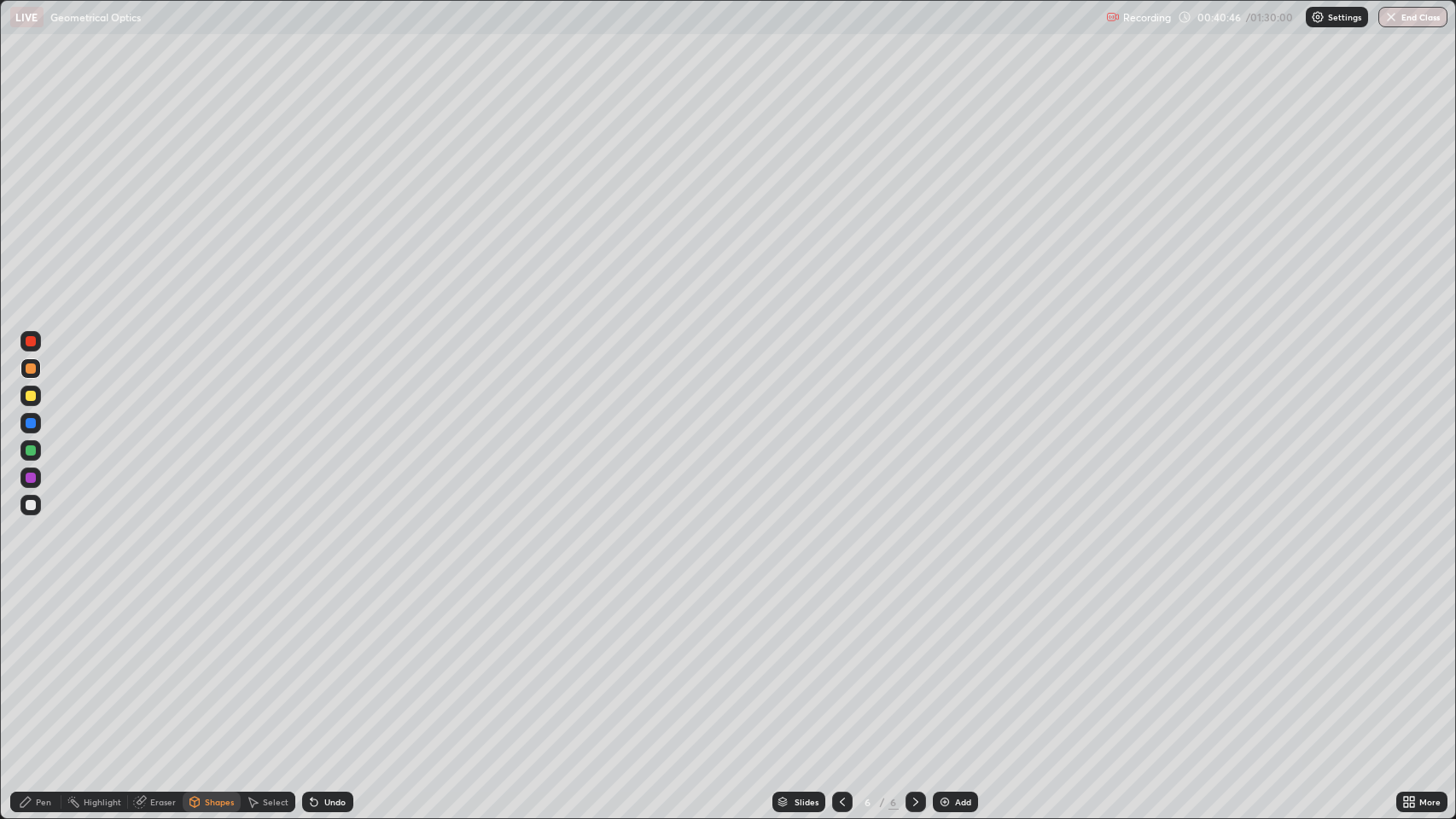
click at [204, 664] on div "Shapes" at bounding box center [219, 801] width 29 height 9
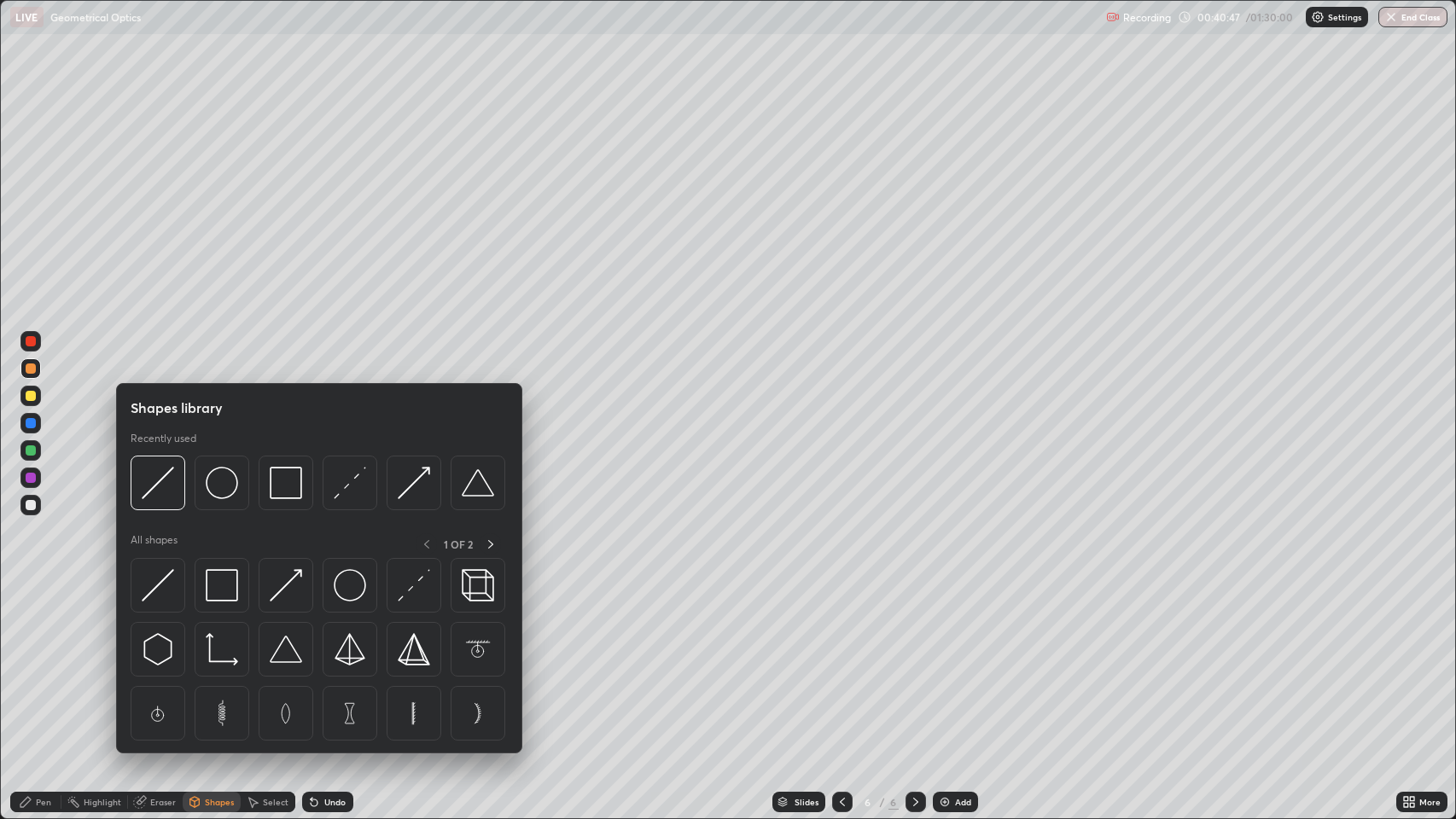
click at [412, 481] on img at bounding box center [414, 482] width 32 height 32
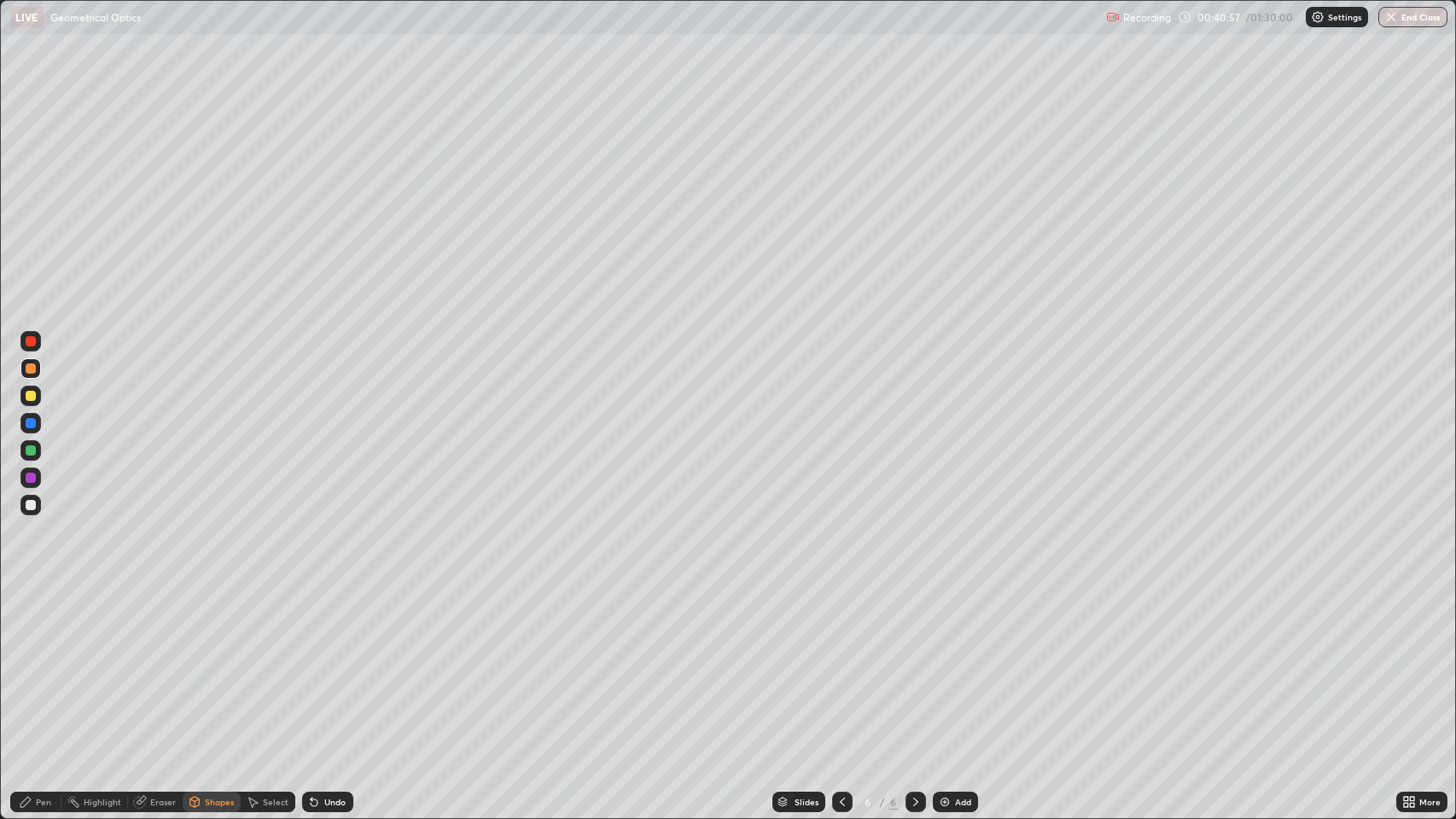
click at [38, 664] on div "Pen" at bounding box center [44, 801] width 16 height 9
click at [319, 664] on div "Undo" at bounding box center [327, 801] width 52 height 20
click at [31, 505] on div at bounding box center [30, 505] width 11 height 11
click at [315, 664] on icon at bounding box center [313, 802] width 7 height 7
click at [312, 664] on icon at bounding box center [313, 802] width 7 height 7
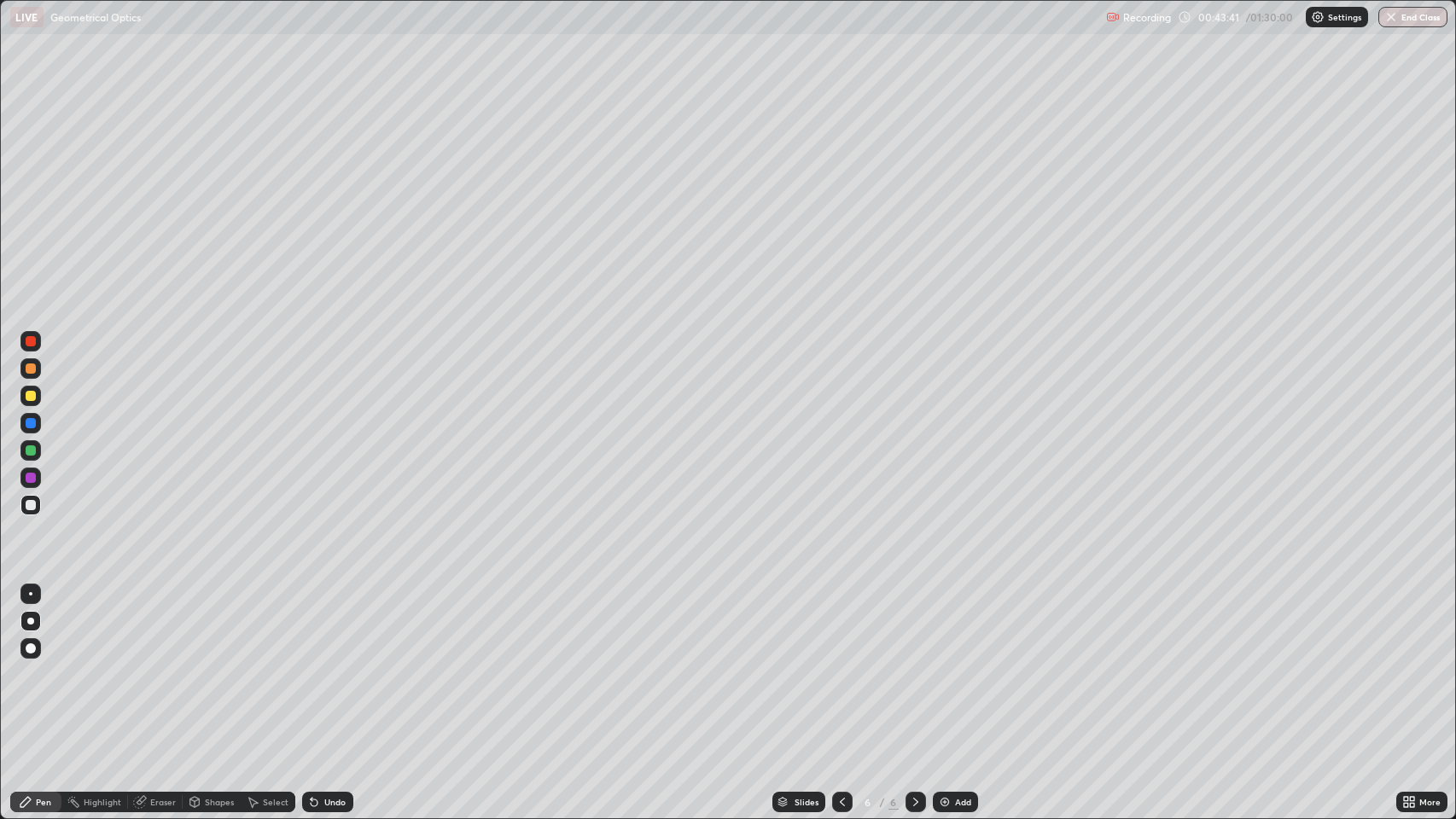
click at [161, 664] on div "Eraser" at bounding box center [163, 801] width 25 height 9
click at [45, 664] on div "Pen" at bounding box center [44, 801] width 16 height 9
click at [158, 664] on div "Eraser" at bounding box center [163, 801] width 25 height 9
click at [34, 664] on div "Pen" at bounding box center [36, 801] width 52 height 20
click at [914, 664] on icon at bounding box center [916, 801] width 14 height 14
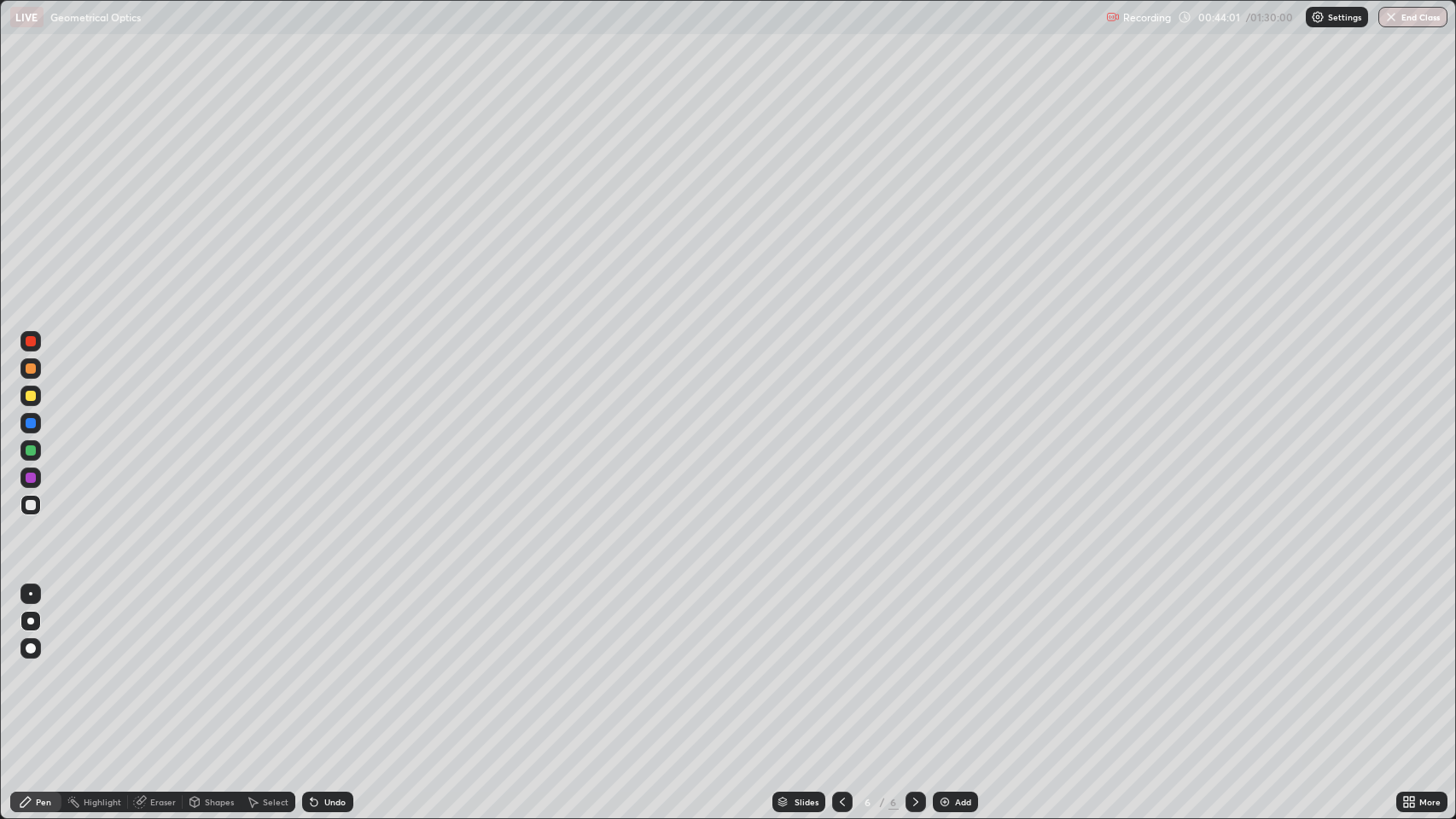
click at [939, 664] on img at bounding box center [945, 801] width 14 height 14
click at [842, 664] on icon at bounding box center [842, 801] width 5 height 9
click at [842, 664] on icon at bounding box center [842, 801] width 14 height 14
click at [914, 664] on icon at bounding box center [916, 801] width 14 height 14
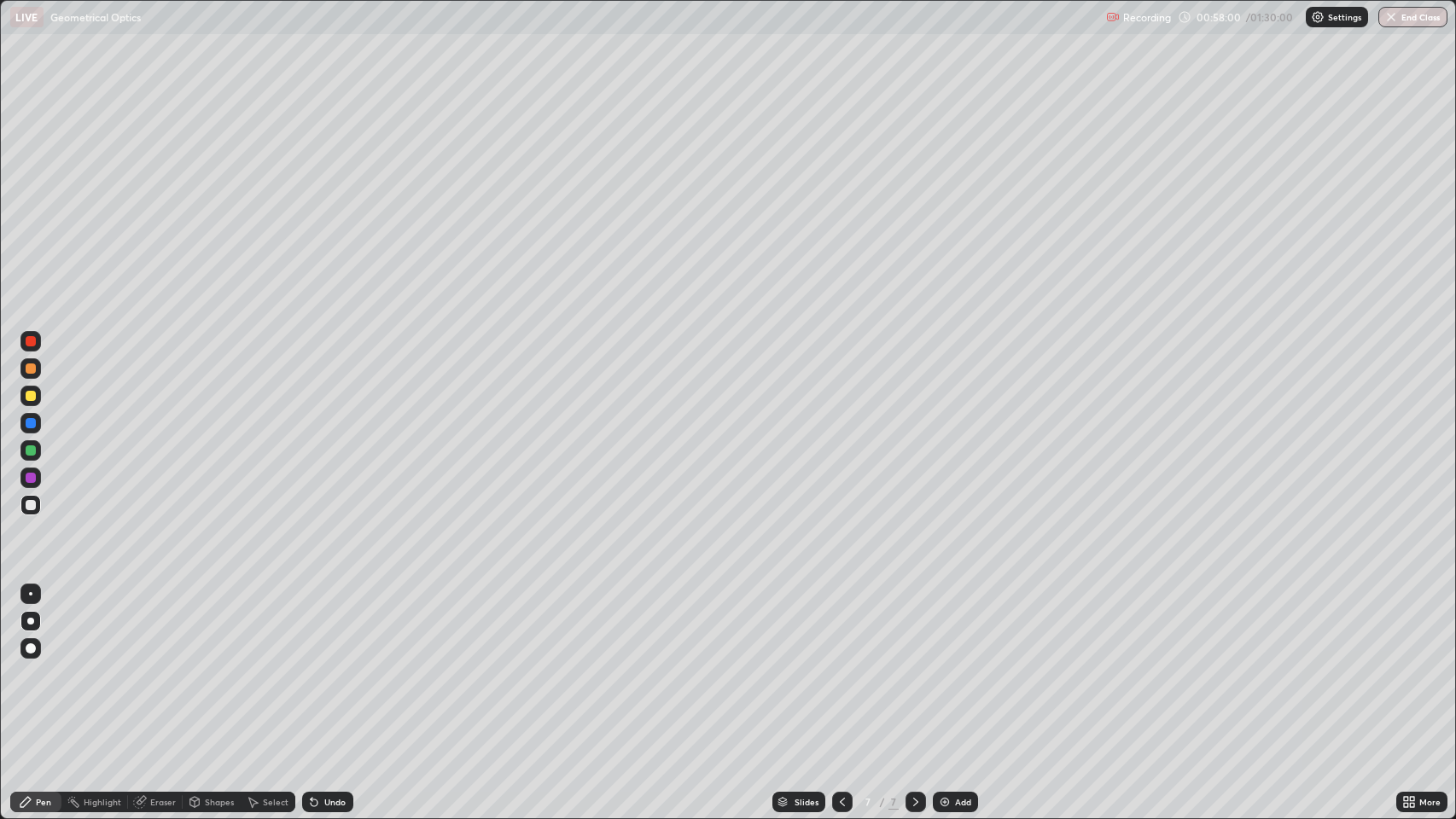
click at [218, 664] on div "Shapes" at bounding box center [219, 801] width 29 height 9
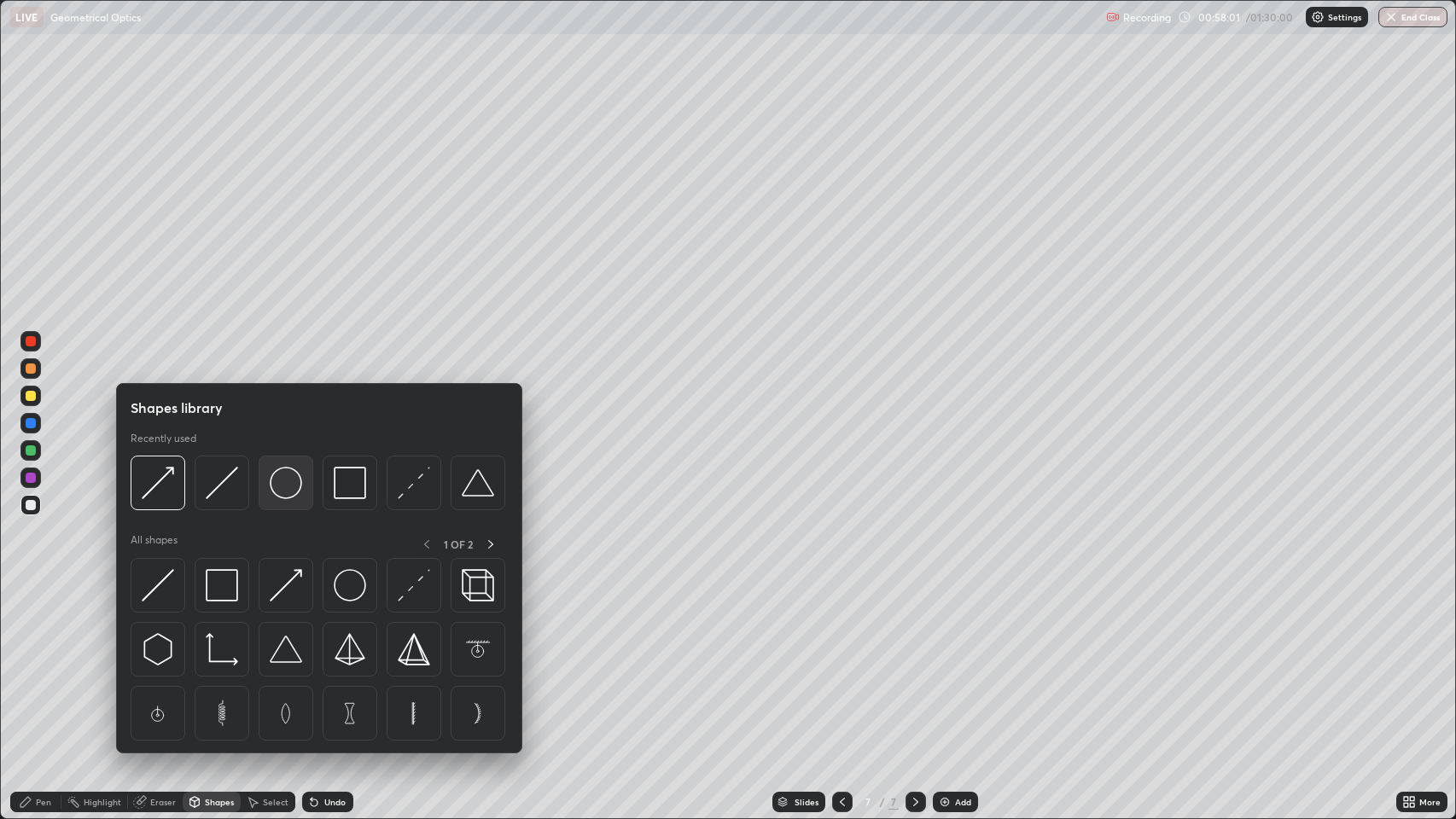
click at [287, 488] on img at bounding box center [285, 482] width 32 height 32
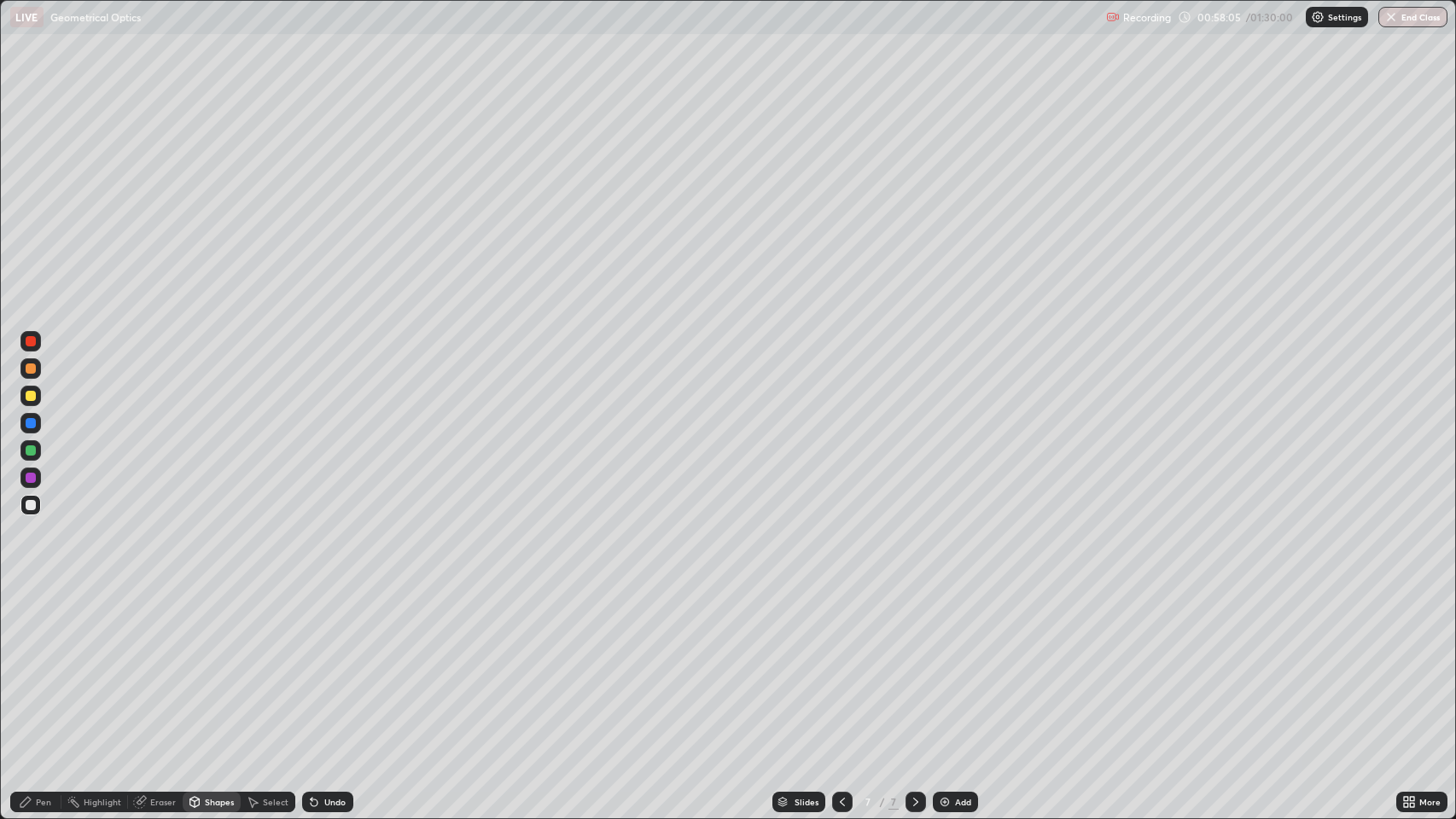
click at [207, 664] on div "Shapes" at bounding box center [212, 801] width 58 height 20
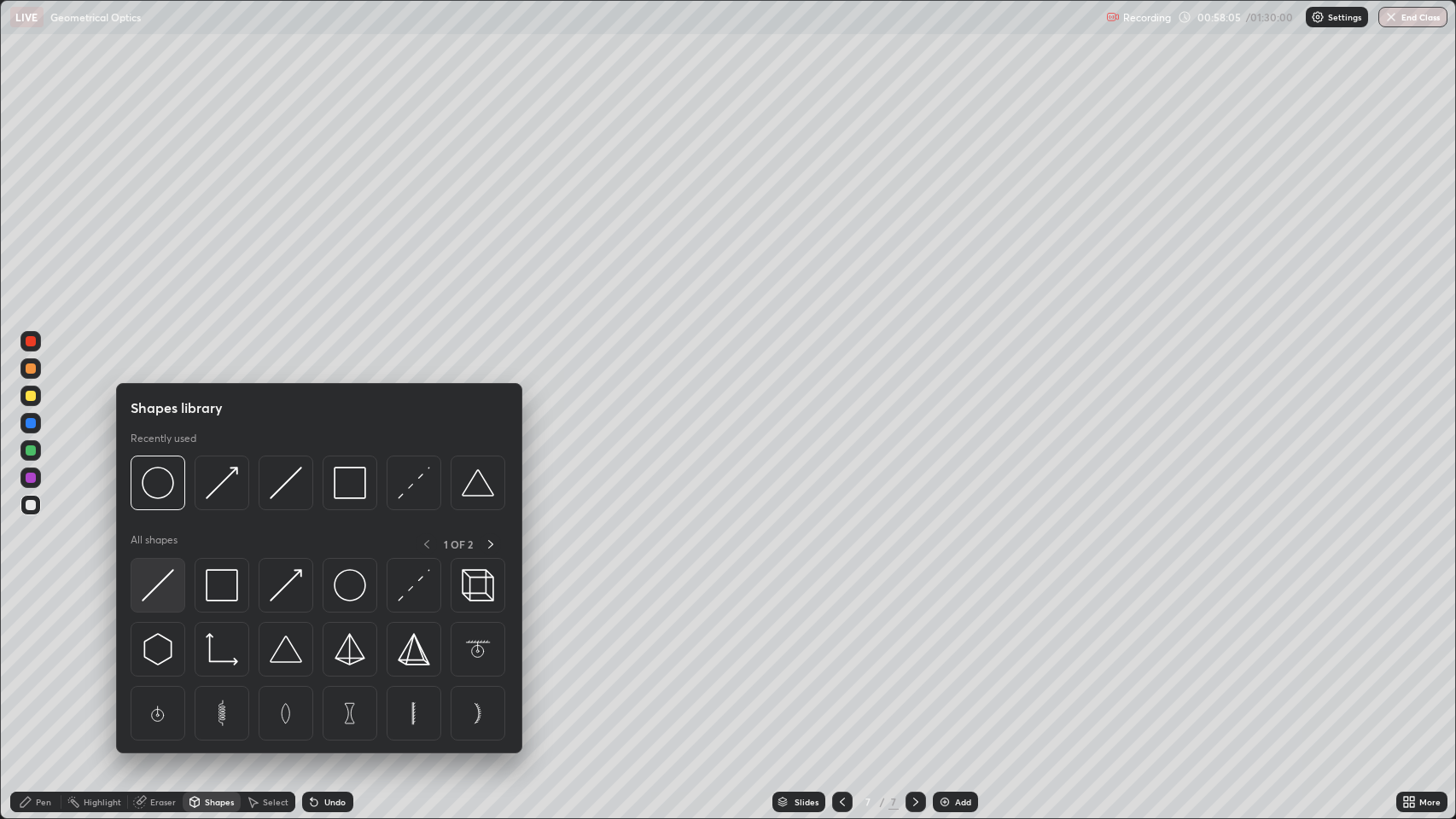
click at [133, 608] on div at bounding box center [158, 585] width 55 height 54
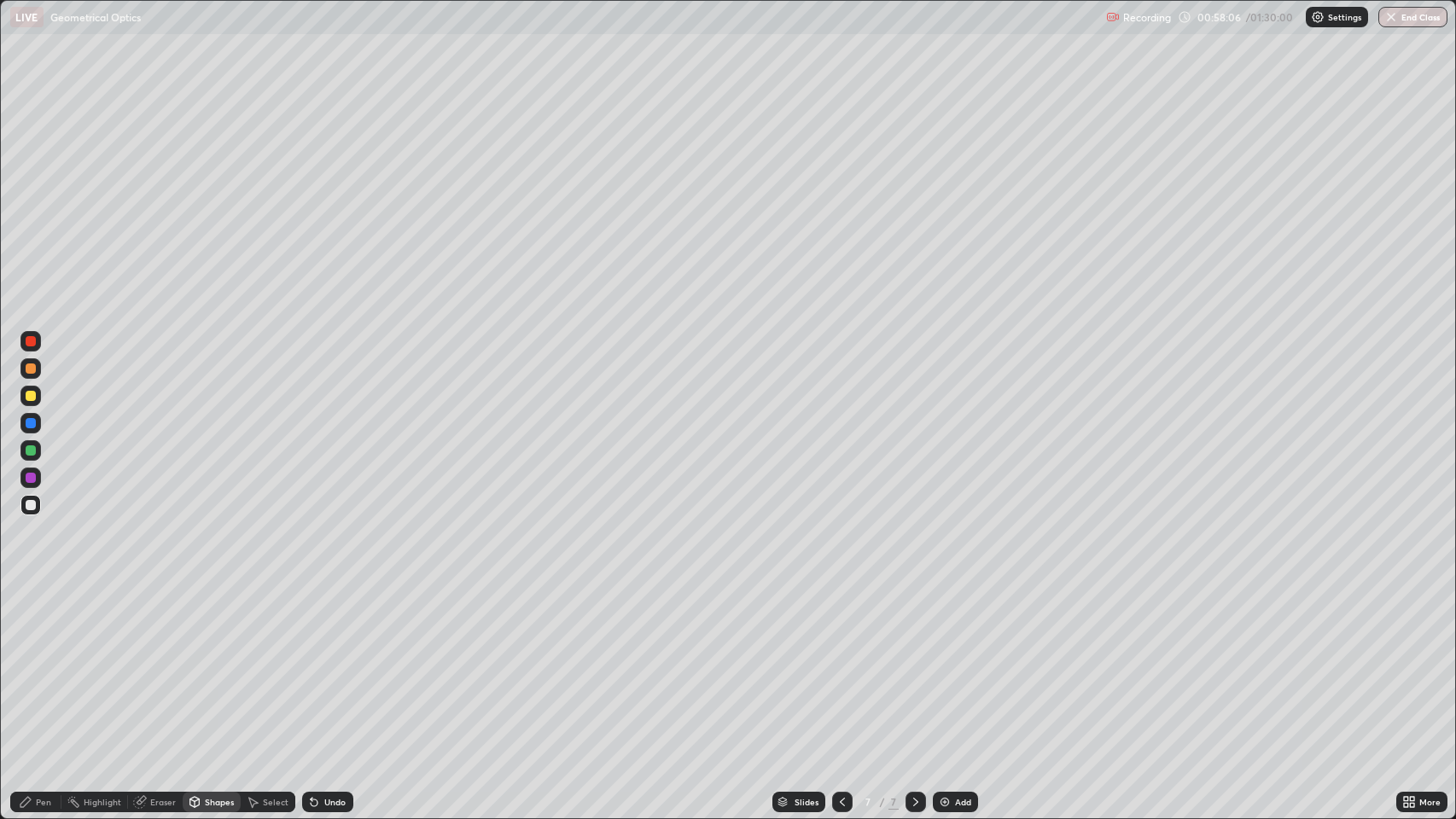
click at [212, 664] on div "Shapes" at bounding box center [219, 801] width 29 height 9
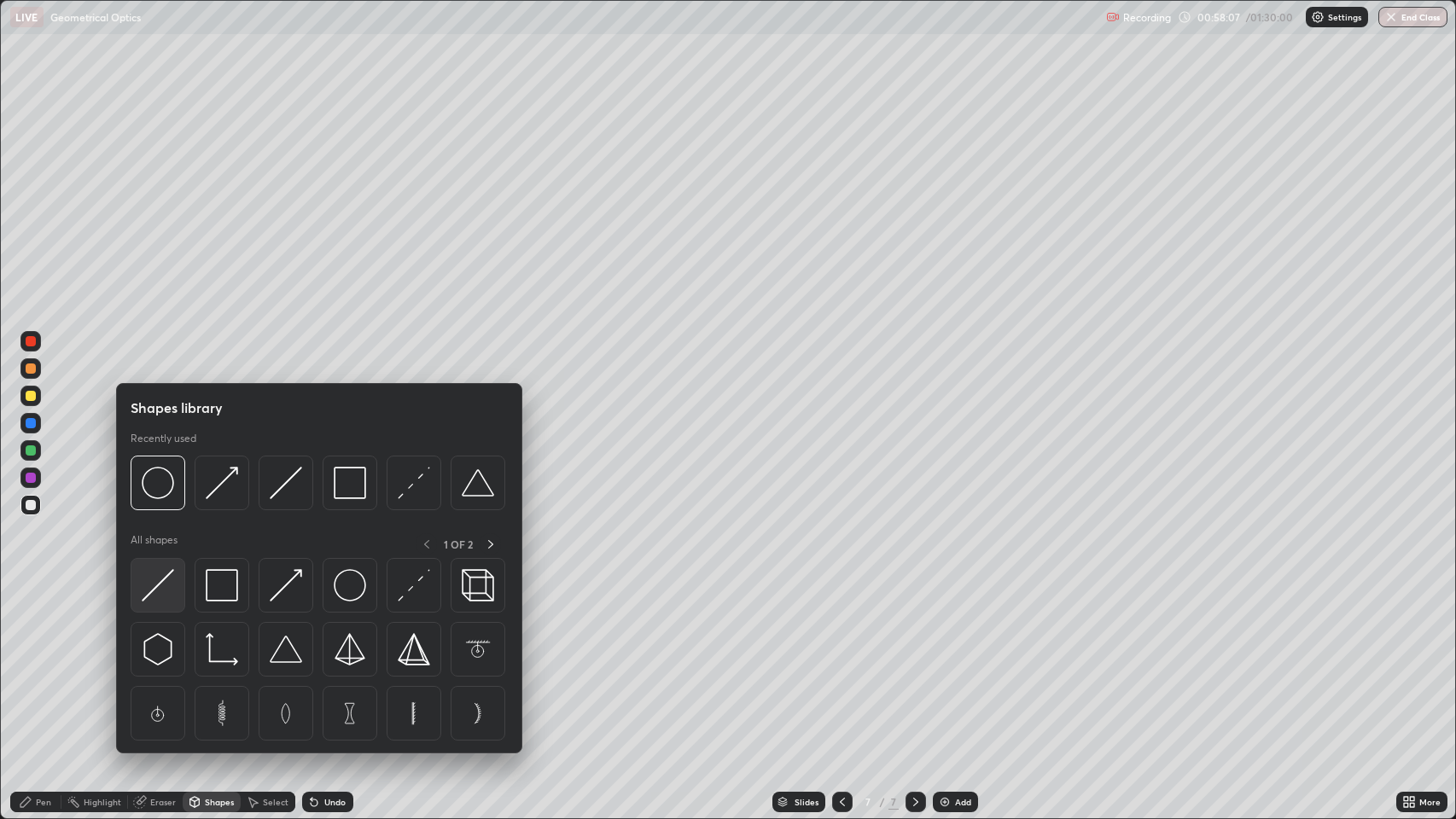
click at [168, 592] on img at bounding box center [158, 585] width 32 height 32
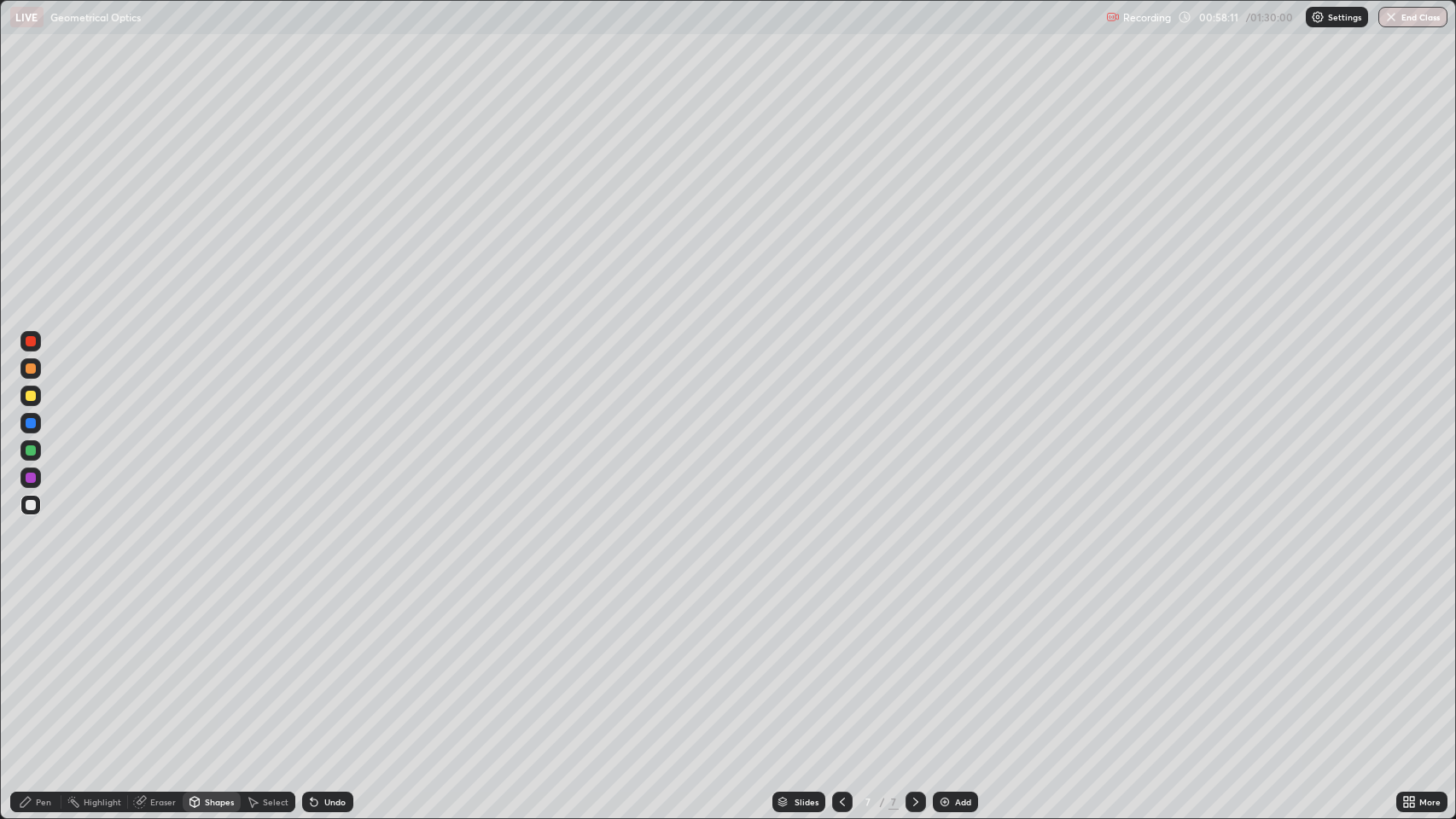
click at [207, 664] on div "Shapes" at bounding box center [219, 801] width 29 height 9
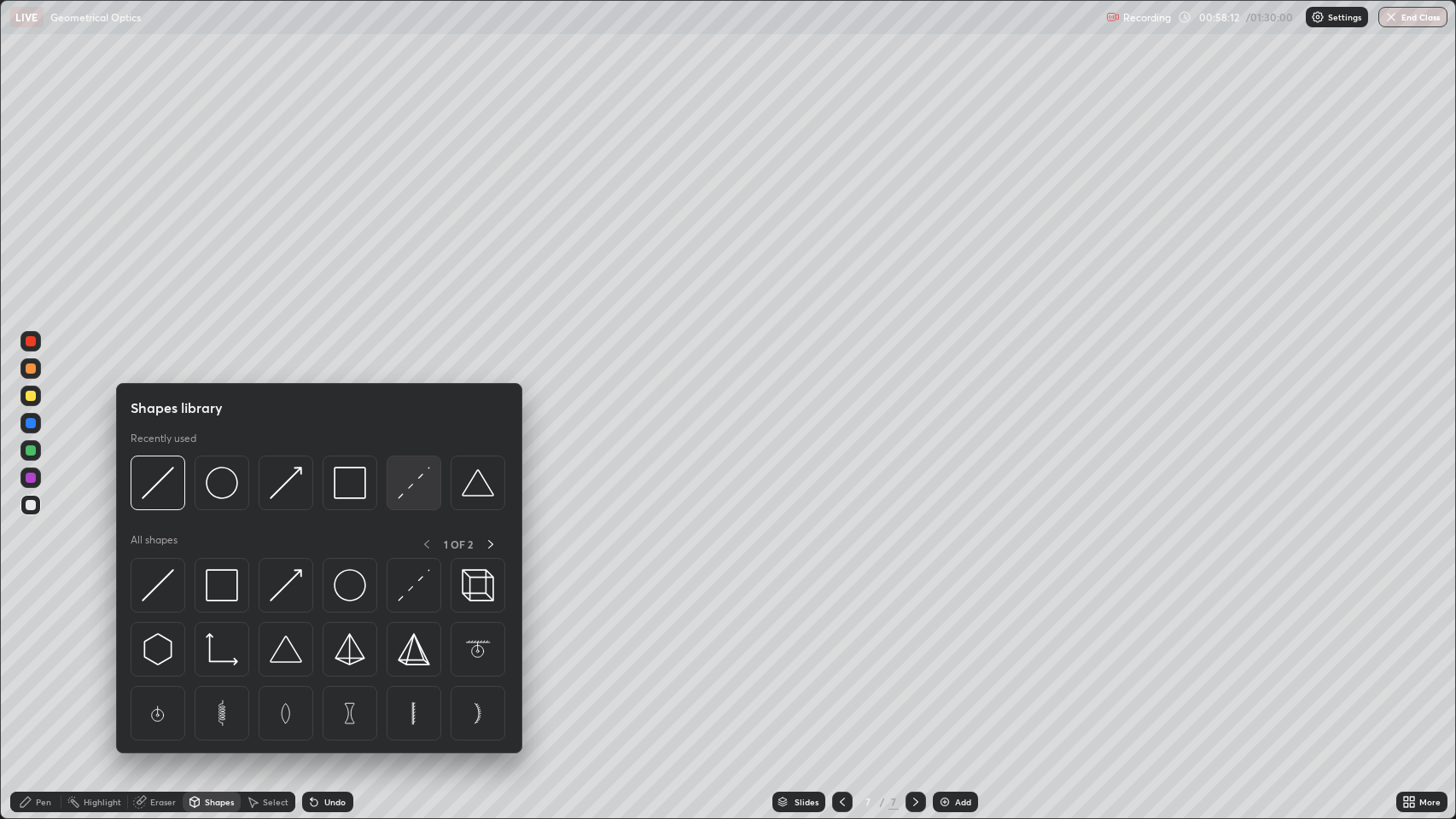
click at [413, 485] on img at bounding box center [414, 482] width 32 height 32
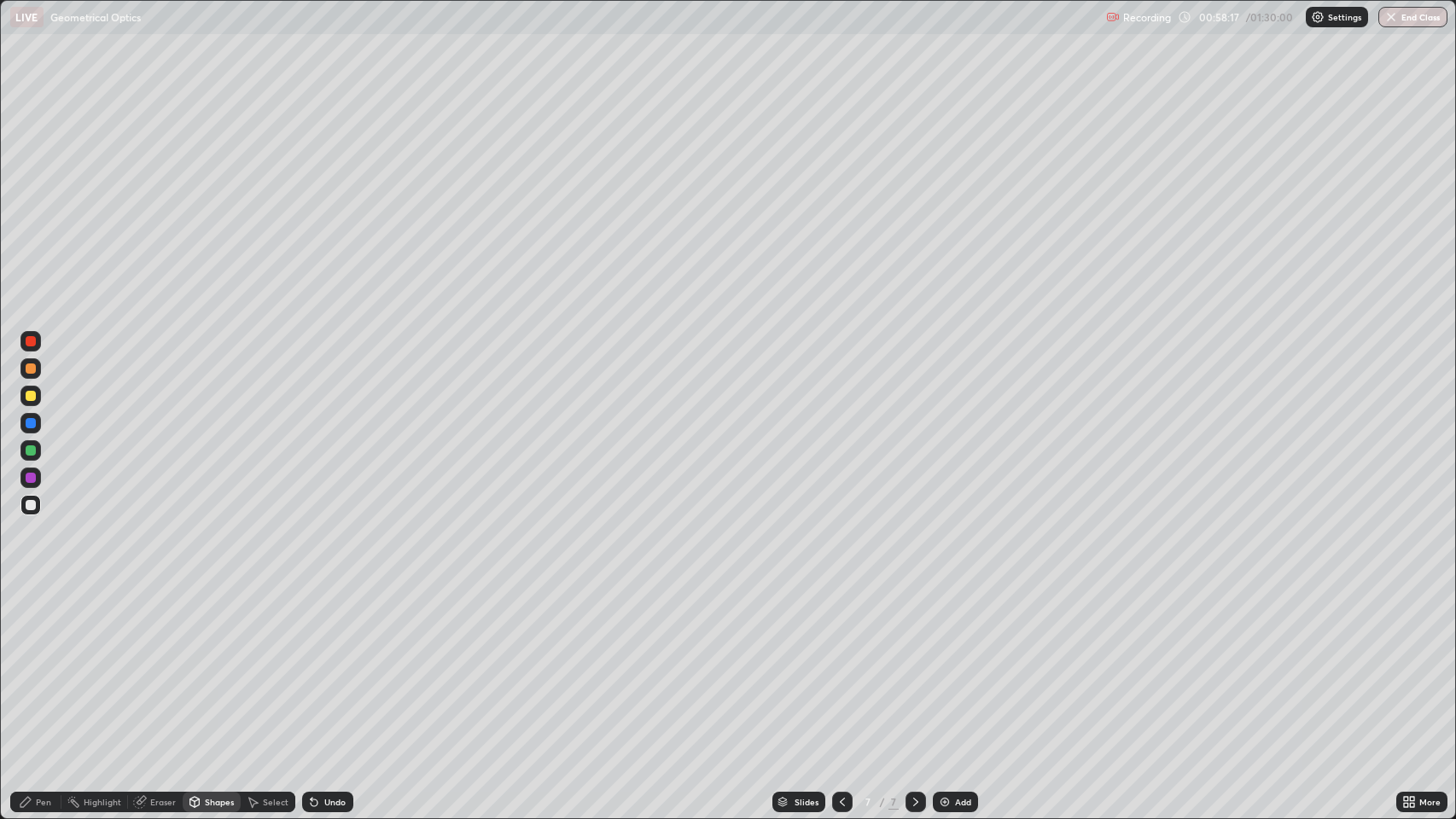
click at [206, 664] on div "Shapes" at bounding box center [212, 801] width 58 height 20
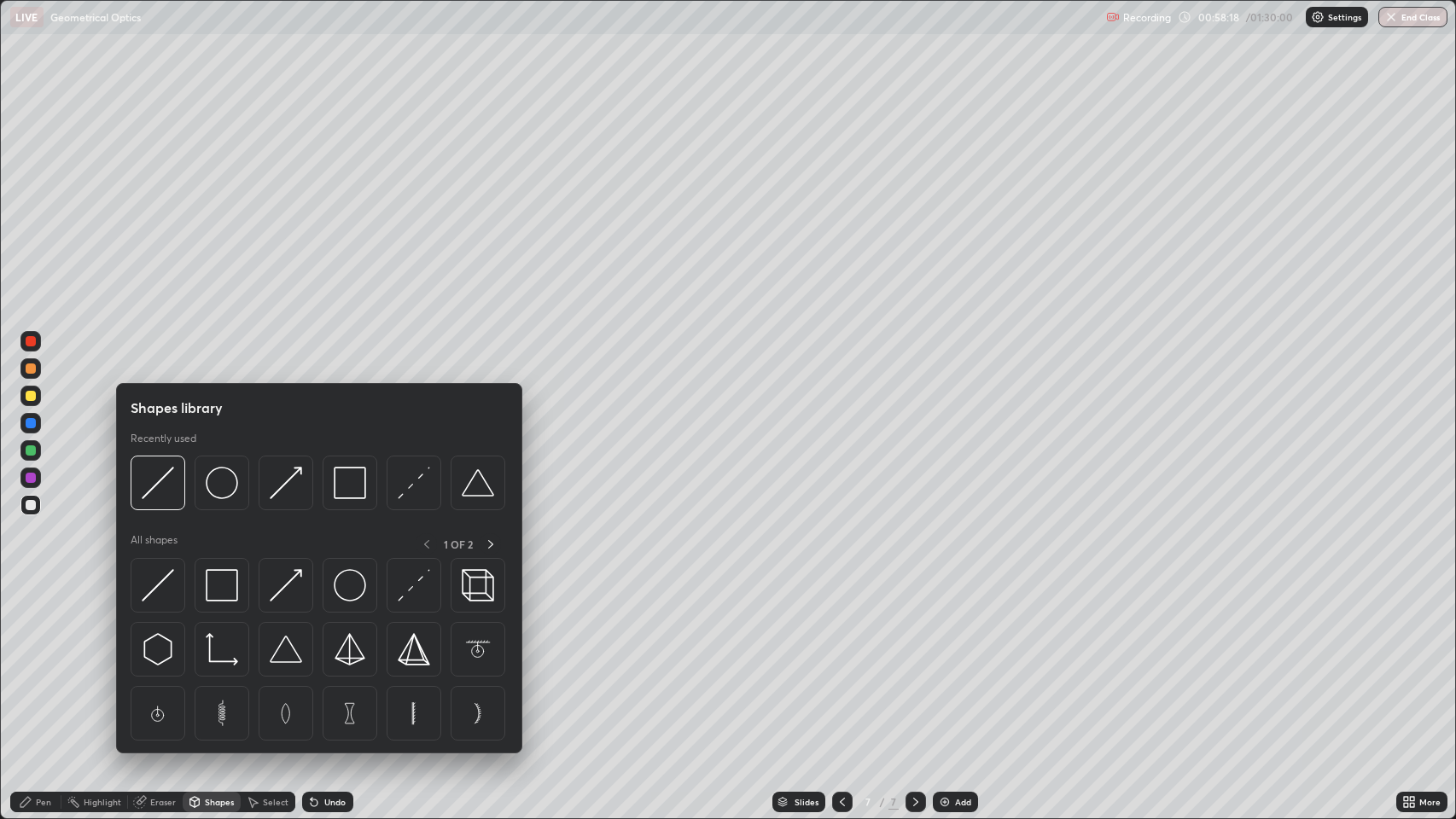
click at [41, 664] on div "Pen" at bounding box center [44, 801] width 16 height 9
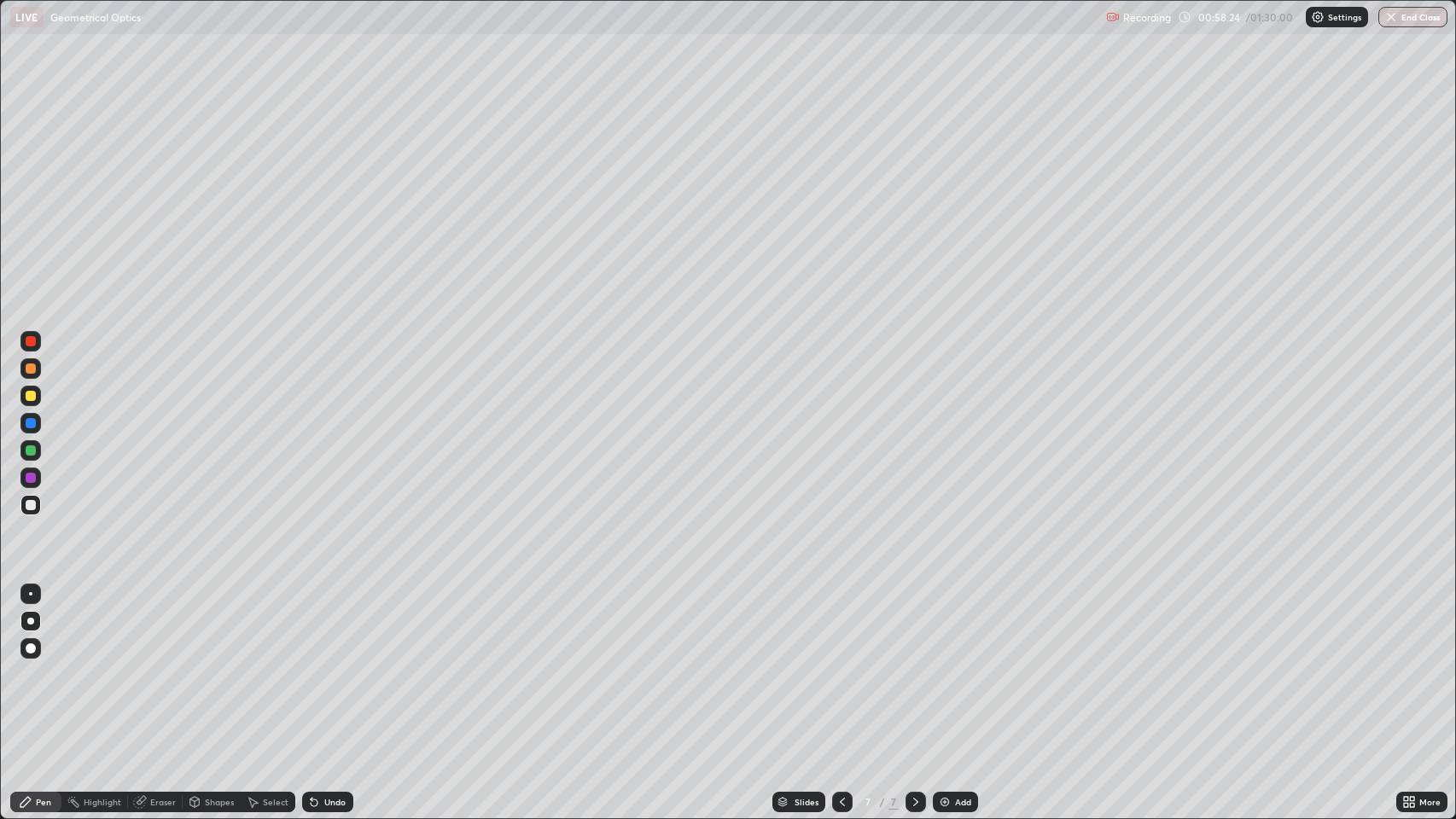
click at [312, 664] on icon at bounding box center [313, 802] width 7 height 7
click at [324, 664] on div "Undo" at bounding box center [335, 801] width 21 height 9
click at [312, 664] on icon at bounding box center [313, 802] width 7 height 7
click at [914, 664] on icon at bounding box center [916, 801] width 14 height 14
click at [947, 664] on img at bounding box center [945, 801] width 14 height 14
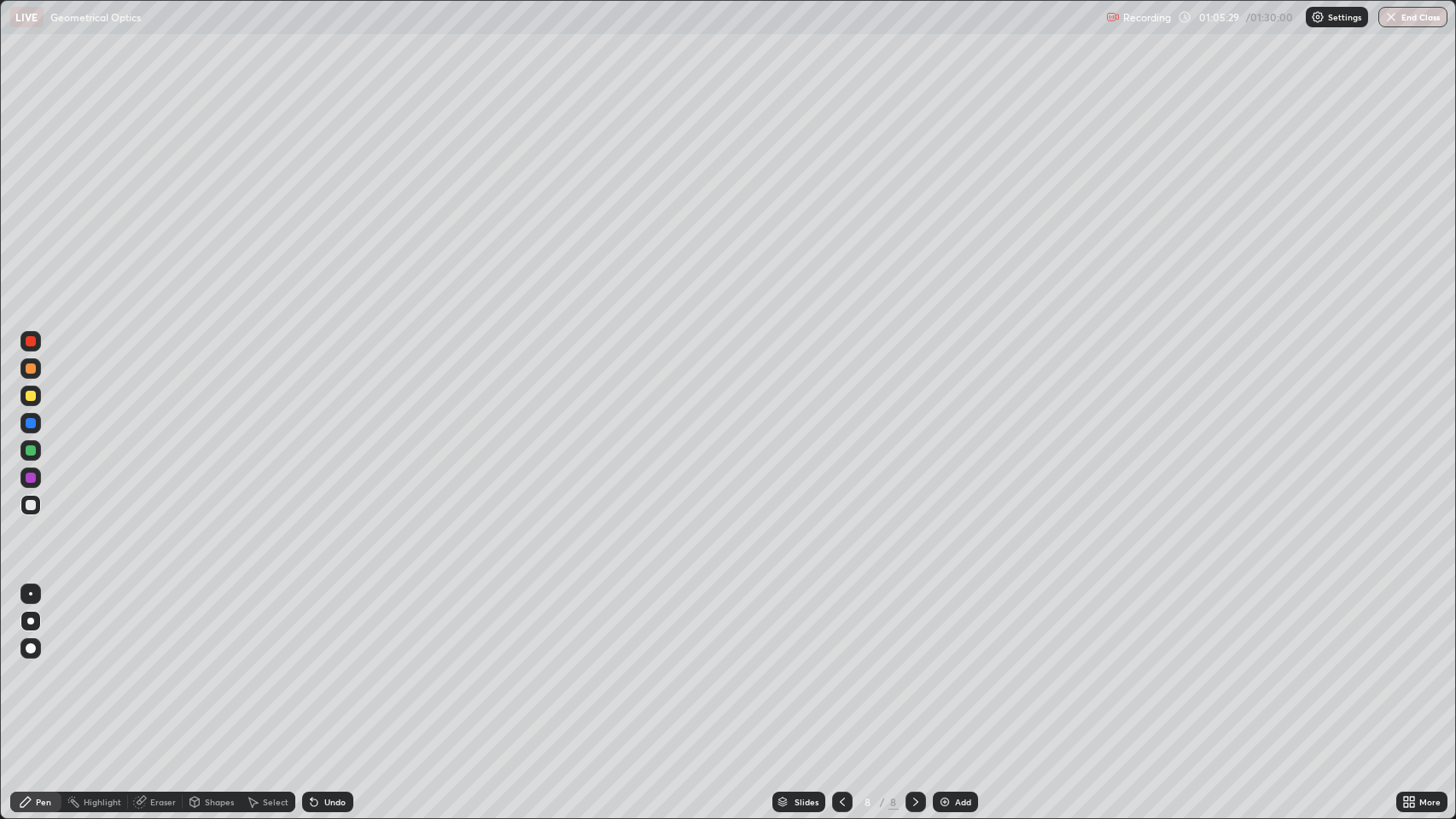
click at [34, 372] on div at bounding box center [30, 369] width 11 height 11
click at [32, 646] on div at bounding box center [30, 648] width 11 height 11
click at [31, 621] on div at bounding box center [30, 621] width 7 height 7
click at [840, 664] on icon at bounding box center [842, 801] width 14 height 14
click at [910, 664] on icon at bounding box center [916, 801] width 14 height 14
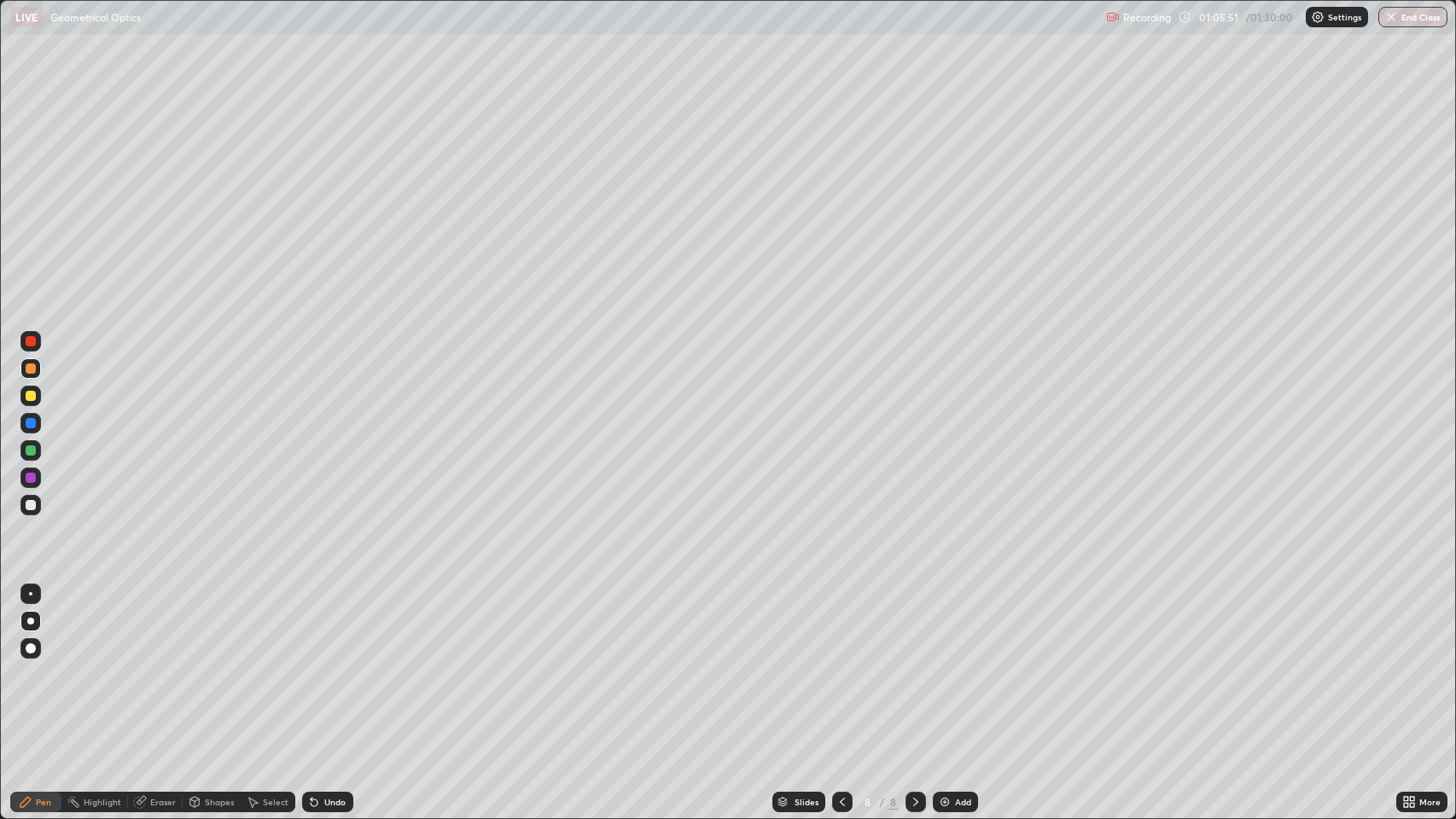
click at [150, 664] on div "Eraser" at bounding box center [163, 801] width 25 height 9
click at [47, 664] on div "Pen" at bounding box center [44, 801] width 16 height 9
click at [31, 505] on div at bounding box center [30, 505] width 11 height 11
click at [158, 664] on div "Eraser" at bounding box center [163, 801] width 25 height 9
click at [48, 664] on div "Pen" at bounding box center [44, 801] width 16 height 9
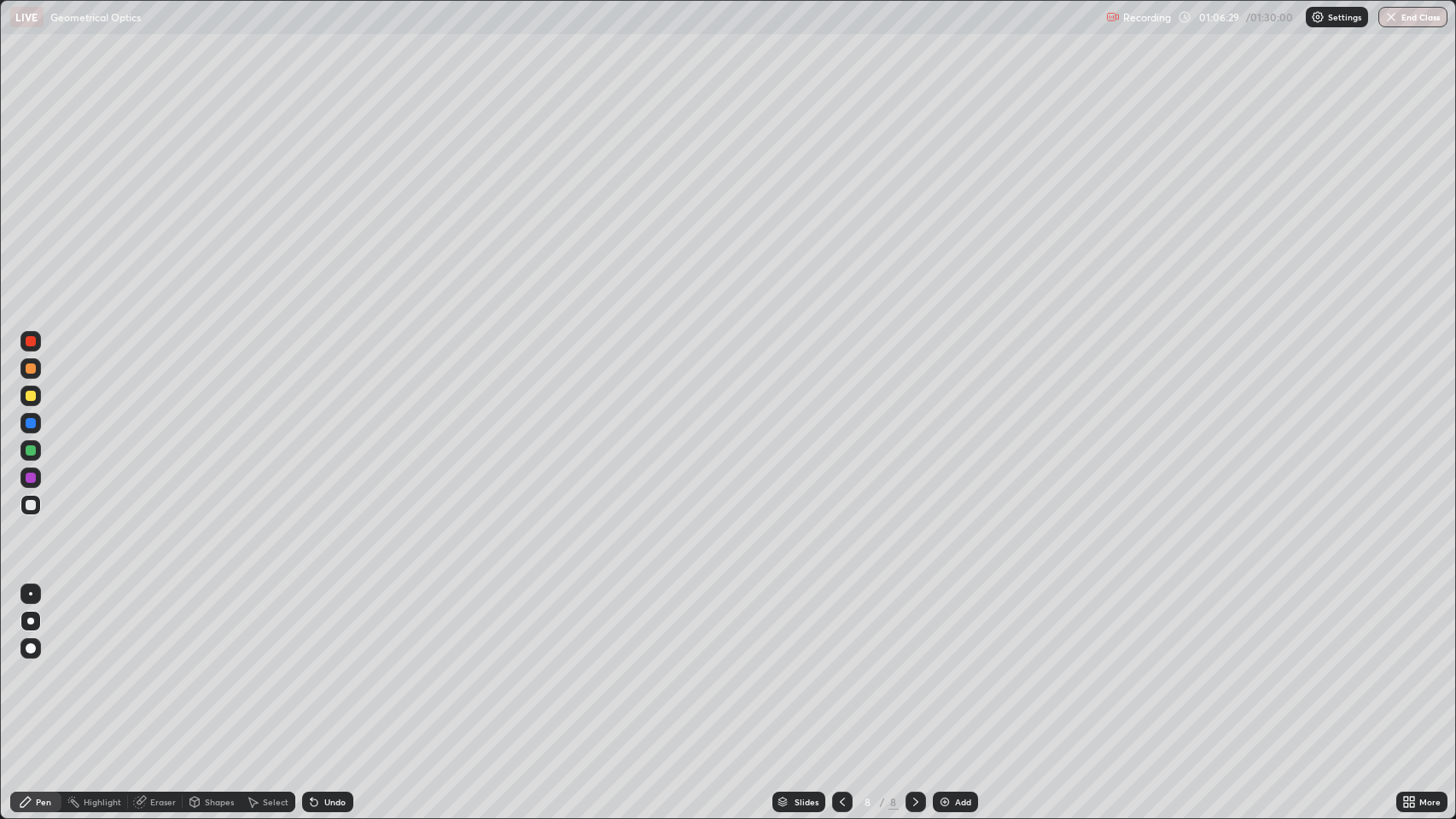
click at [143, 664] on icon at bounding box center [138, 801] width 11 height 11
click at [38, 664] on div "Pen" at bounding box center [44, 801] width 16 height 9
click at [144, 664] on icon at bounding box center [140, 801] width 14 height 14
click at [36, 664] on div "Pen" at bounding box center [44, 801] width 16 height 9
click at [839, 664] on icon at bounding box center [842, 801] width 14 height 14
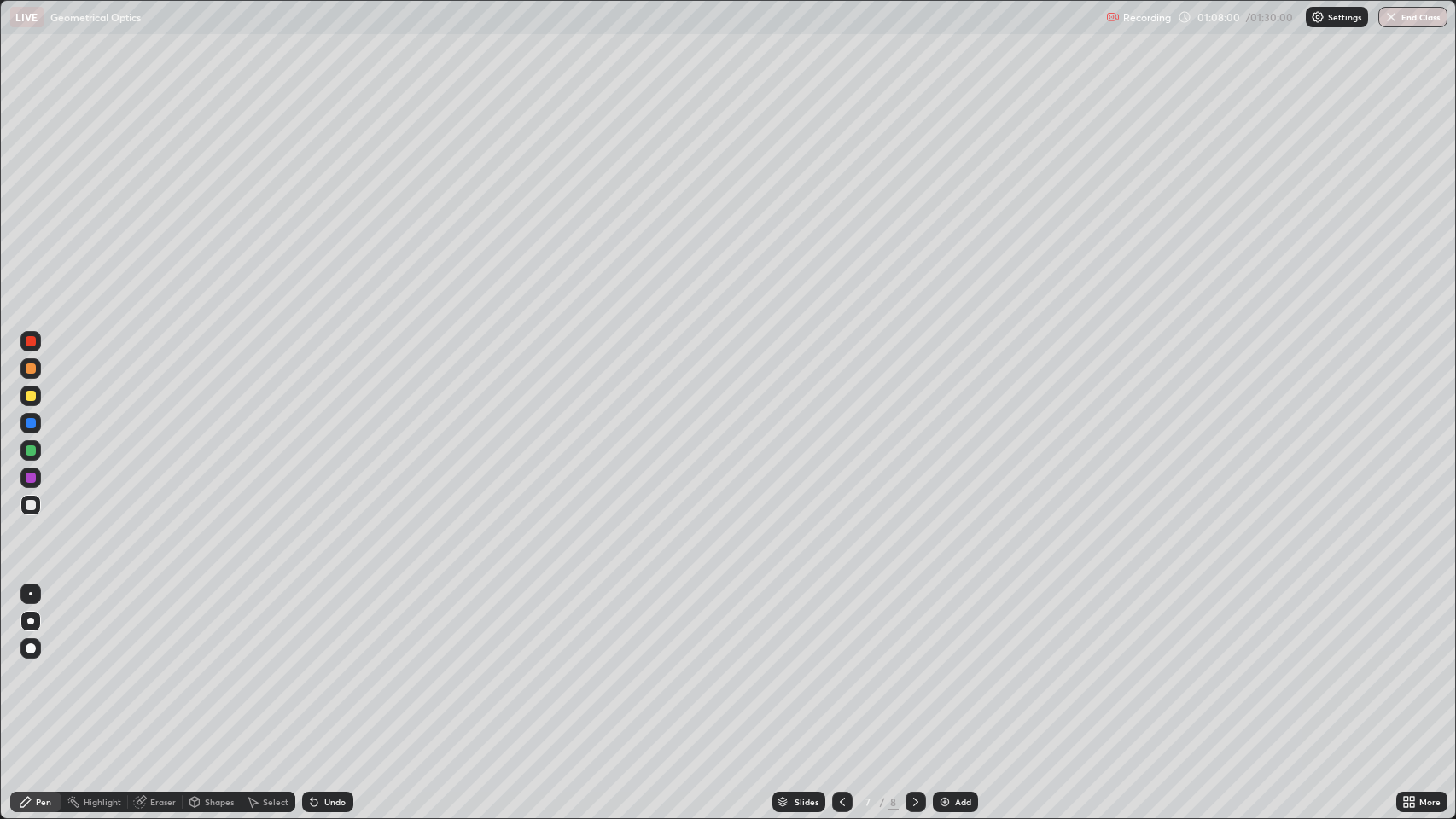
click at [164, 664] on div "Eraser" at bounding box center [163, 801] width 25 height 9
click at [39, 664] on div "Pen" at bounding box center [44, 801] width 16 height 9
click at [211, 664] on div "Shapes" at bounding box center [219, 801] width 29 height 9
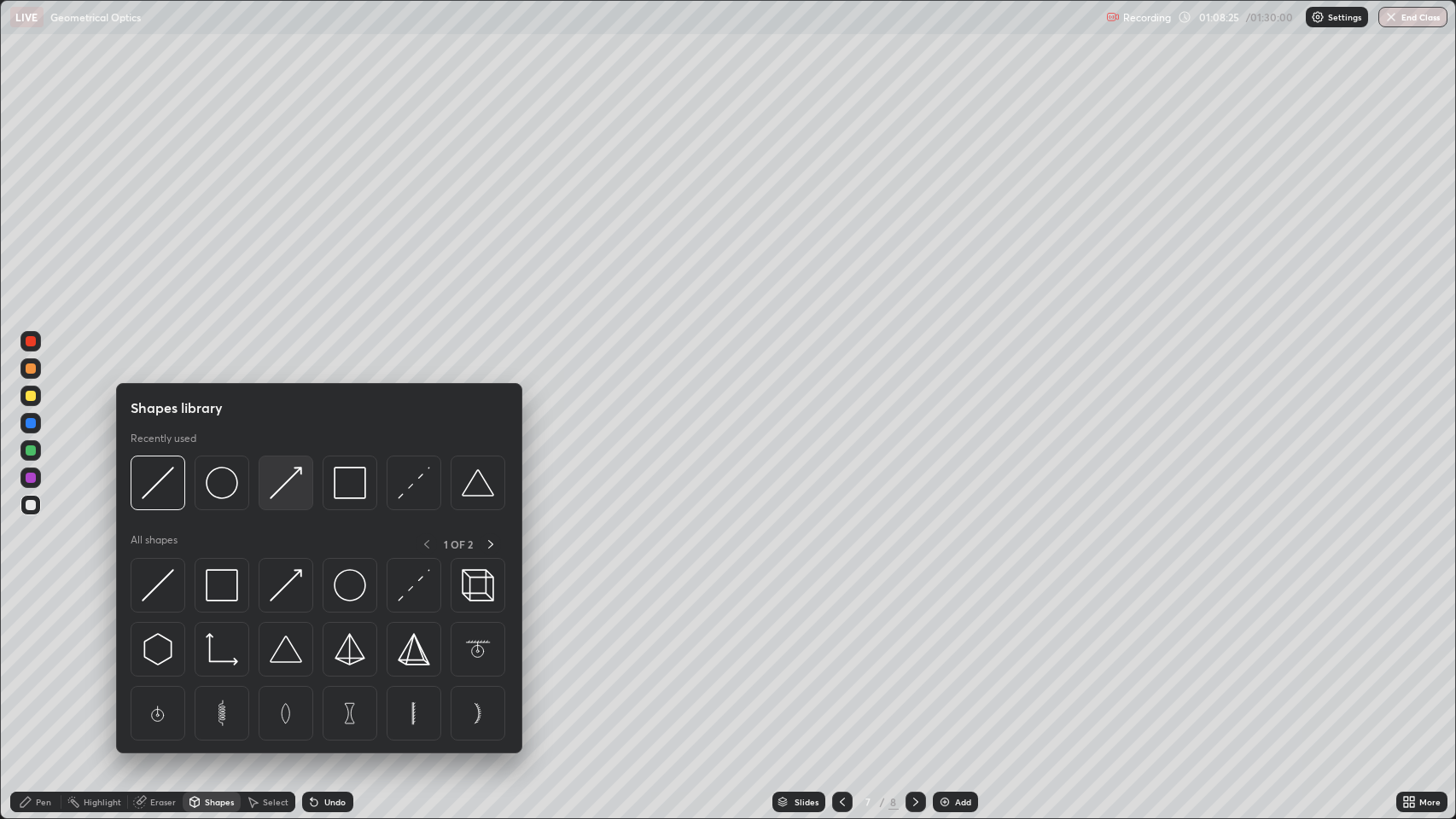
click at [287, 485] on img at bounding box center [285, 482] width 32 height 32
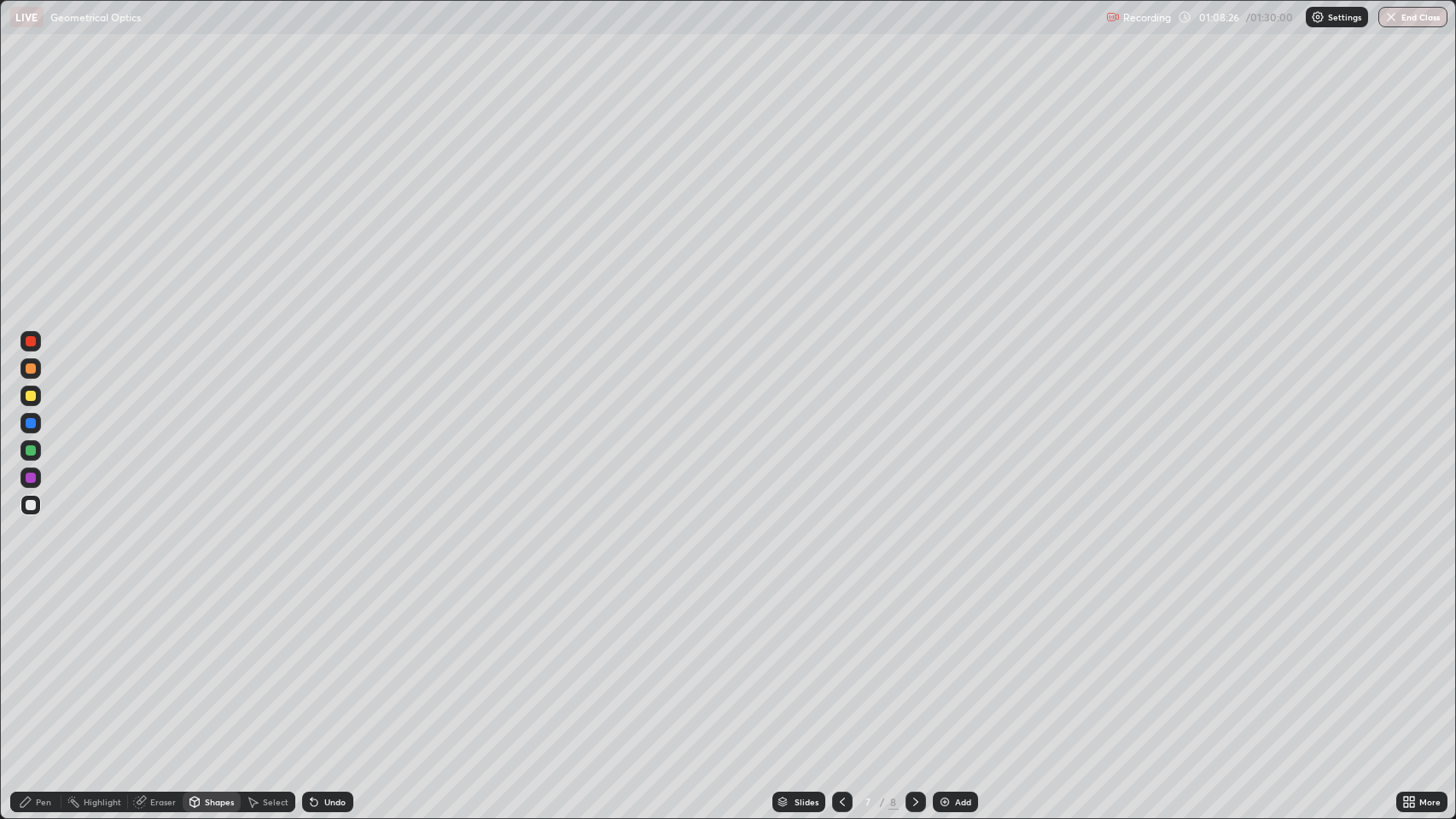
click at [31, 396] on div at bounding box center [30, 396] width 11 height 11
click at [40, 664] on div "Pen" at bounding box center [44, 801] width 16 height 9
click at [914, 664] on icon at bounding box center [916, 801] width 14 height 14
click at [32, 664] on div "Pen" at bounding box center [36, 801] width 52 height 20
click at [31, 506] on div at bounding box center [30, 505] width 11 height 11
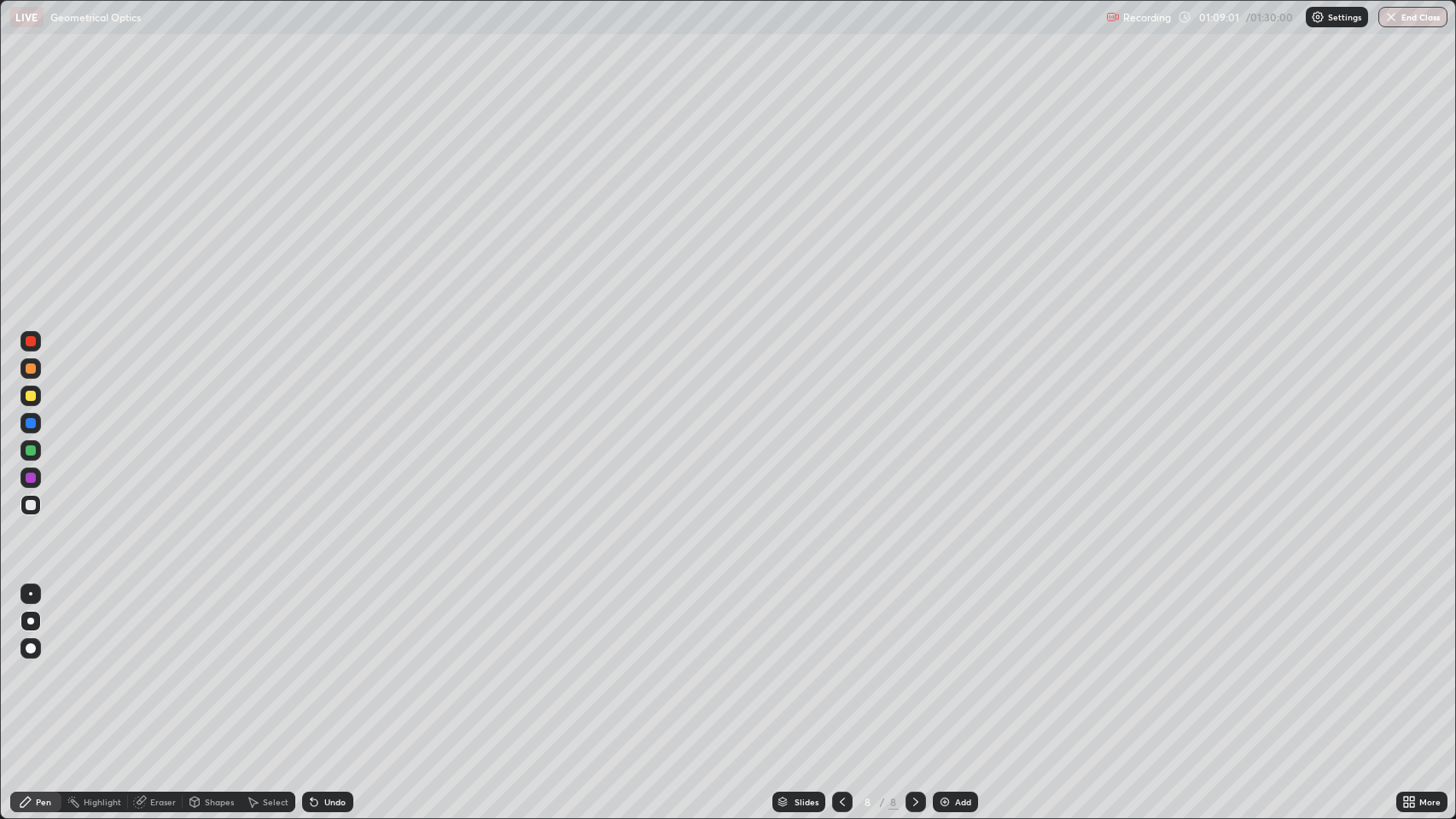
click at [840, 664] on icon at bounding box center [842, 801] width 14 height 14
click at [905, 664] on div at bounding box center [915, 801] width 20 height 34
click at [836, 664] on icon at bounding box center [842, 801] width 14 height 14
click at [912, 664] on icon at bounding box center [916, 801] width 14 height 14
click at [836, 664] on icon at bounding box center [842, 801] width 14 height 14
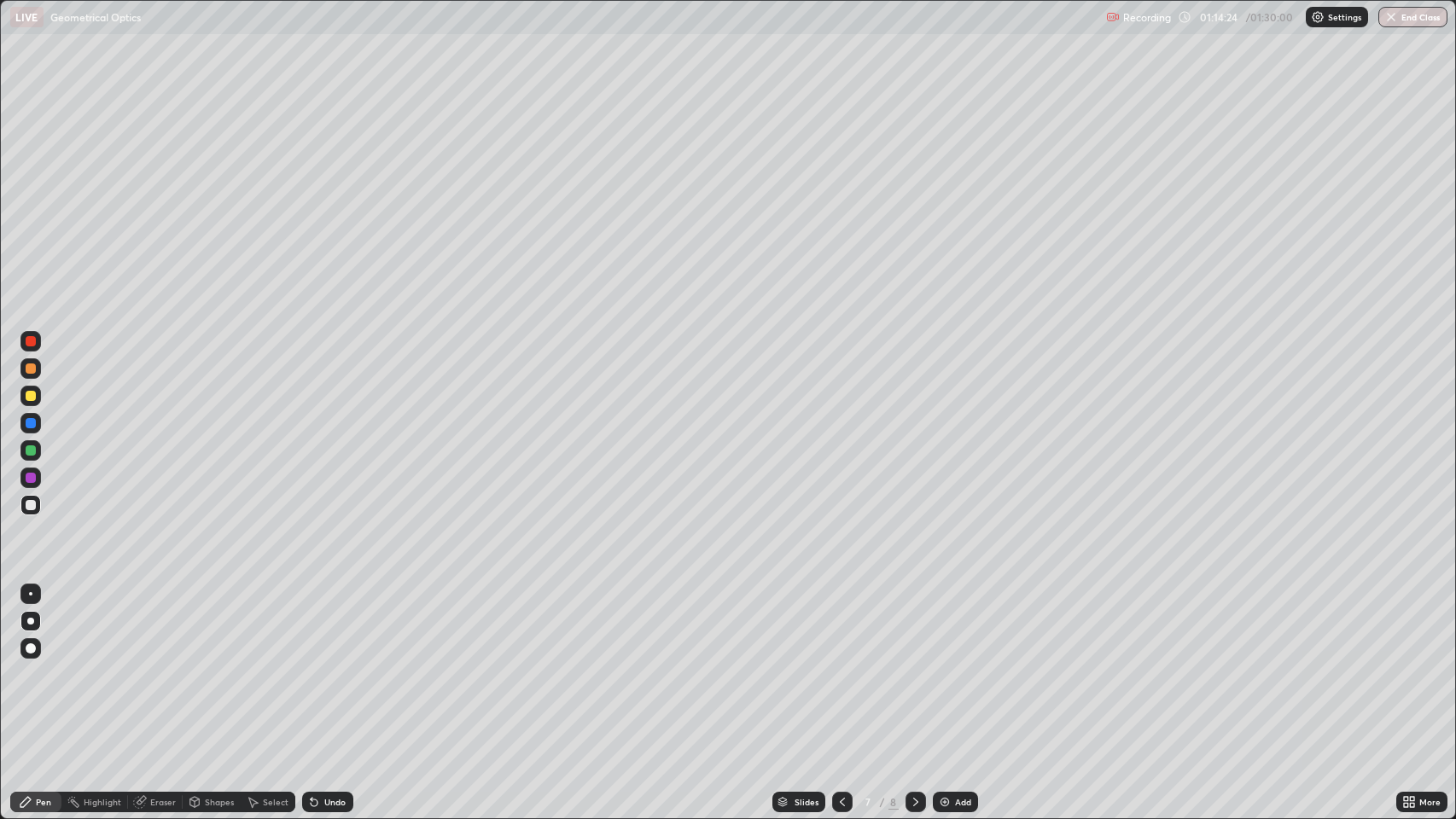
click at [915, 664] on icon at bounding box center [915, 801] width 5 height 9
click at [914, 664] on icon at bounding box center [916, 801] width 14 height 14
click at [916, 664] on icon at bounding box center [916, 801] width 14 height 14
click at [945, 664] on img at bounding box center [945, 801] width 14 height 14
click at [27, 371] on div at bounding box center [30, 369] width 11 height 11
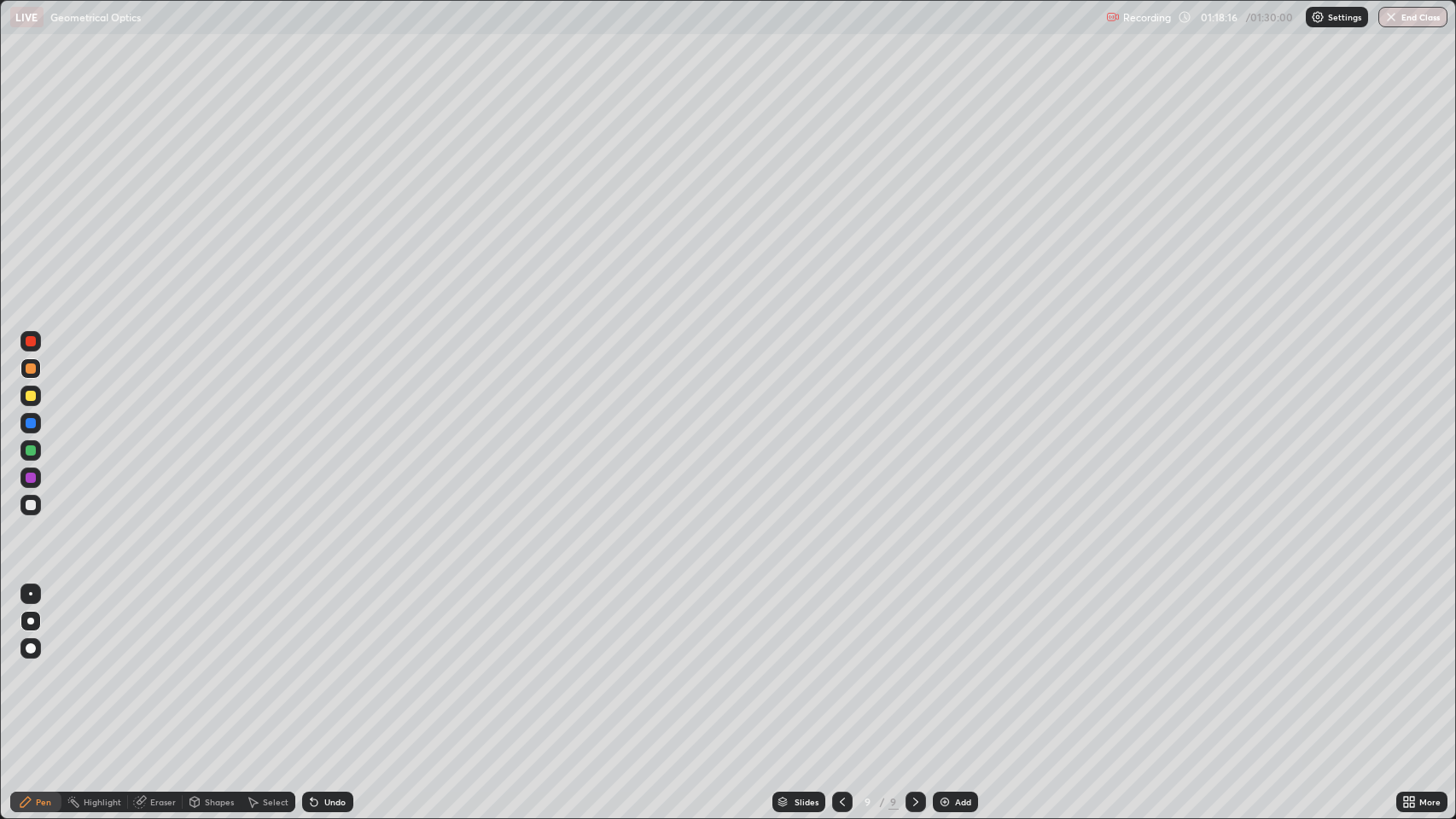
click at [34, 505] on div at bounding box center [30, 505] width 11 height 11
click at [910, 664] on icon at bounding box center [916, 801] width 14 height 14
click at [939, 664] on img at bounding box center [945, 801] width 14 height 14
click at [913, 664] on icon at bounding box center [916, 801] width 14 height 14
click at [939, 664] on img at bounding box center [945, 801] width 14 height 14
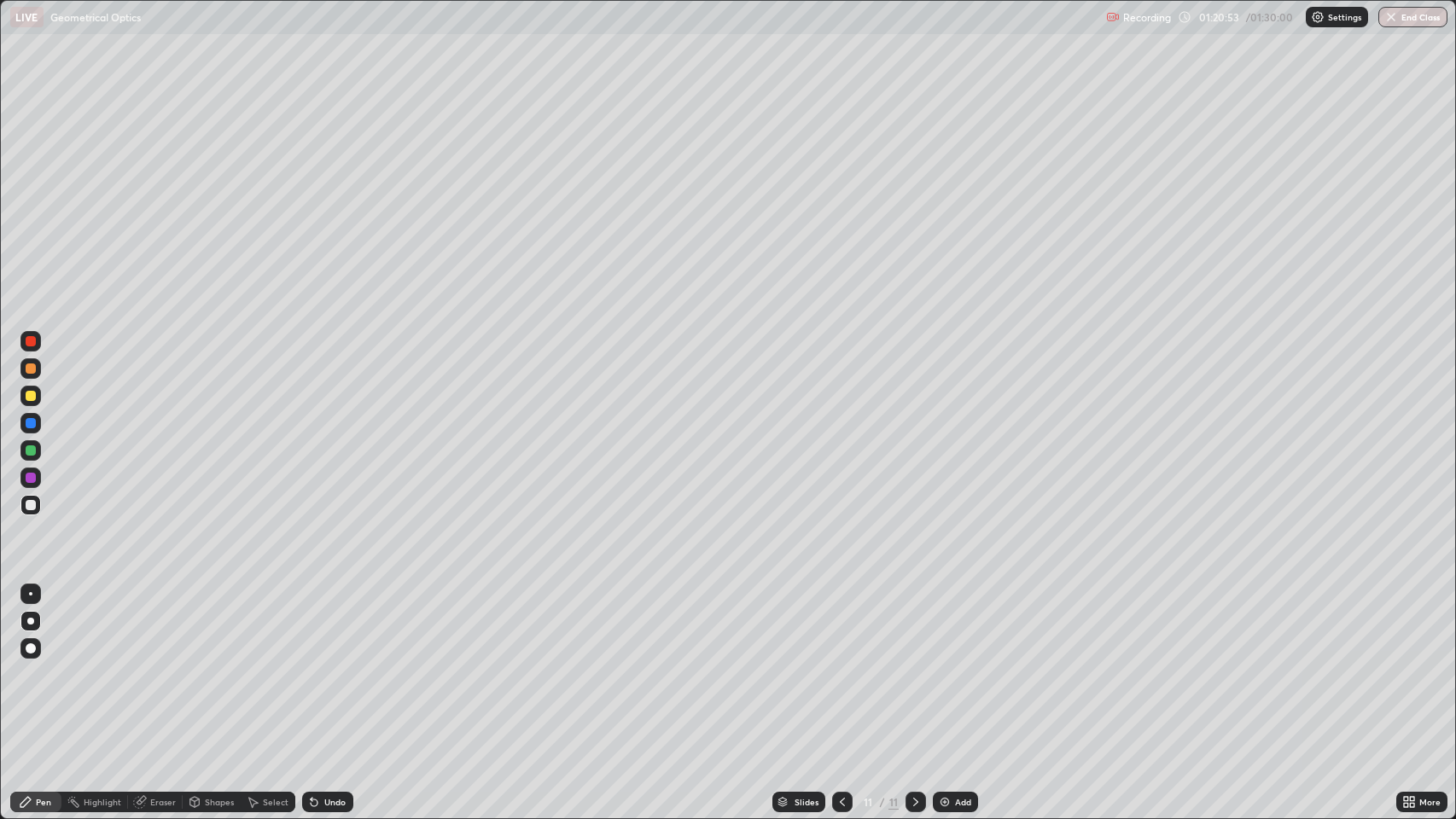
click at [839, 664] on icon at bounding box center [842, 801] width 14 height 14
click at [836, 664] on icon at bounding box center [842, 801] width 14 height 14
click at [914, 664] on icon at bounding box center [916, 801] width 14 height 14
click at [913, 664] on icon at bounding box center [916, 801] width 14 height 14
click at [836, 664] on icon at bounding box center [842, 801] width 14 height 14
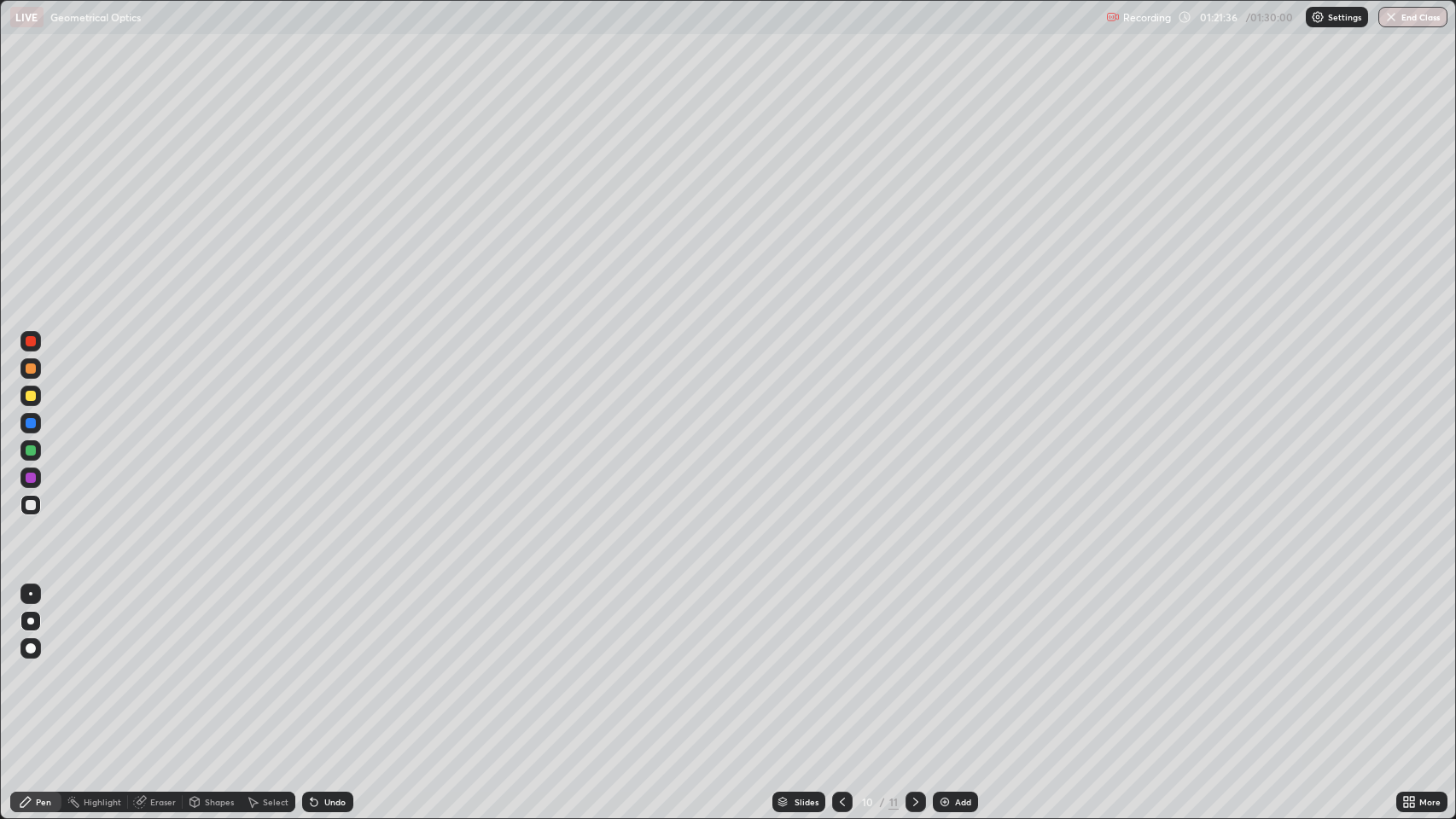
click at [843, 664] on icon at bounding box center [842, 801] width 14 height 14
click at [913, 664] on icon at bounding box center [915, 801] width 5 height 9
click at [917, 664] on div at bounding box center [915, 801] width 20 height 20
click at [1397, 11] on img "button" at bounding box center [1392, 18] width 14 height 14
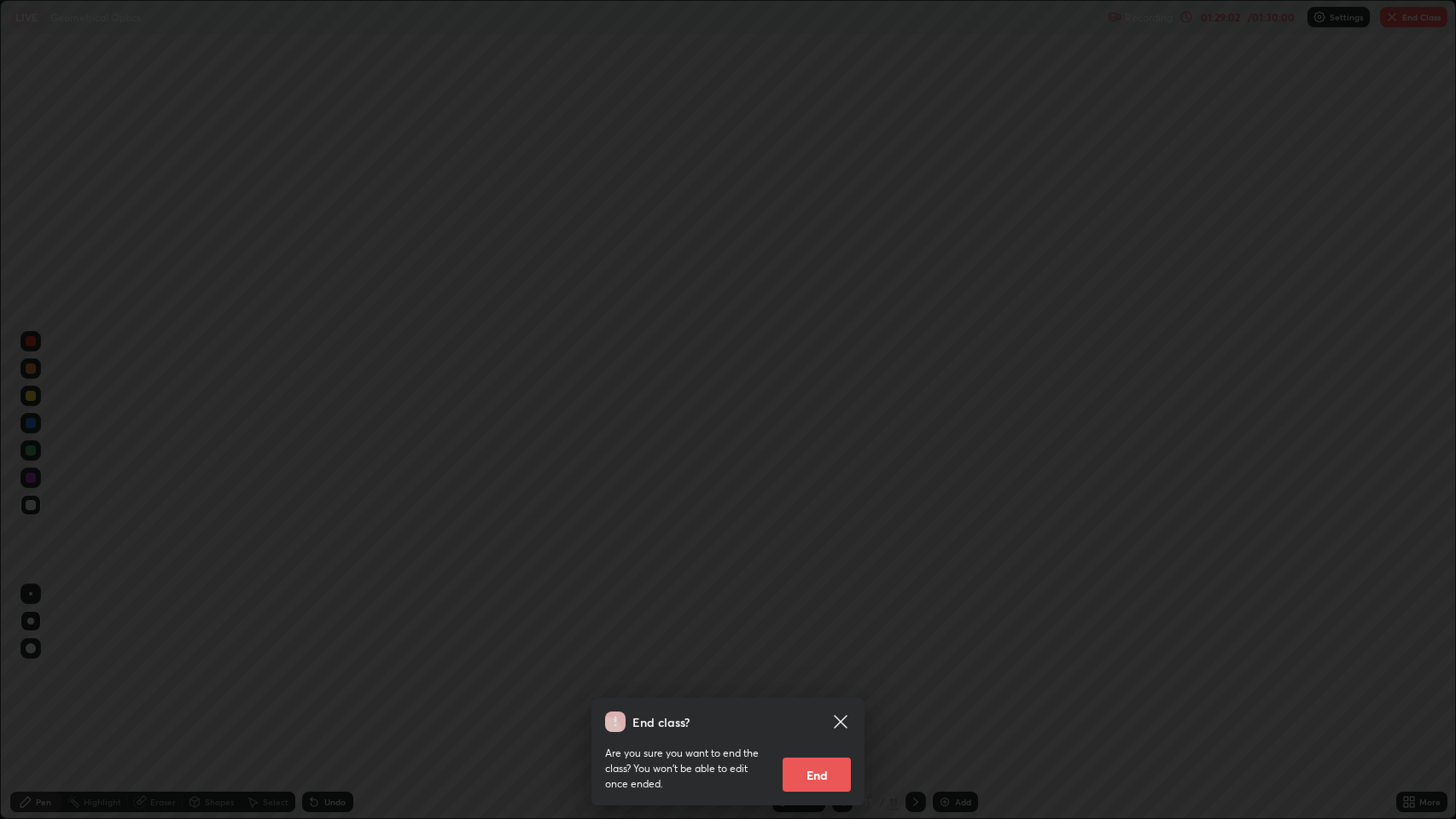
click at [821, 664] on button "End" at bounding box center [817, 774] width 68 height 34
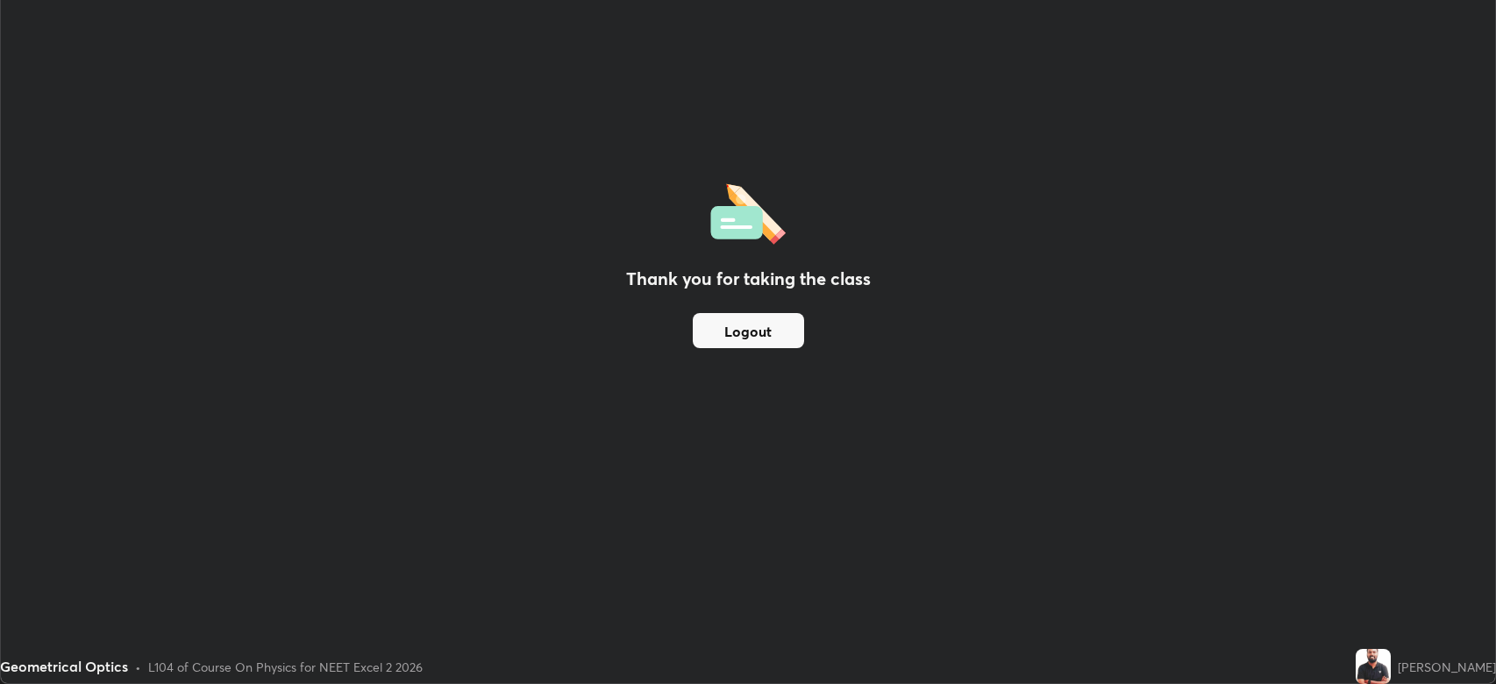
scroll to position [87006, 86193]
